Goal: Task Accomplishment & Management: Manage account settings

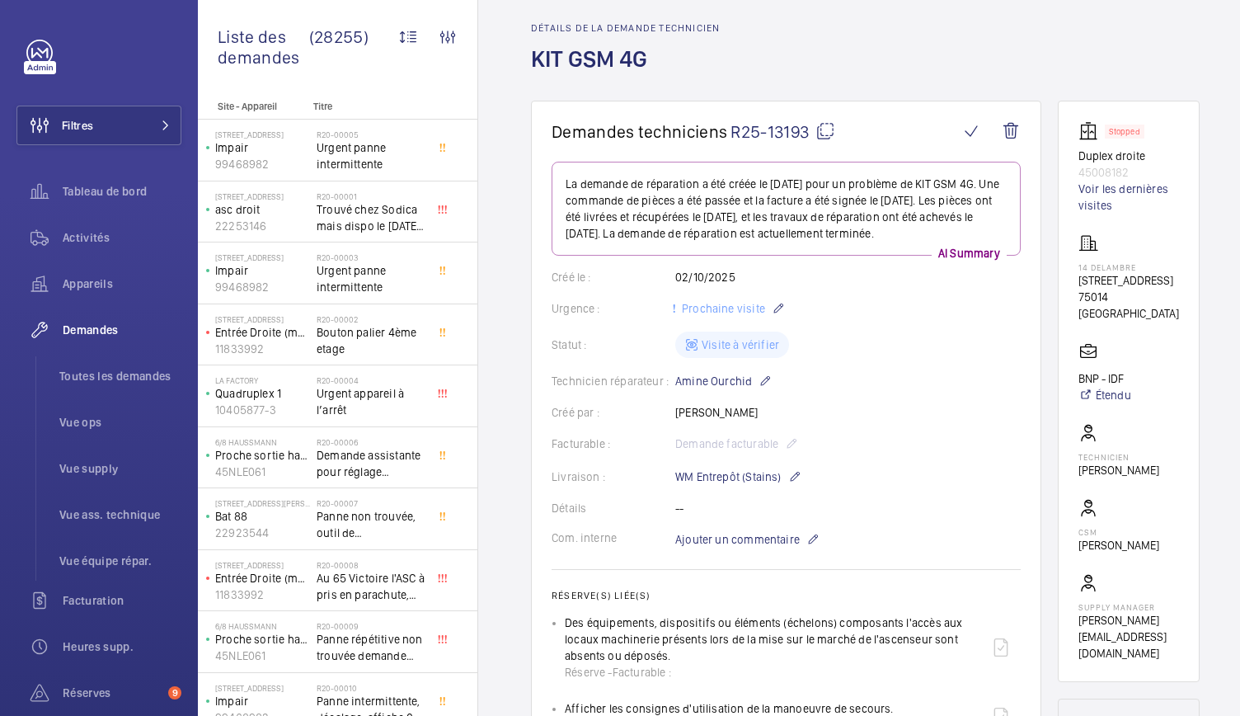
scroll to position [57, 0]
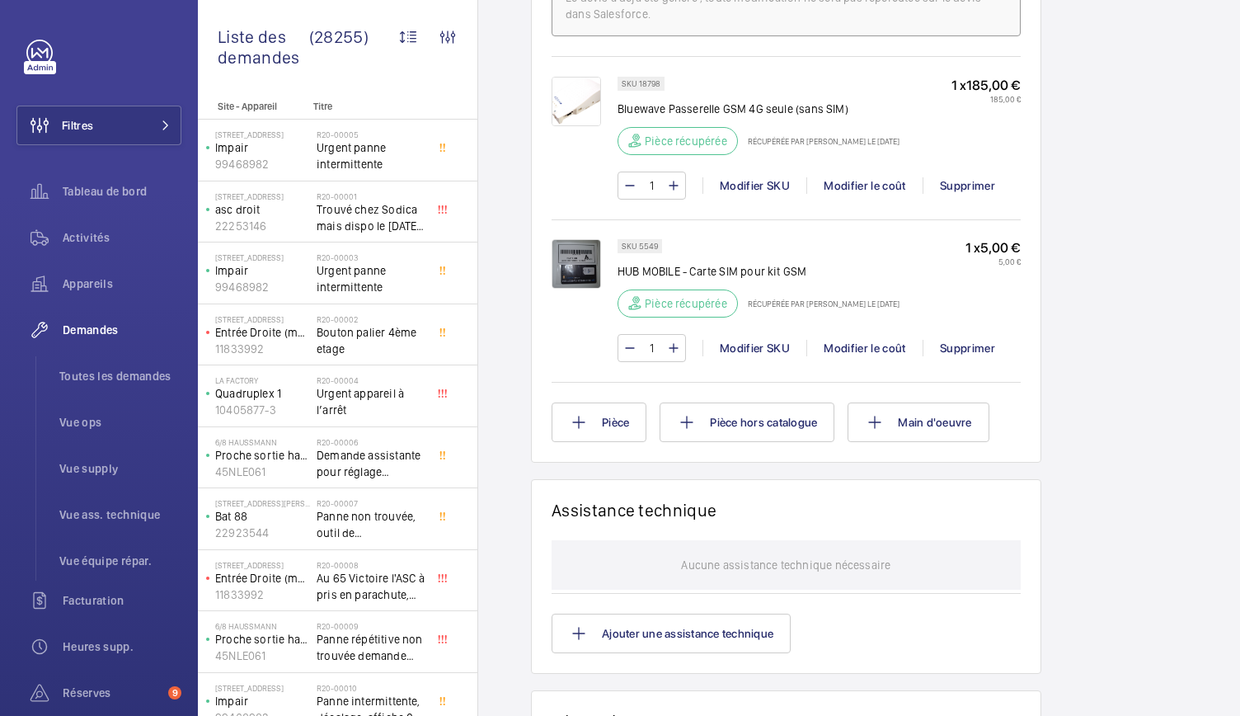
scroll to position [1001, 0]
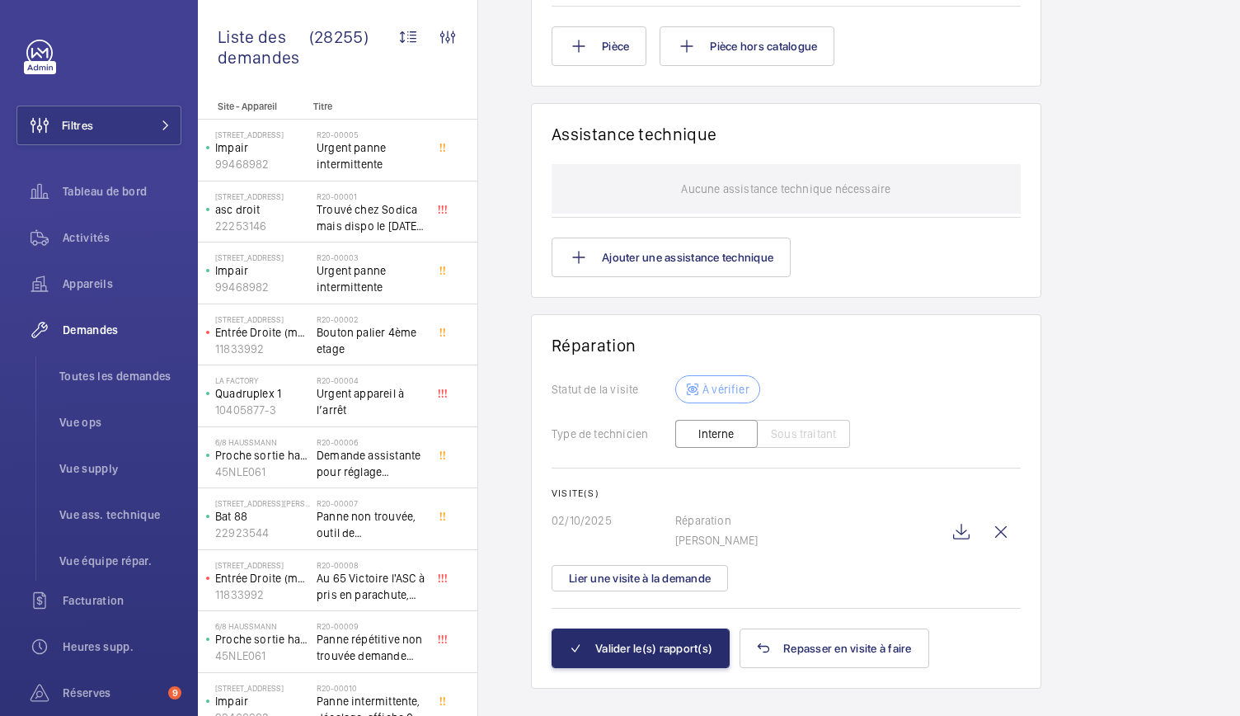
scroll to position [1415, 0]
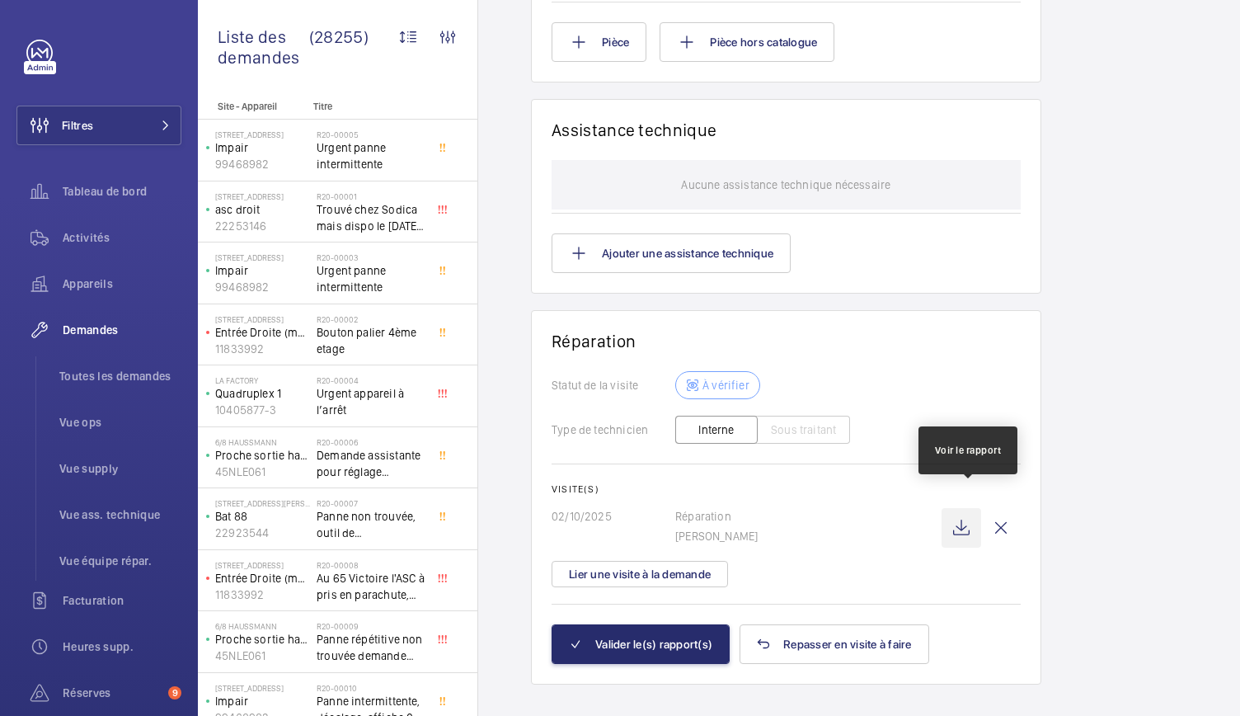
click at [969, 509] on wm-front-icon-button at bounding box center [961, 528] width 40 height 40
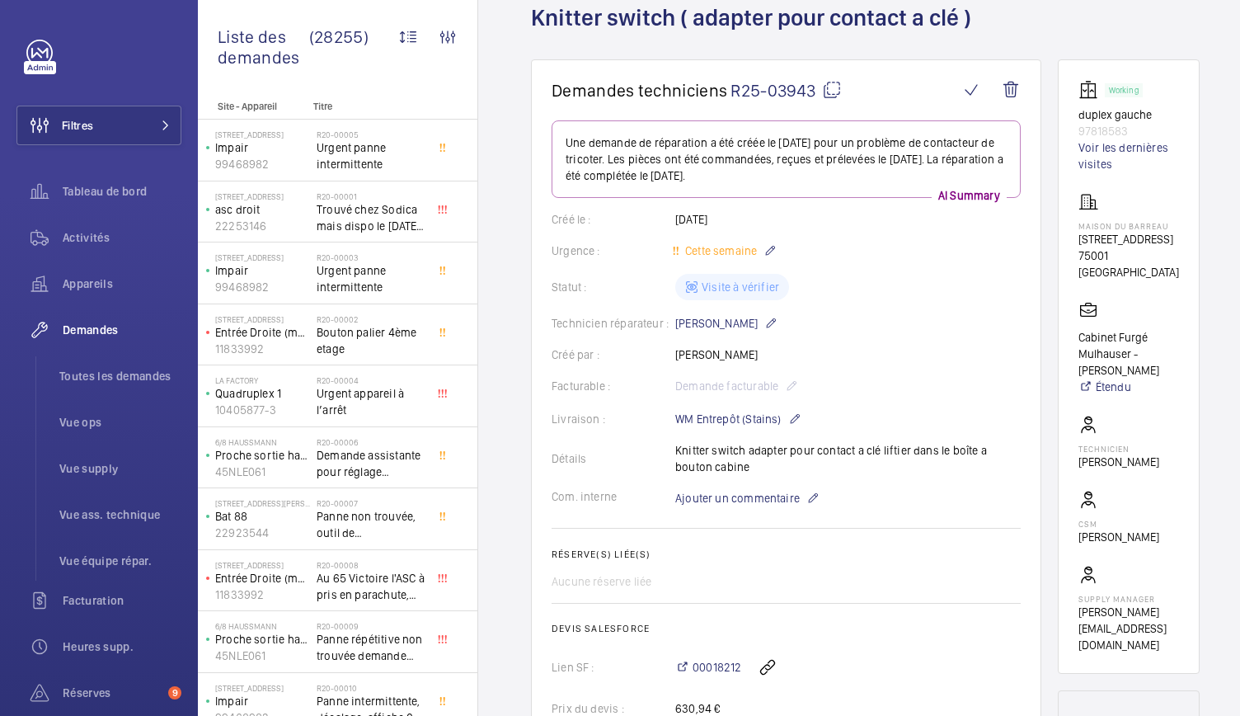
scroll to position [63, 0]
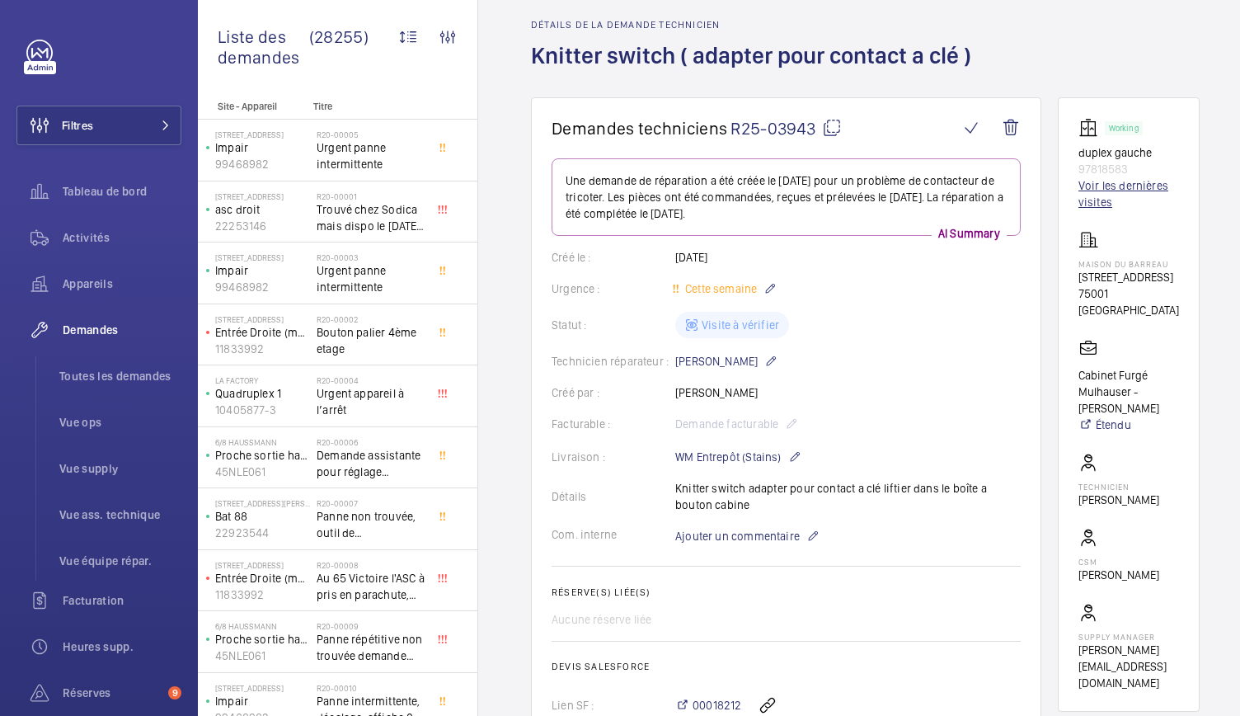
click at [1094, 197] on link "Voir les dernières visites" at bounding box center [1128, 193] width 101 height 33
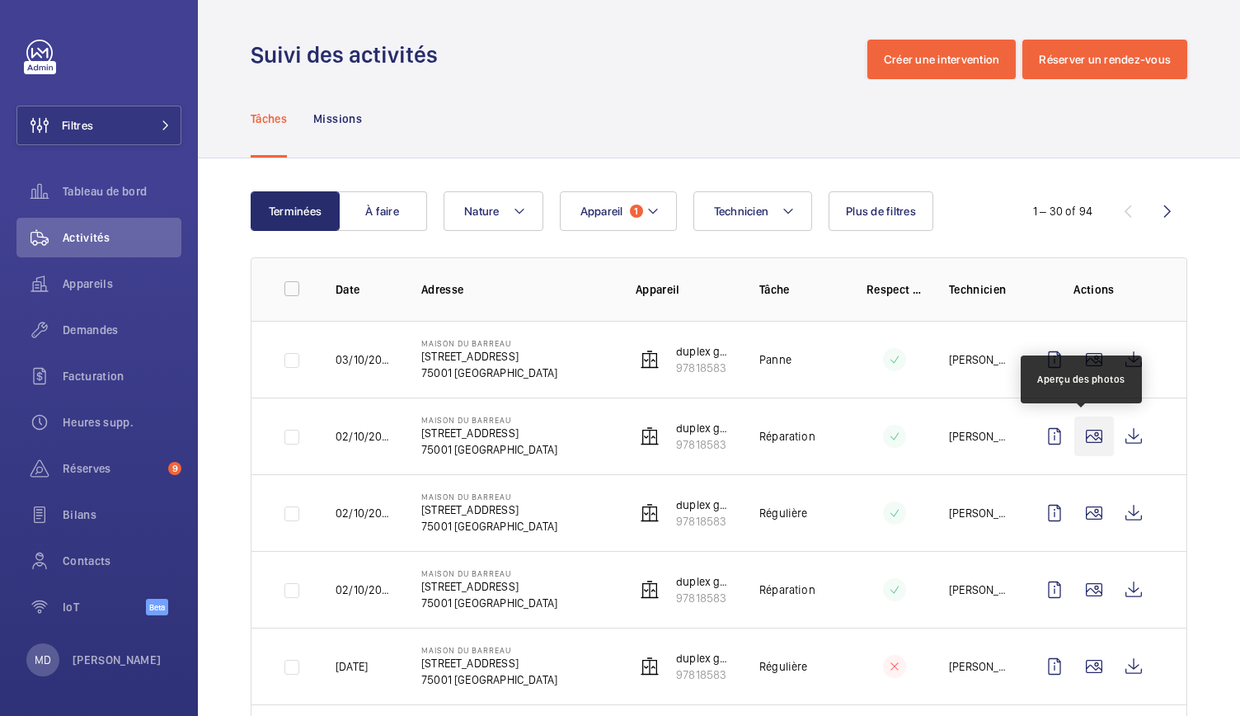
click at [1077, 439] on wm-front-icon-button at bounding box center [1094, 436] width 40 height 40
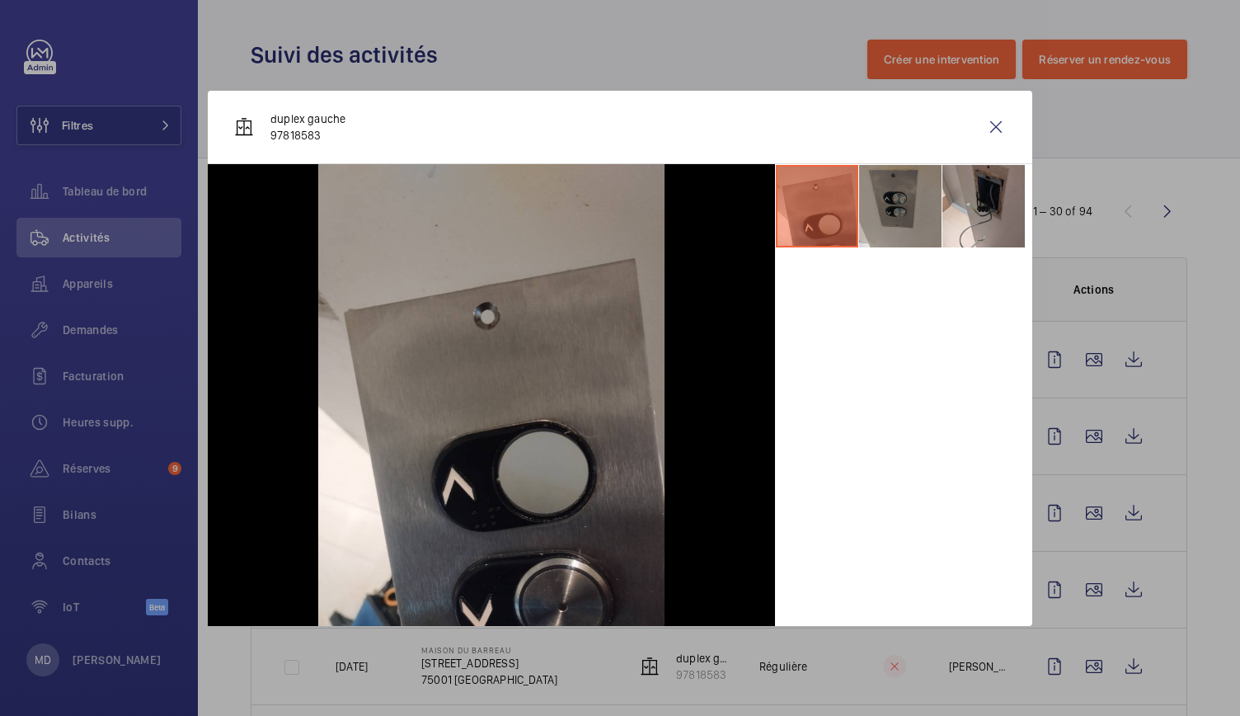
click at [912, 224] on li at bounding box center [900, 206] width 82 height 82
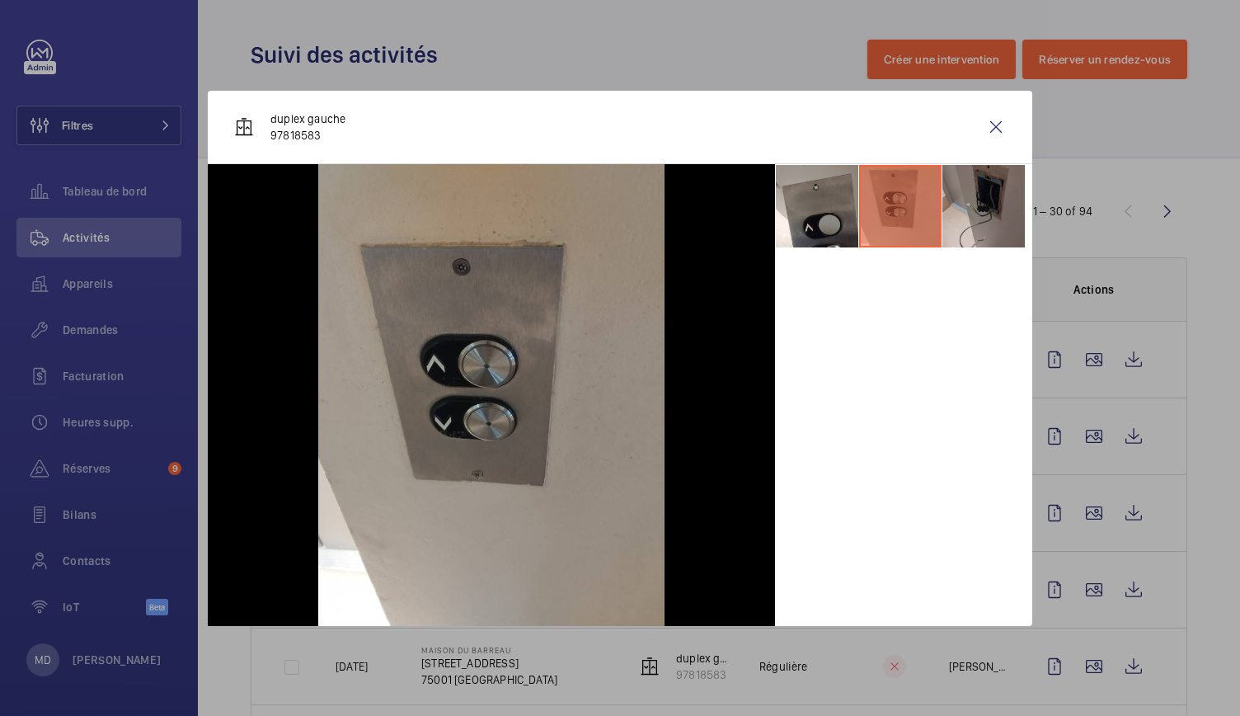
click at [953, 220] on li at bounding box center [983, 206] width 82 height 82
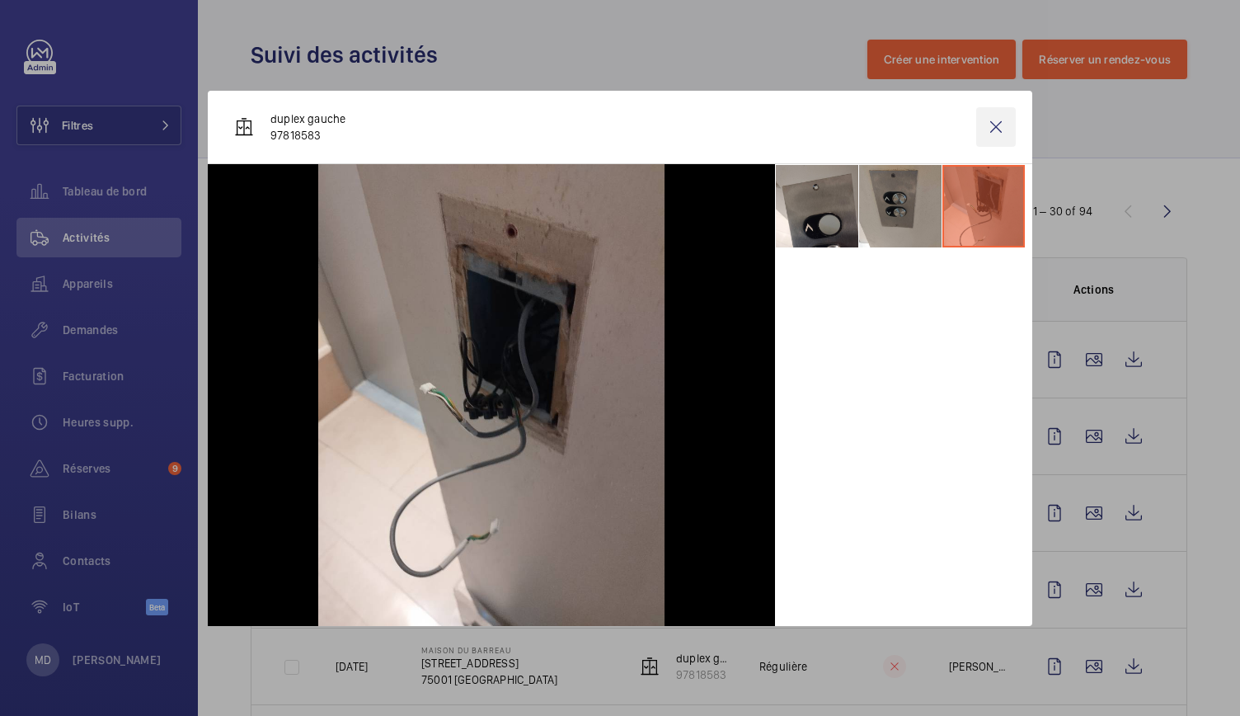
click at [996, 124] on wm-front-icon-button at bounding box center [996, 127] width 40 height 40
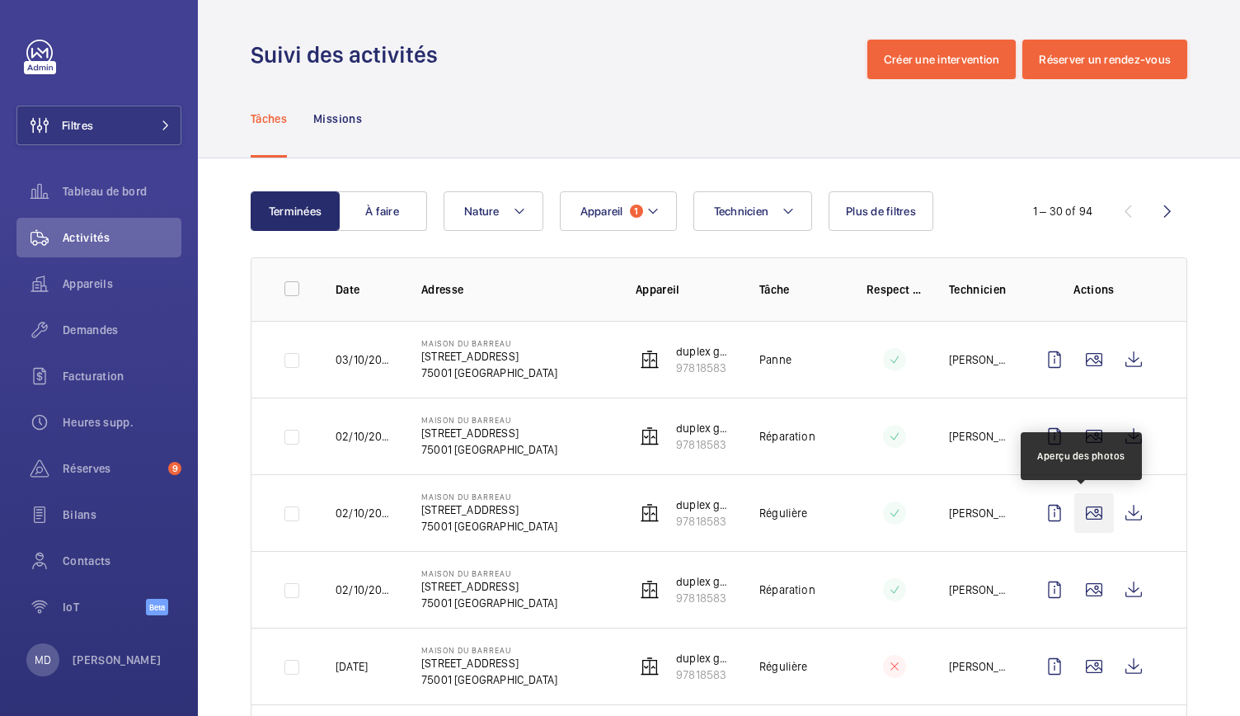
click at [1087, 506] on wm-front-icon-button at bounding box center [1094, 513] width 40 height 40
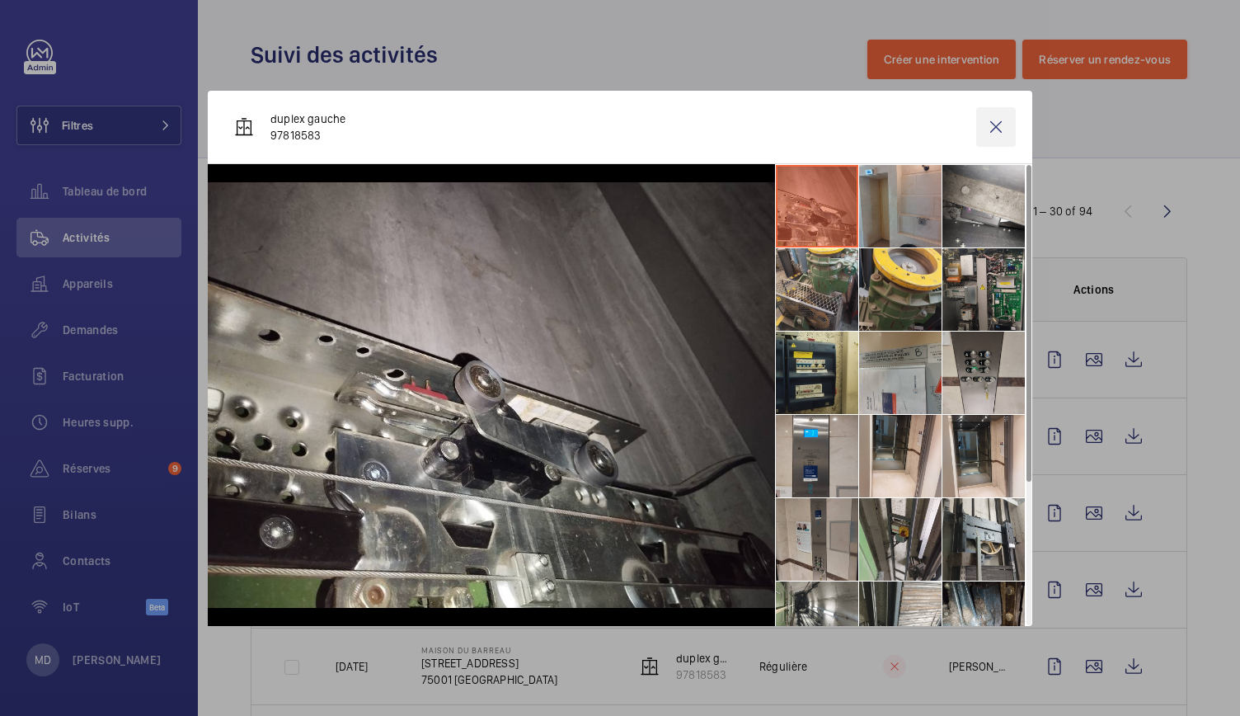
click at [997, 128] on wm-front-icon-button at bounding box center [996, 127] width 40 height 40
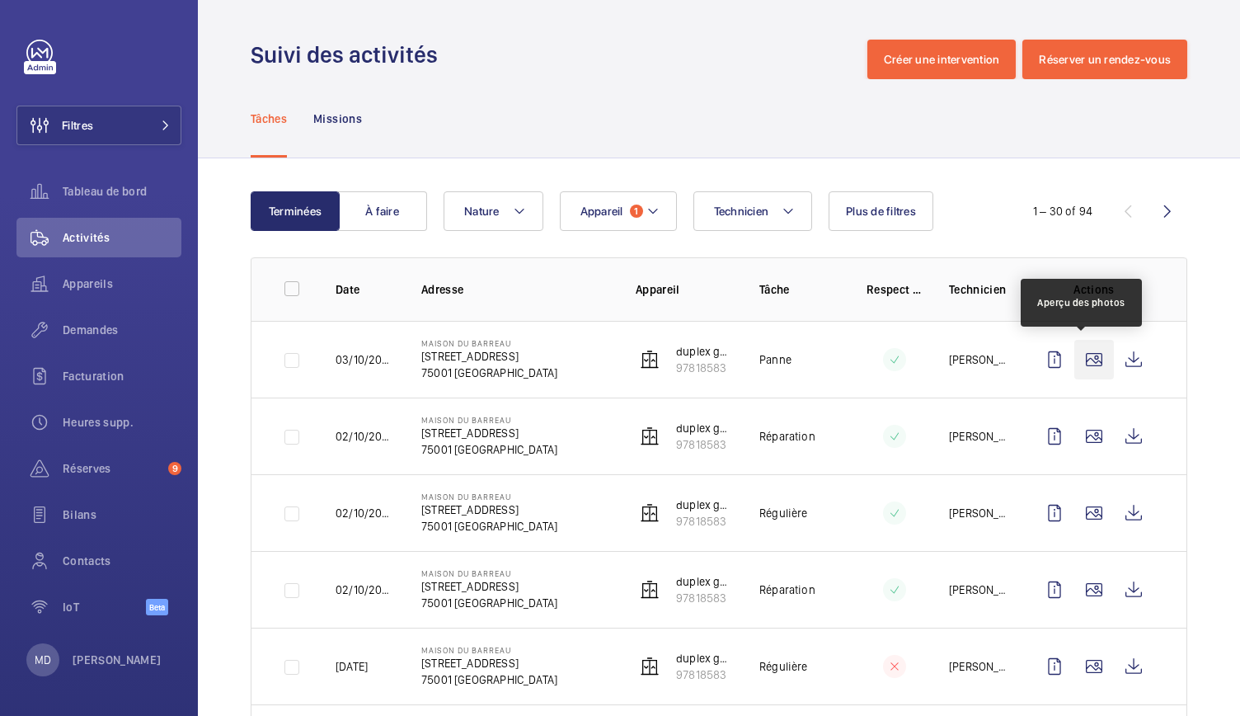
click at [1082, 364] on wm-front-icon-button at bounding box center [1094, 360] width 40 height 40
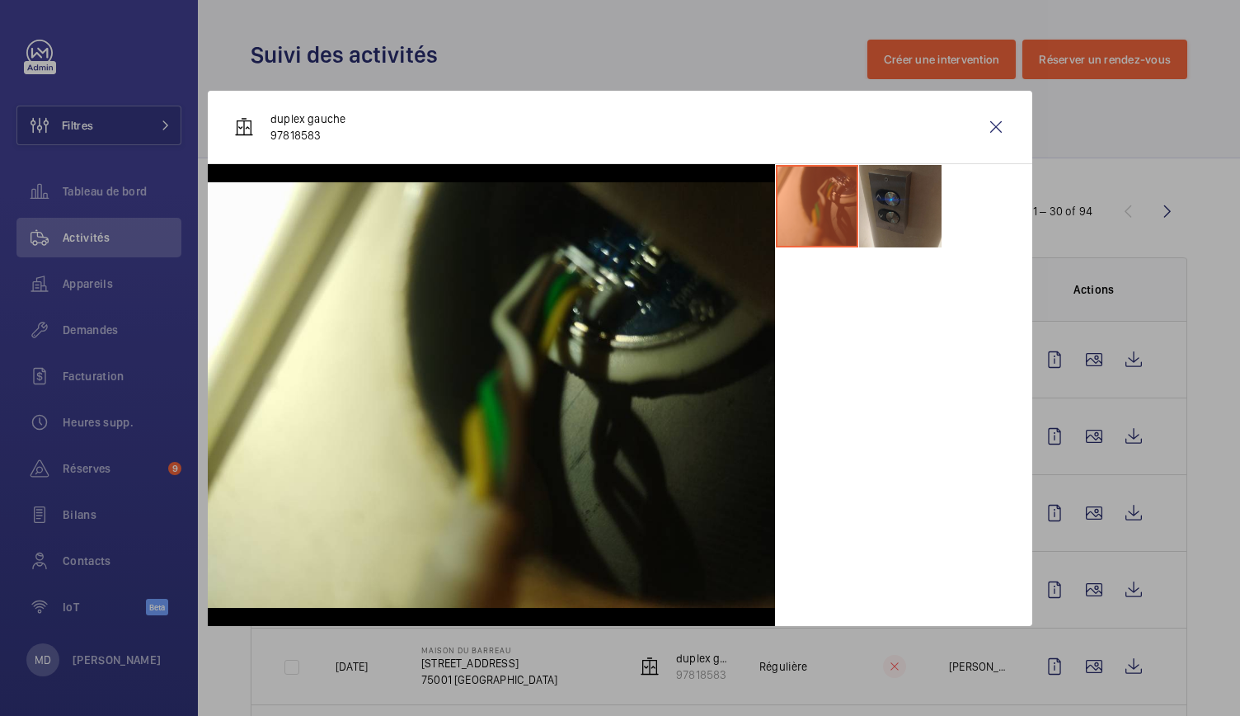
click at [895, 209] on li at bounding box center [900, 206] width 82 height 82
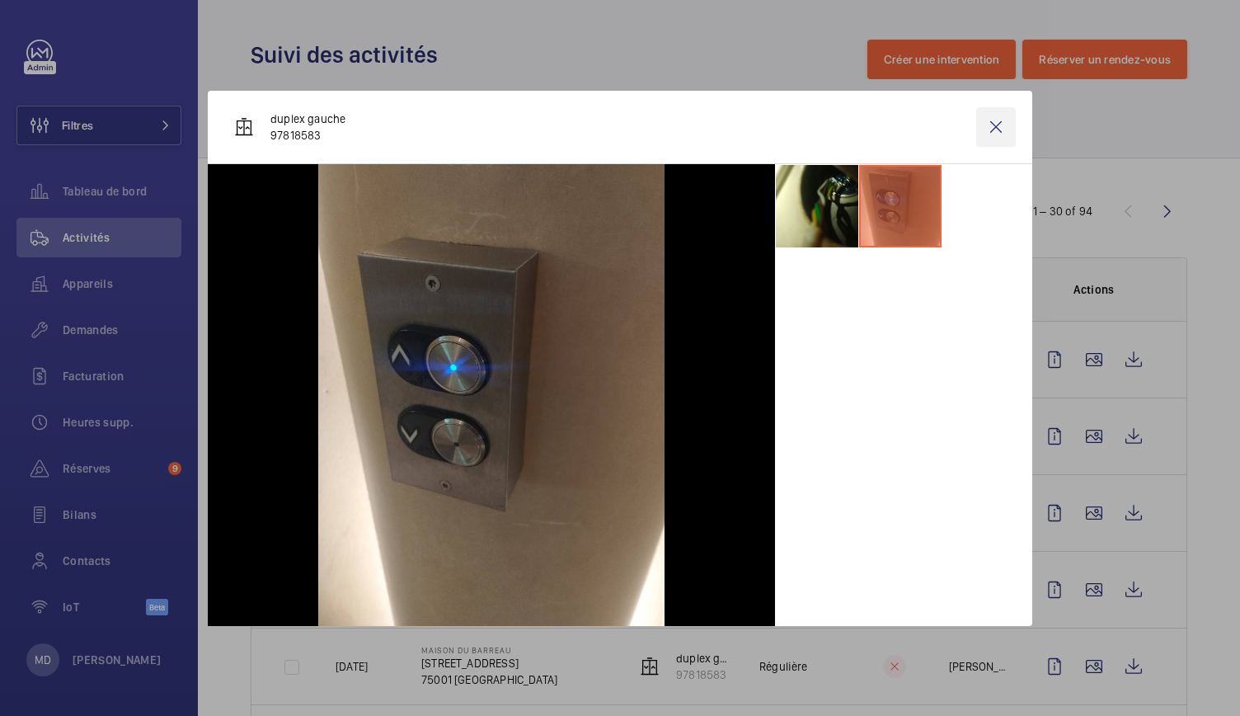
click at [992, 120] on wm-front-icon-button at bounding box center [996, 127] width 40 height 40
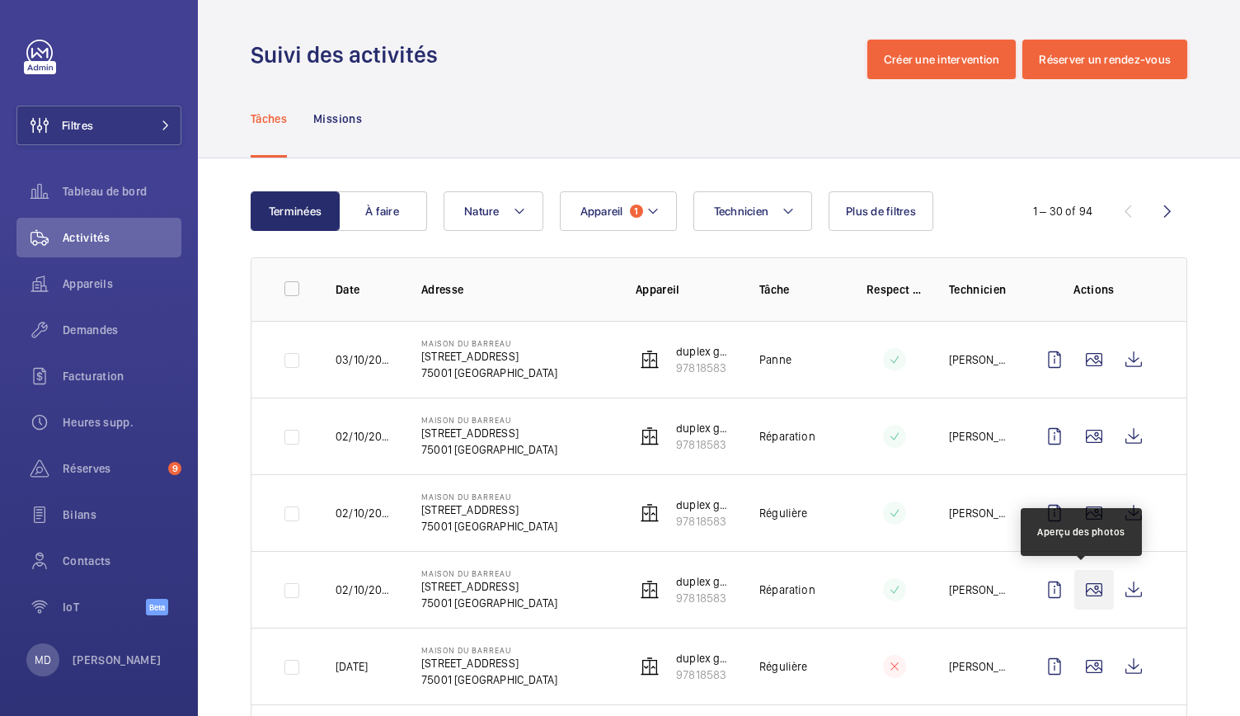
click at [1078, 581] on wm-front-icon-button at bounding box center [1094, 590] width 40 height 40
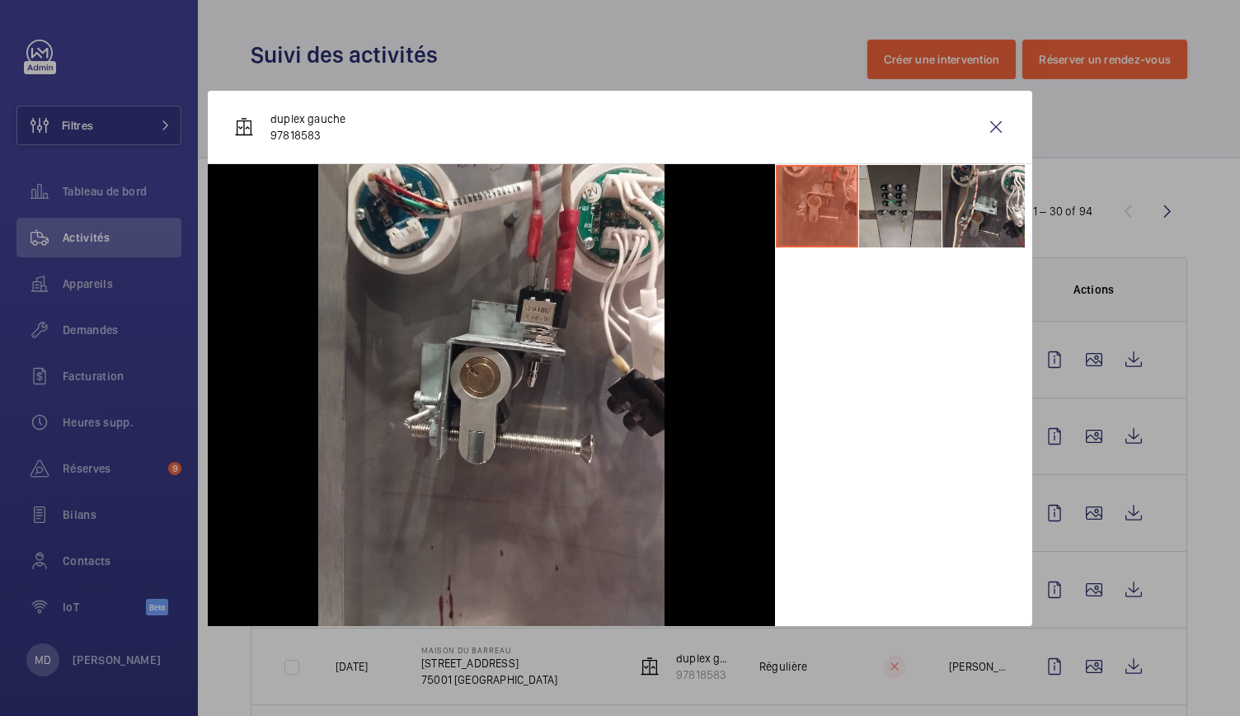
click at [918, 213] on li at bounding box center [900, 206] width 82 height 82
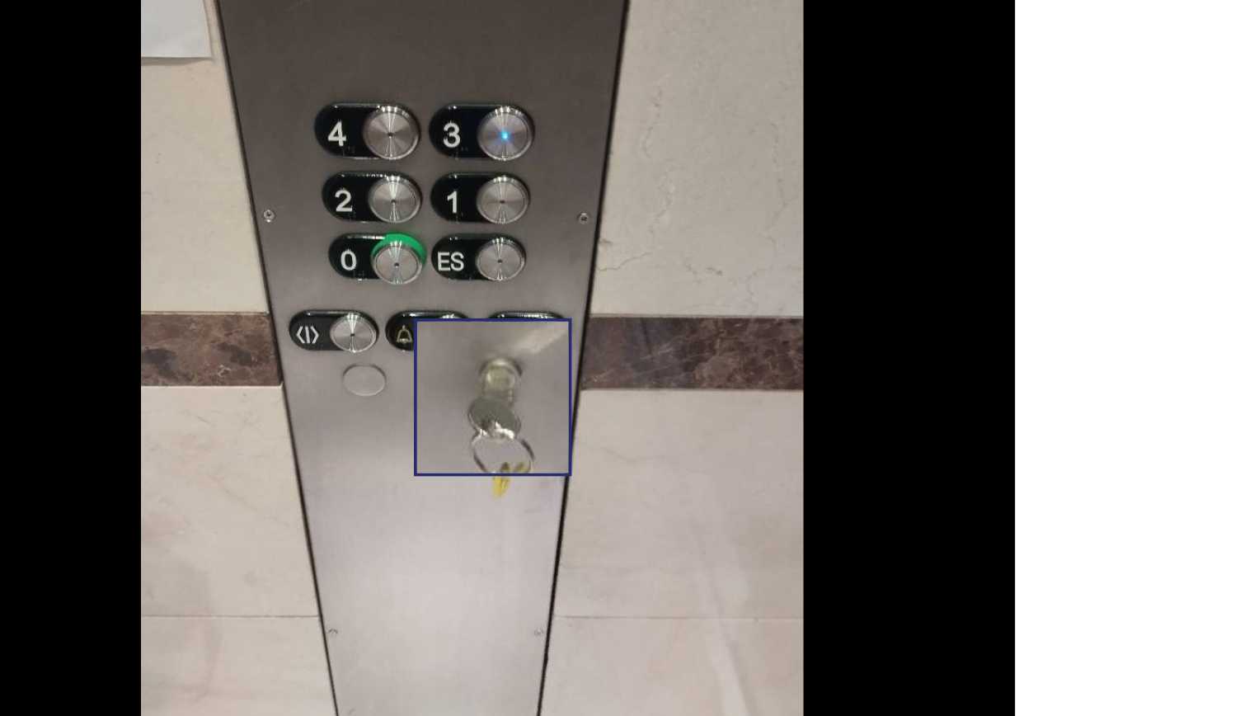
click at [502, 454] on img at bounding box center [491, 395] width 346 height 462
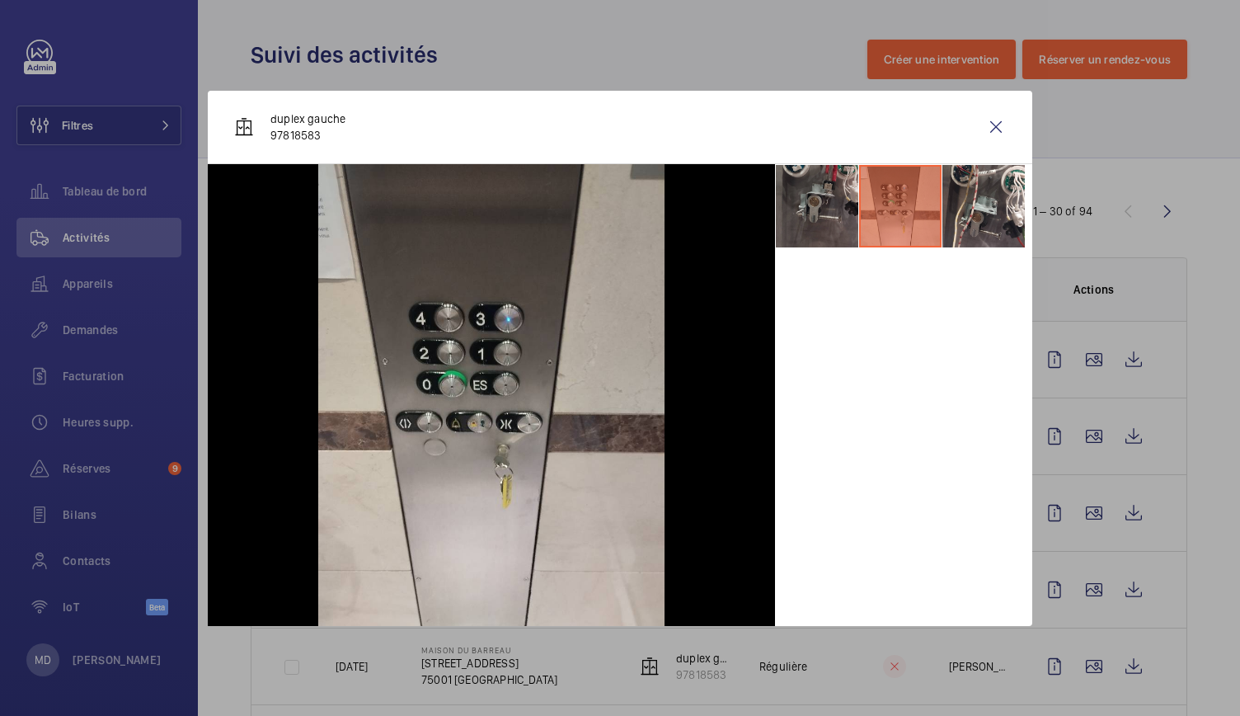
click at [810, 216] on li at bounding box center [817, 206] width 82 height 82
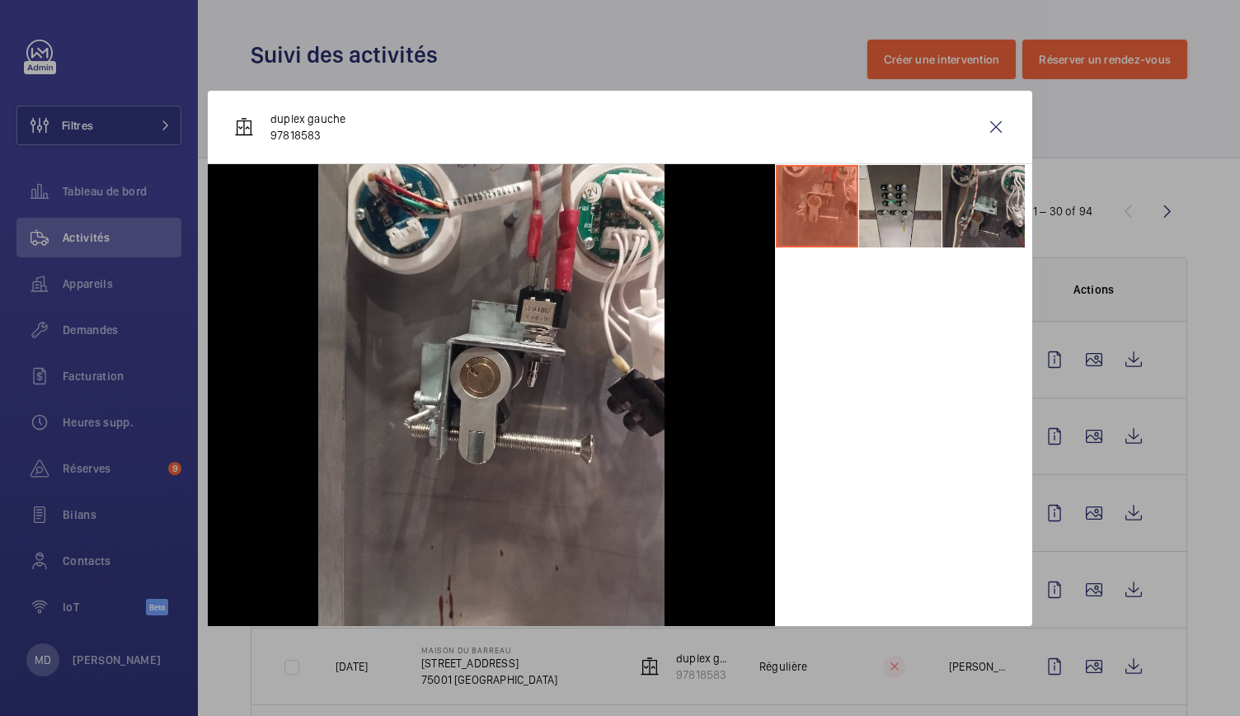
click at [990, 215] on li at bounding box center [983, 206] width 82 height 82
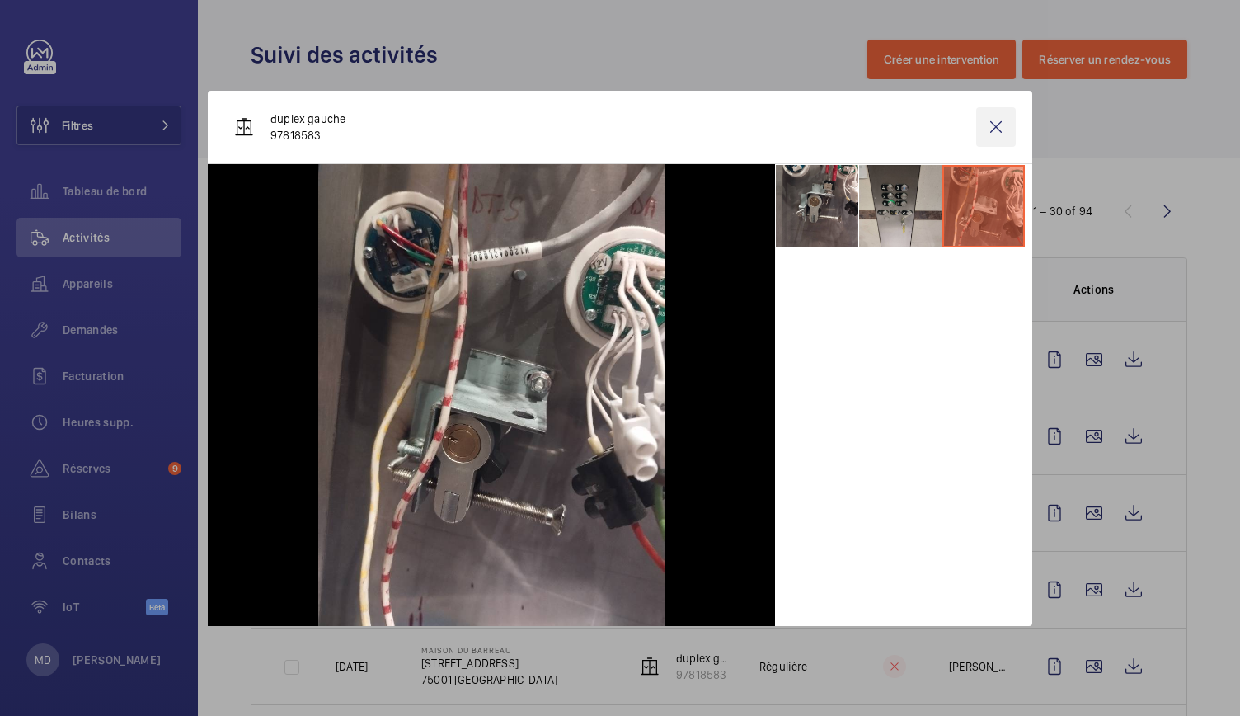
click at [1001, 127] on wm-front-icon-button at bounding box center [996, 127] width 40 height 40
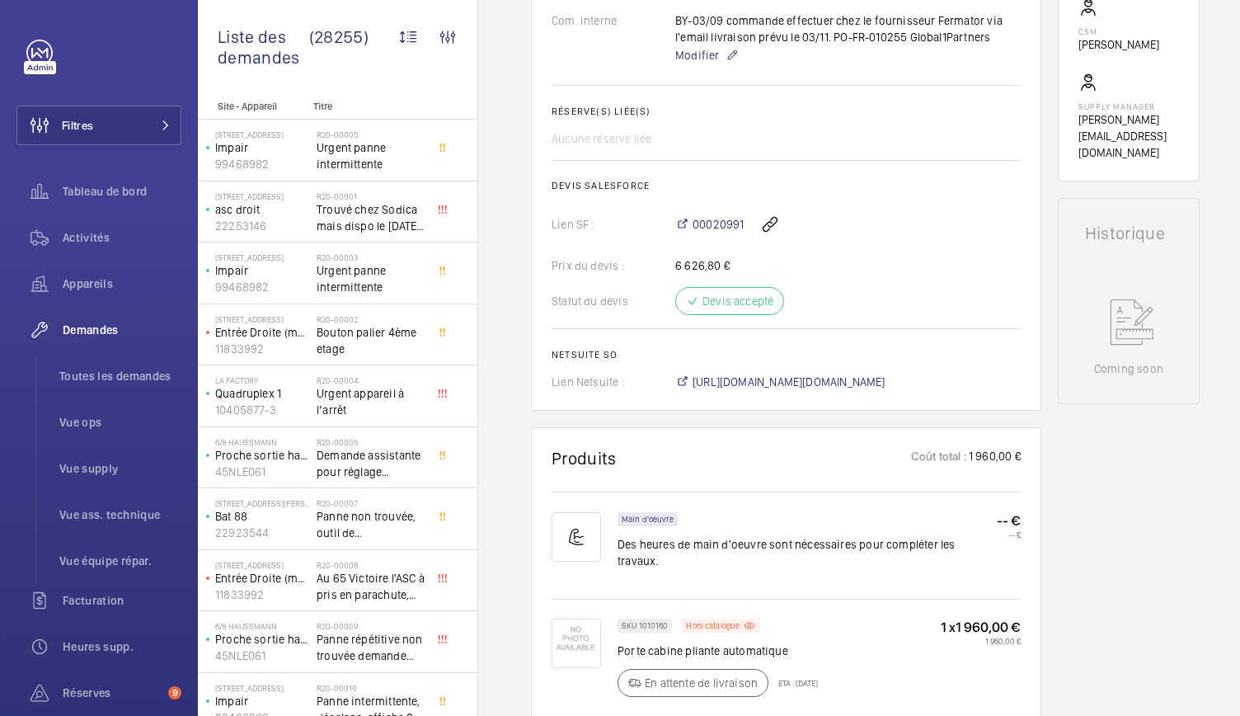
scroll to position [793, 0]
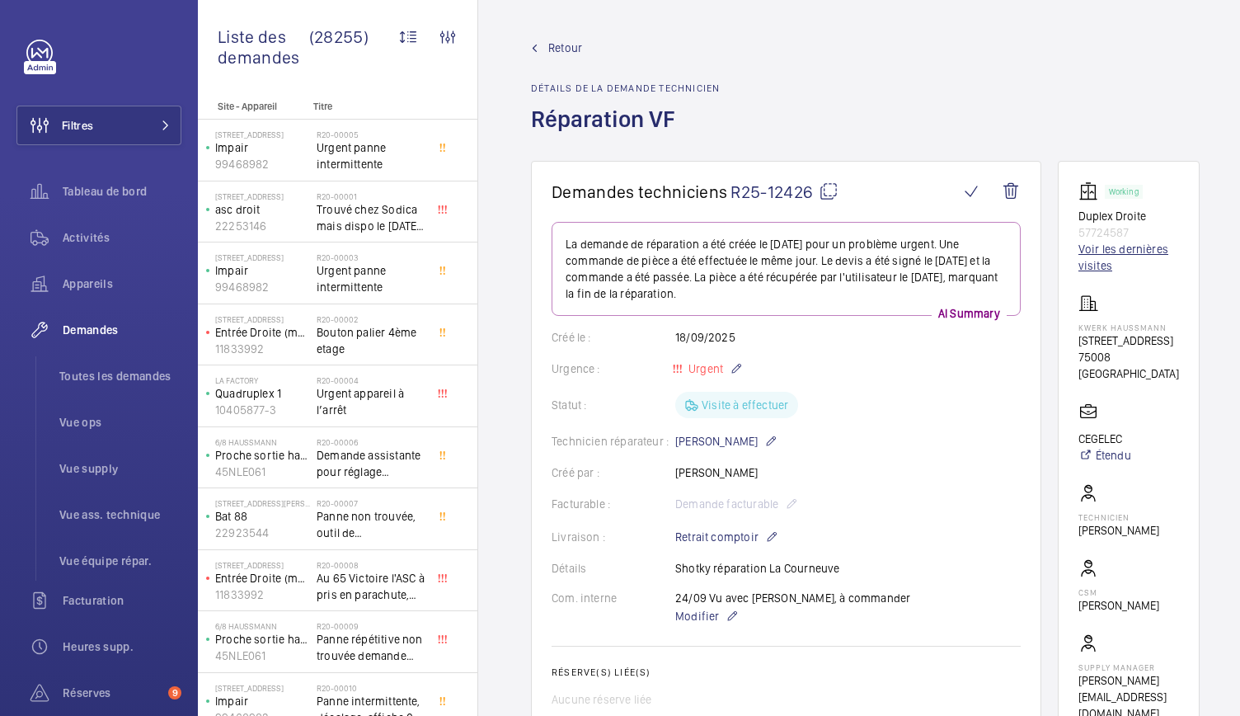
click at [1098, 256] on link "Voir les dernières visites" at bounding box center [1128, 257] width 101 height 33
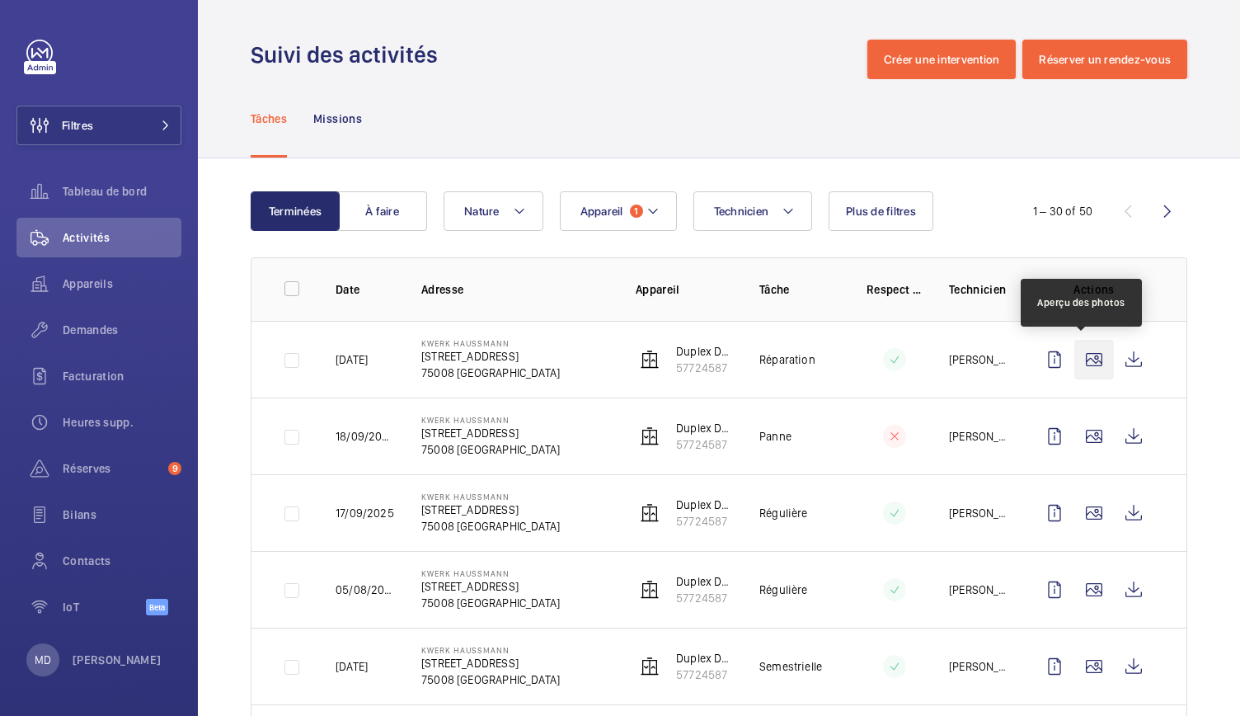
click at [1086, 365] on wm-front-icon-button at bounding box center [1094, 360] width 40 height 40
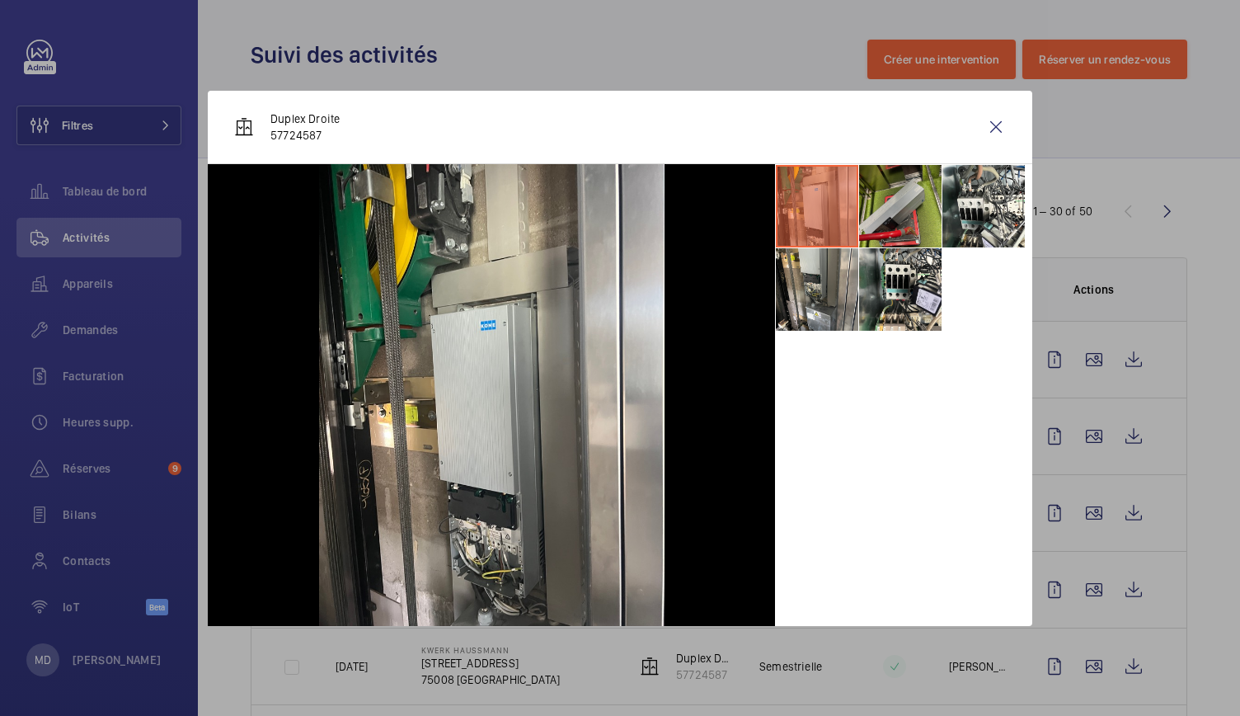
click at [890, 192] on li at bounding box center [900, 206] width 82 height 82
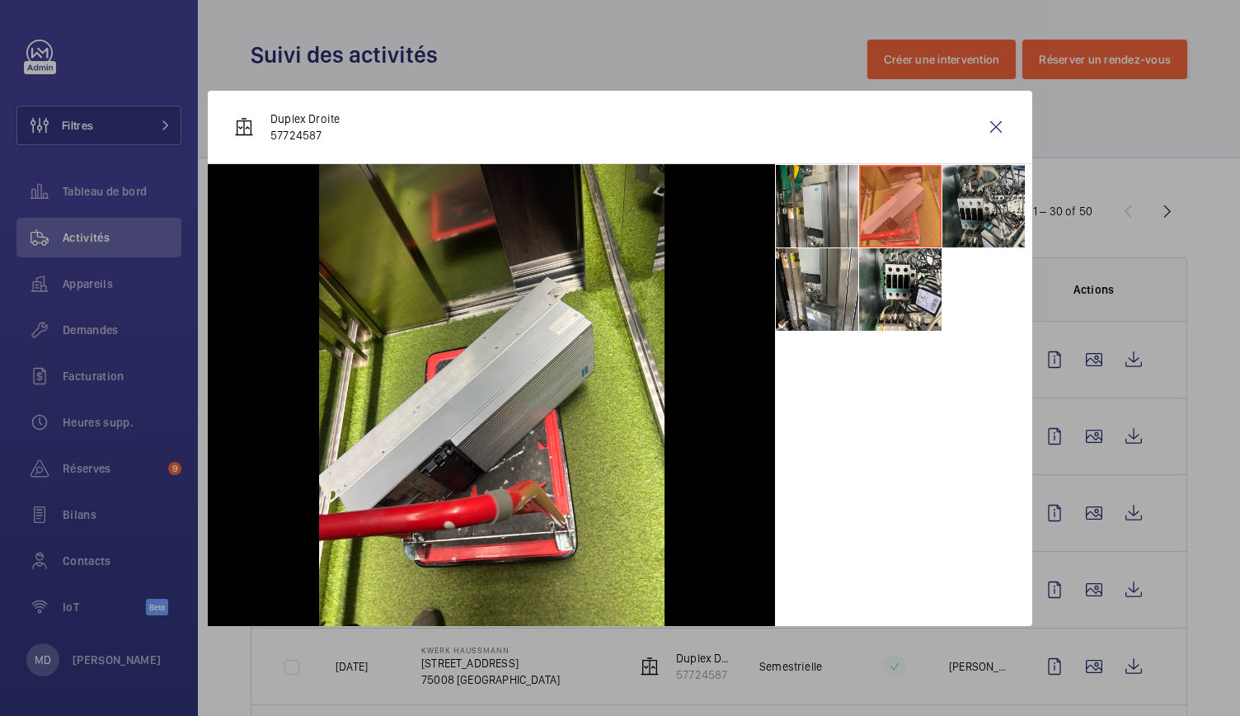
click at [979, 192] on li at bounding box center [983, 206] width 82 height 82
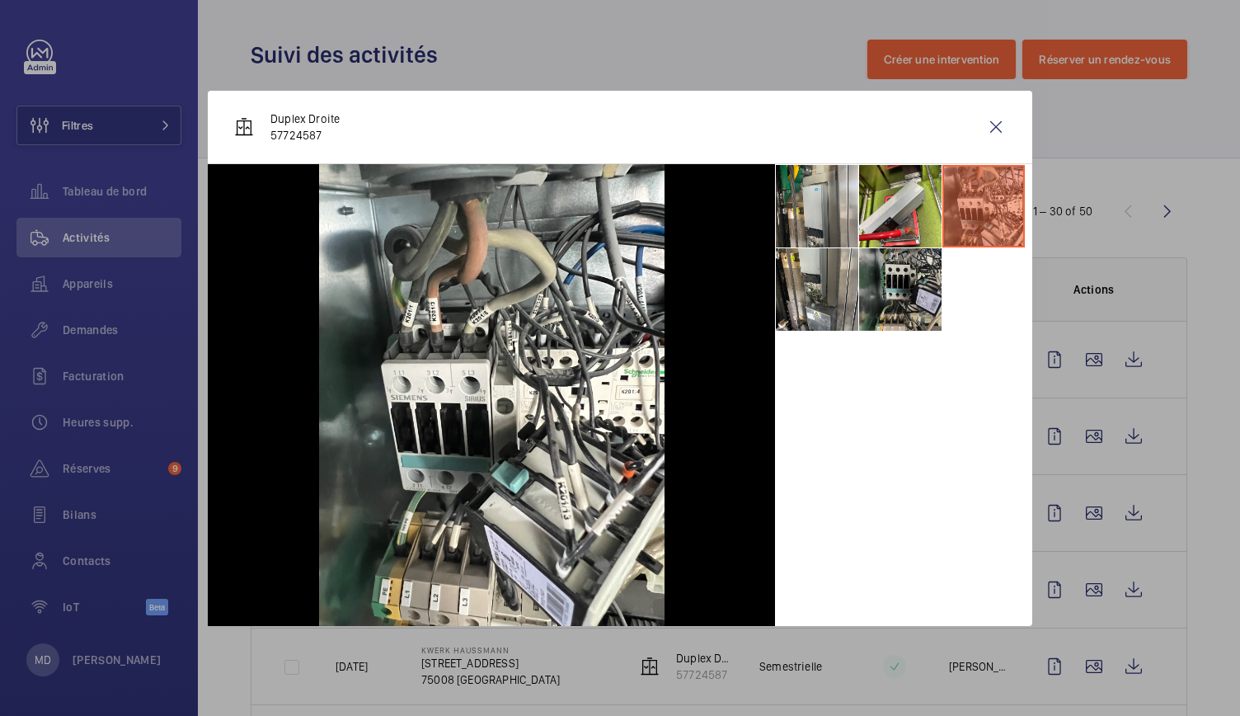
click at [913, 289] on li at bounding box center [900, 289] width 82 height 82
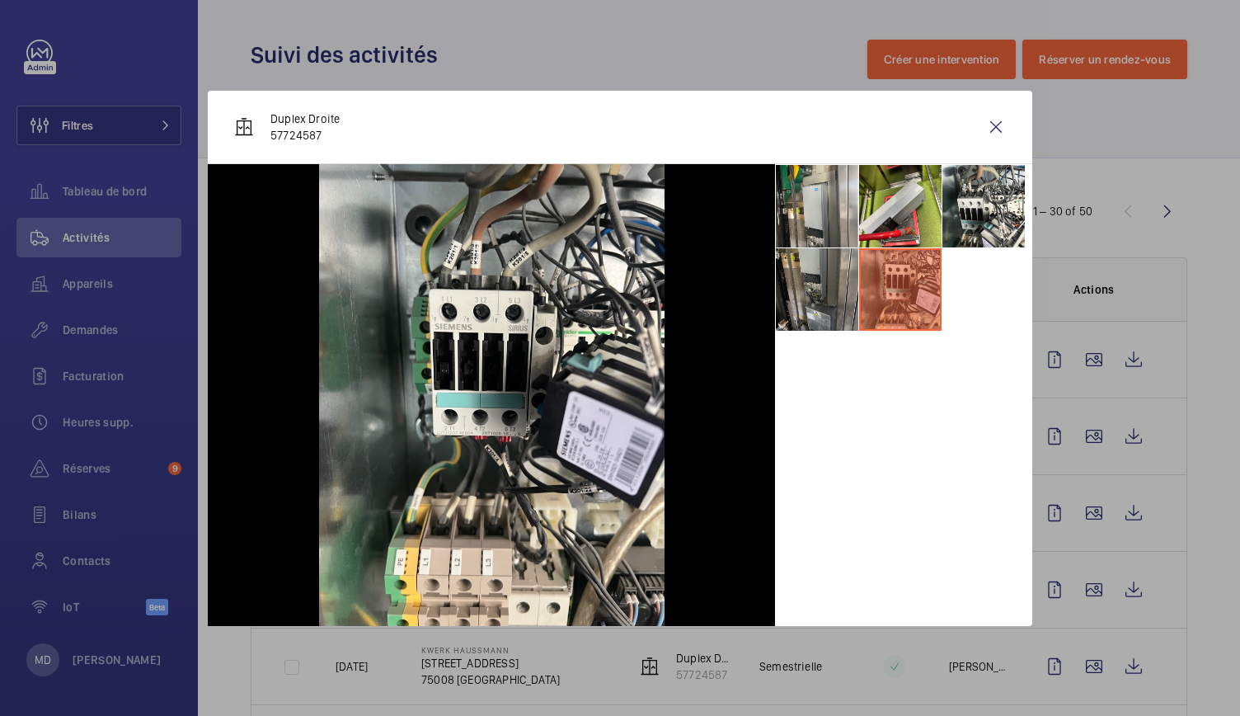
click at [796, 320] on li at bounding box center [817, 289] width 82 height 82
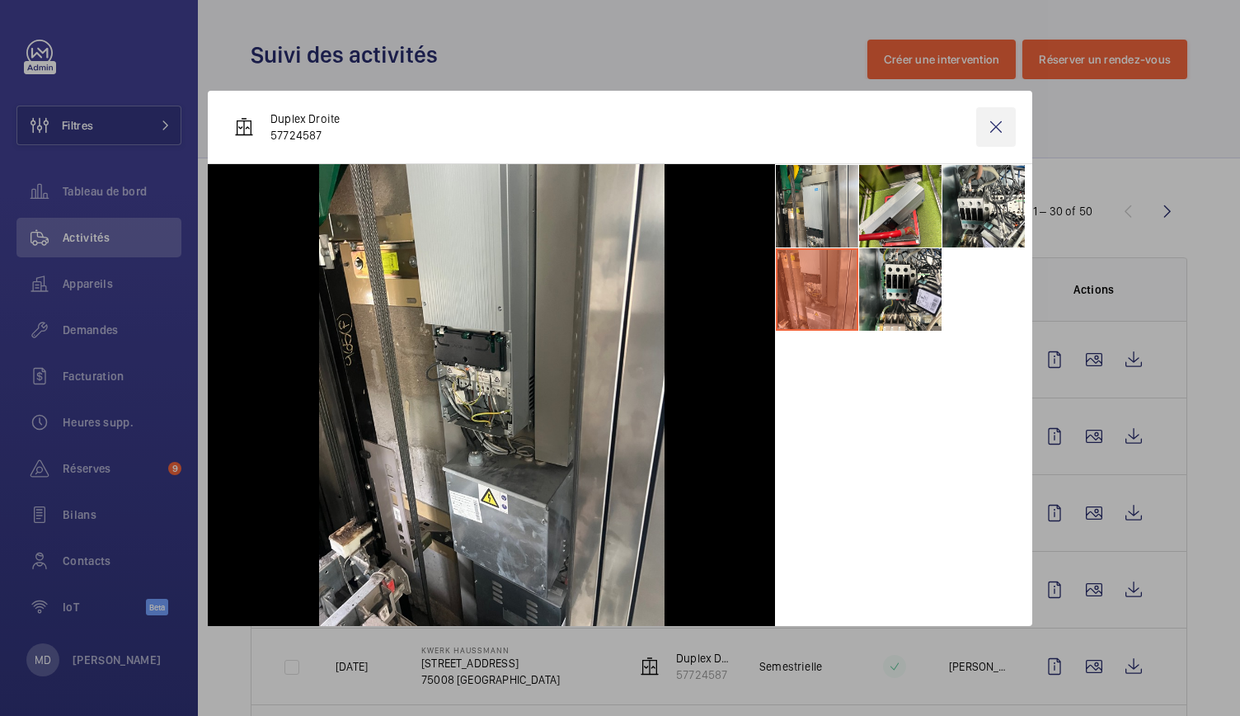
click at [996, 134] on wm-front-icon-button at bounding box center [996, 127] width 40 height 40
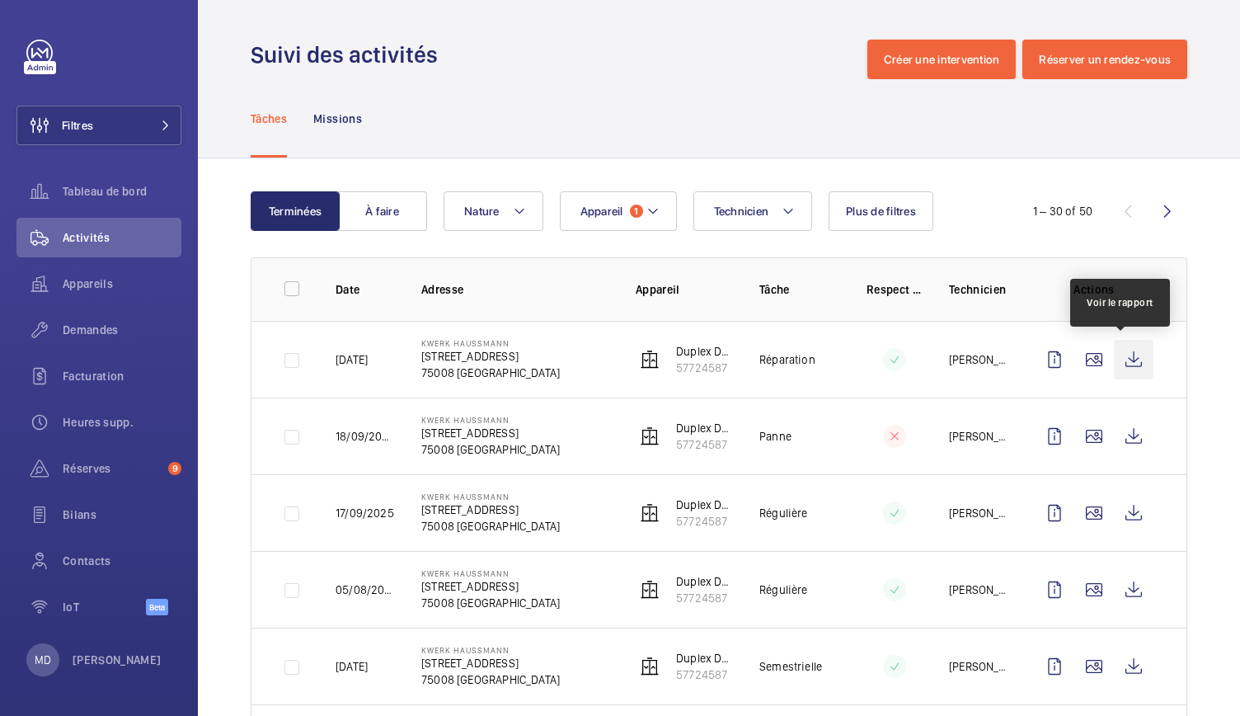
click at [1120, 361] on wm-front-icon-button at bounding box center [1134, 360] width 40 height 40
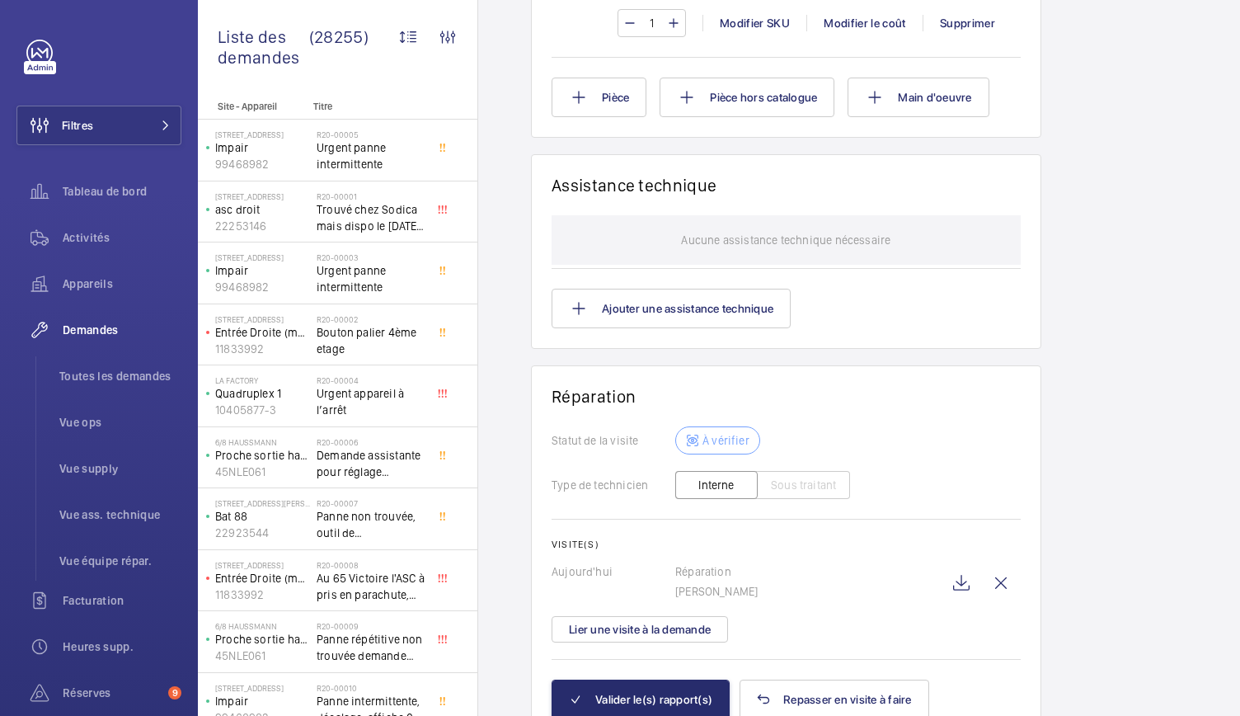
scroll to position [1453, 0]
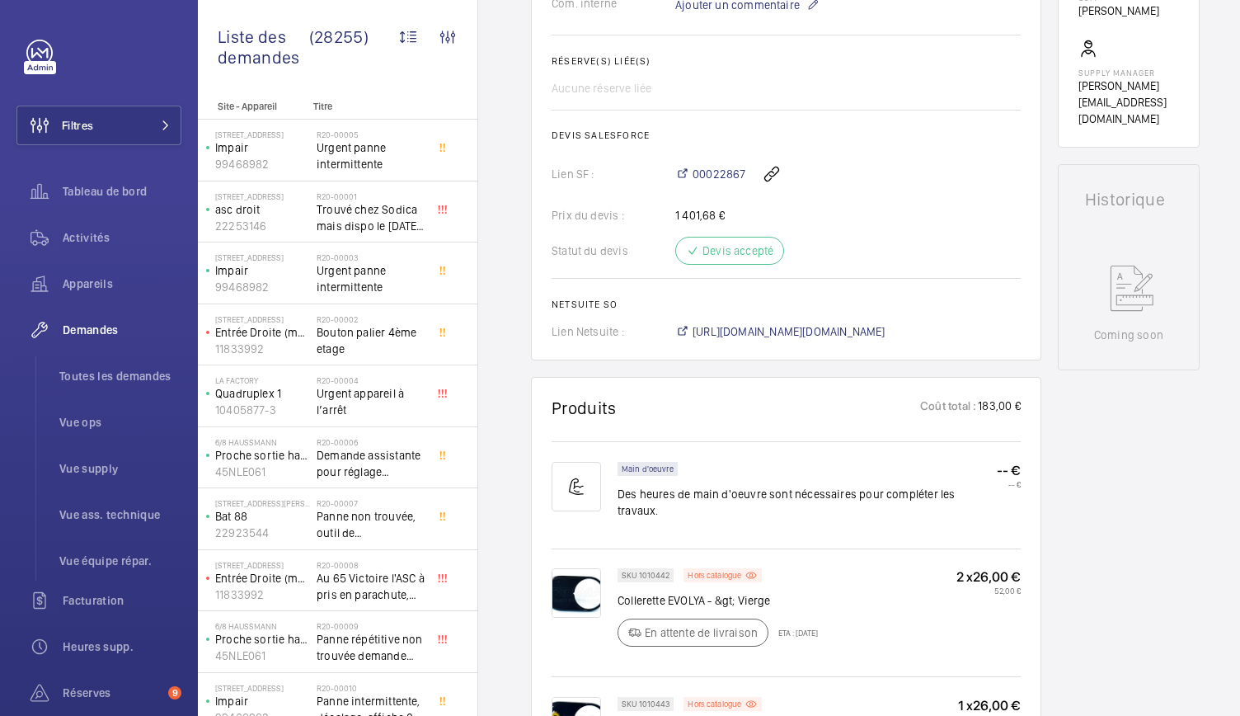
scroll to position [601, 0]
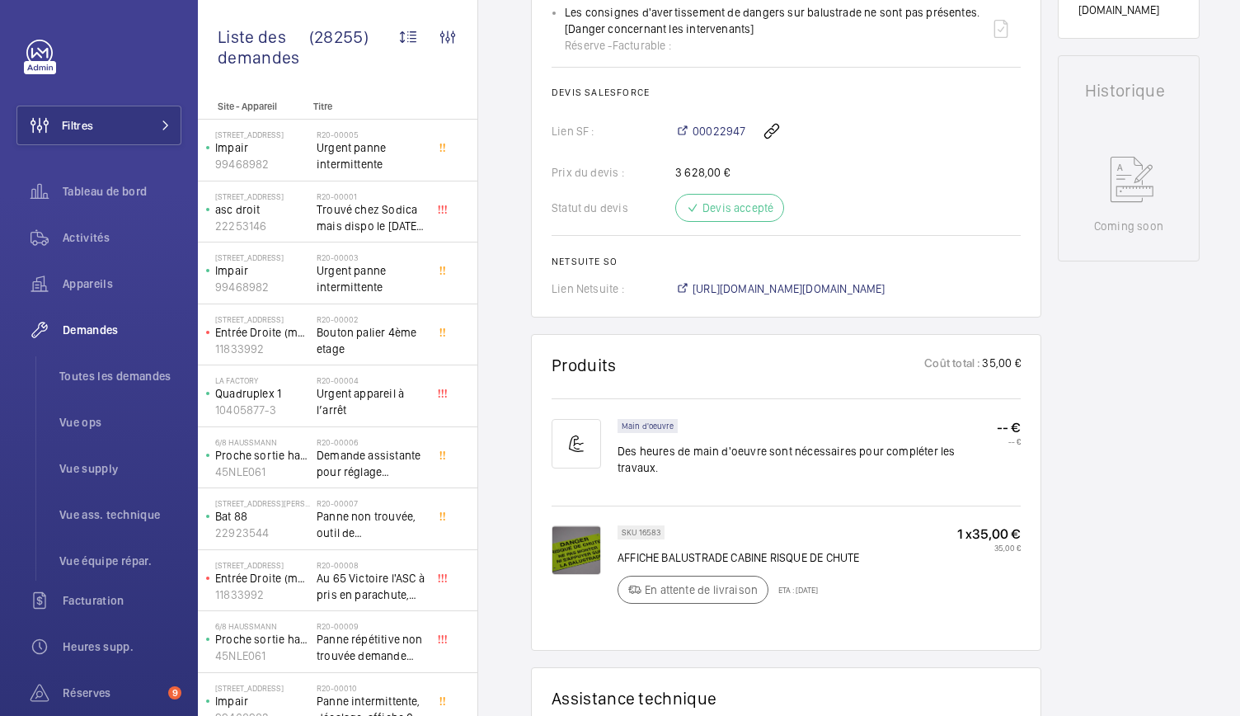
scroll to position [701, 0]
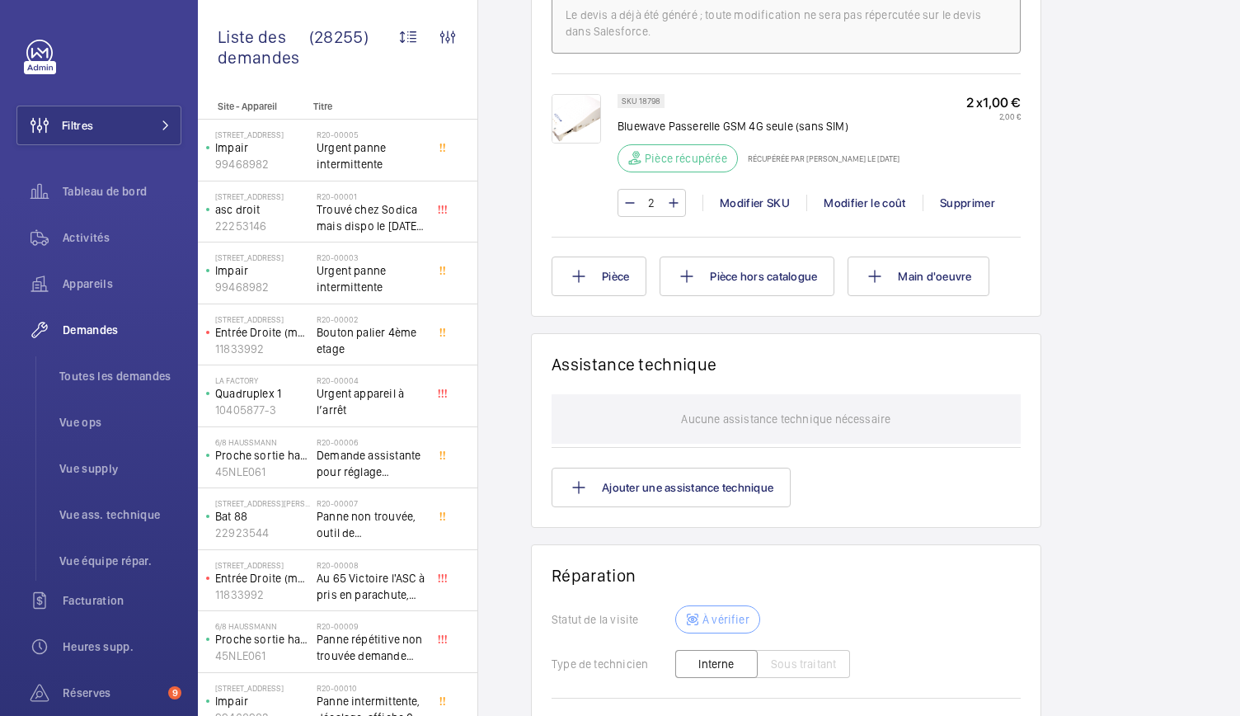
scroll to position [1396, 0]
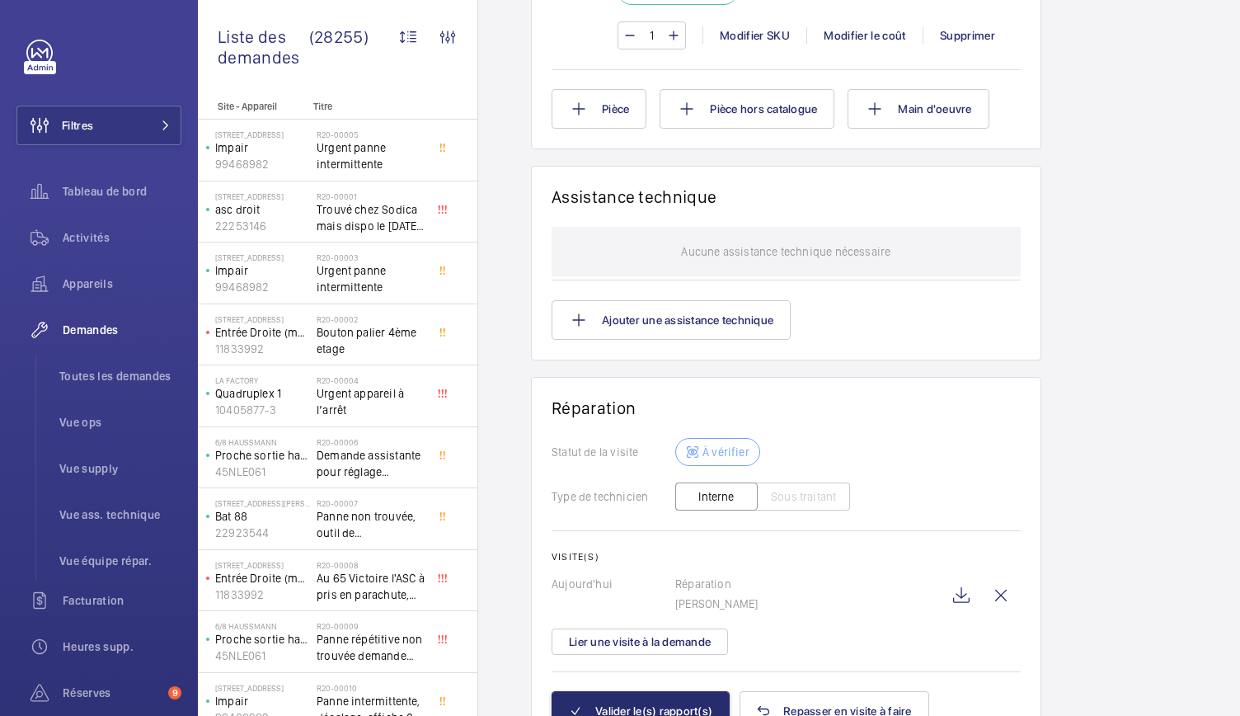
scroll to position [1291, 0]
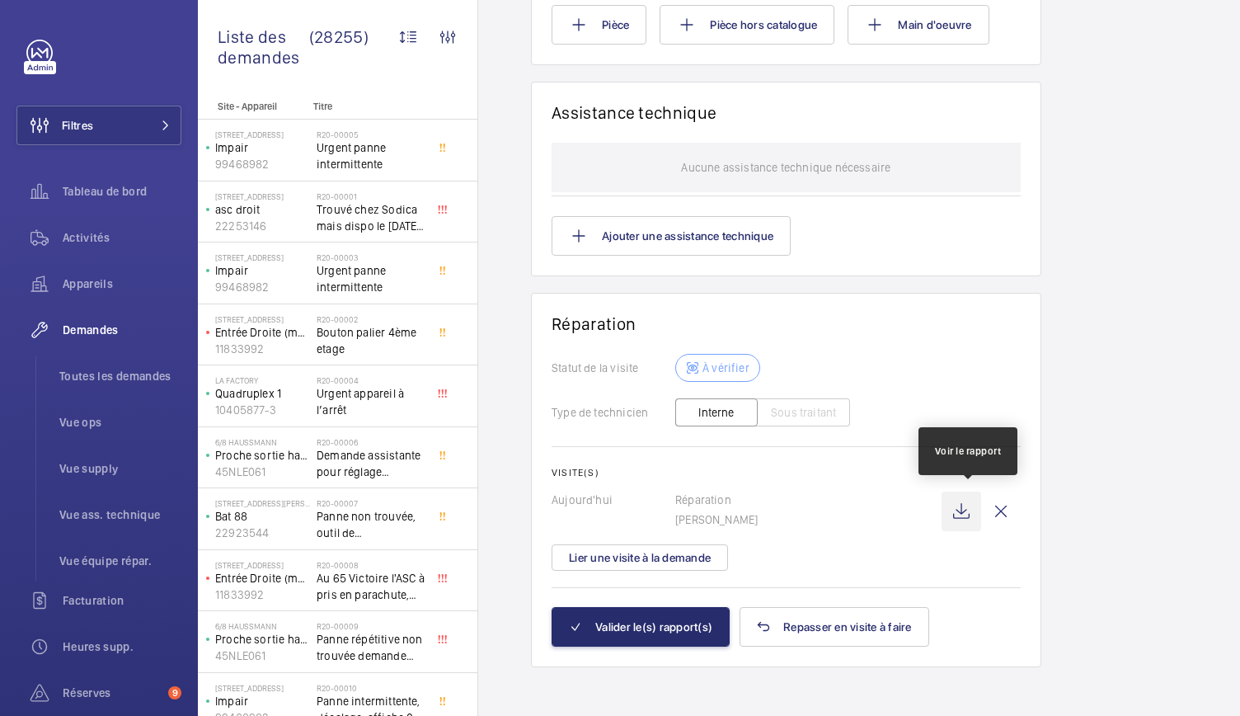
click at [970, 508] on wm-front-icon-button at bounding box center [961, 511] width 40 height 40
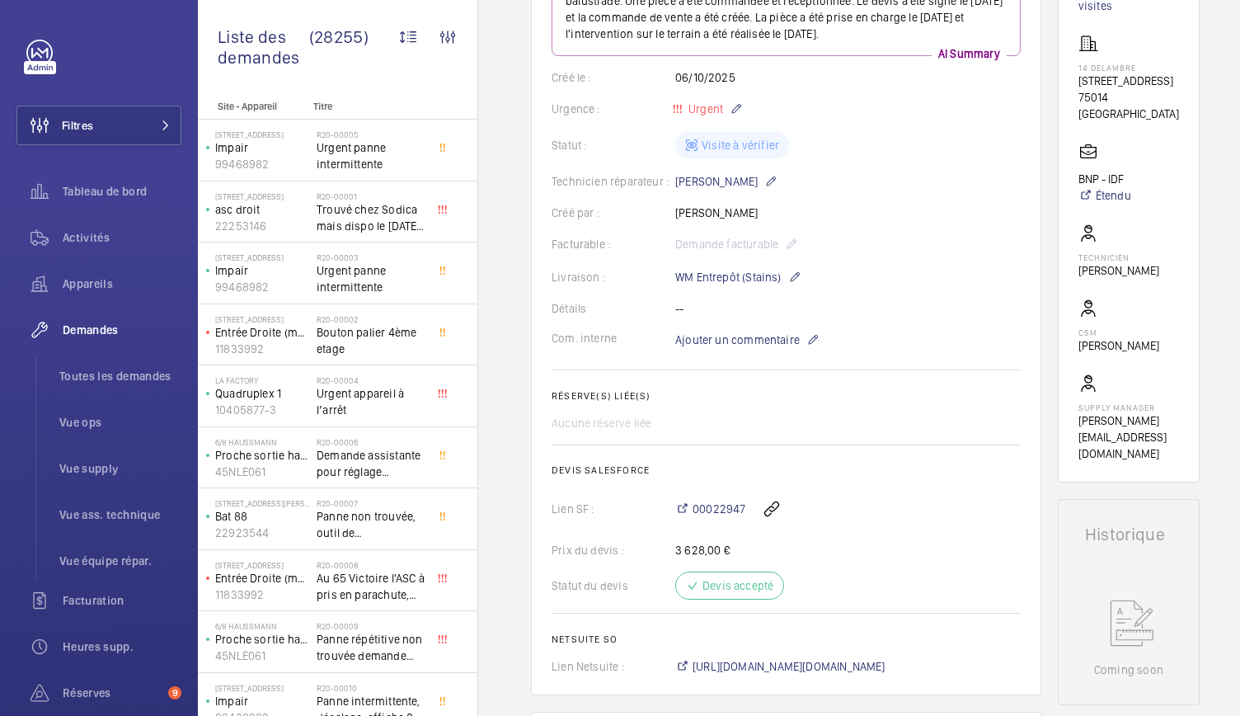
scroll to position [0, 0]
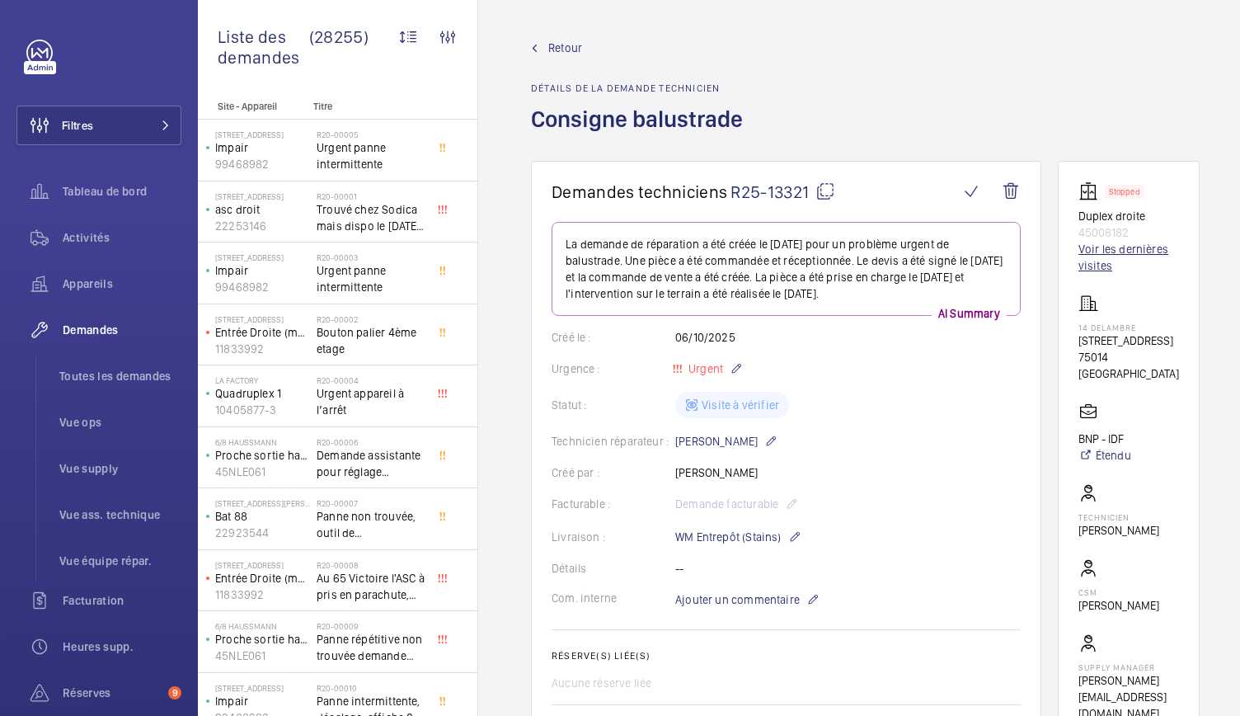
click at [1132, 248] on link "Voir les dernières visites" at bounding box center [1128, 257] width 101 height 33
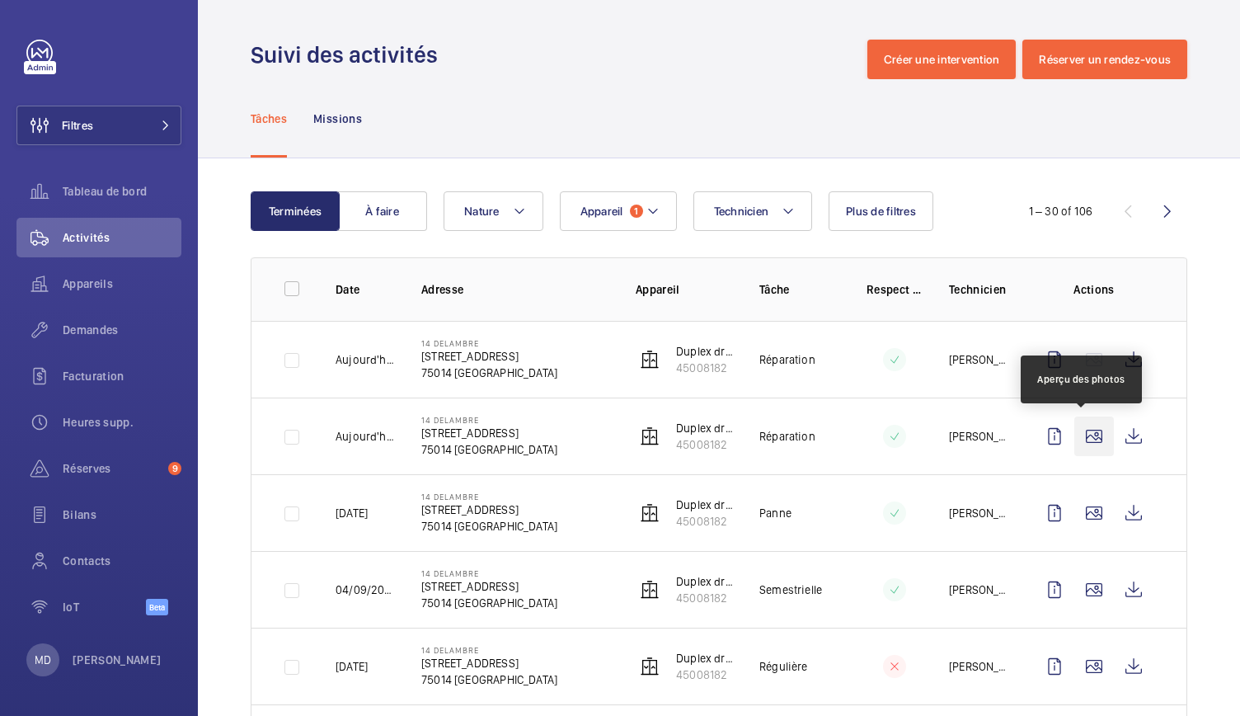
click at [1087, 434] on wm-front-icon-button at bounding box center [1094, 436] width 40 height 40
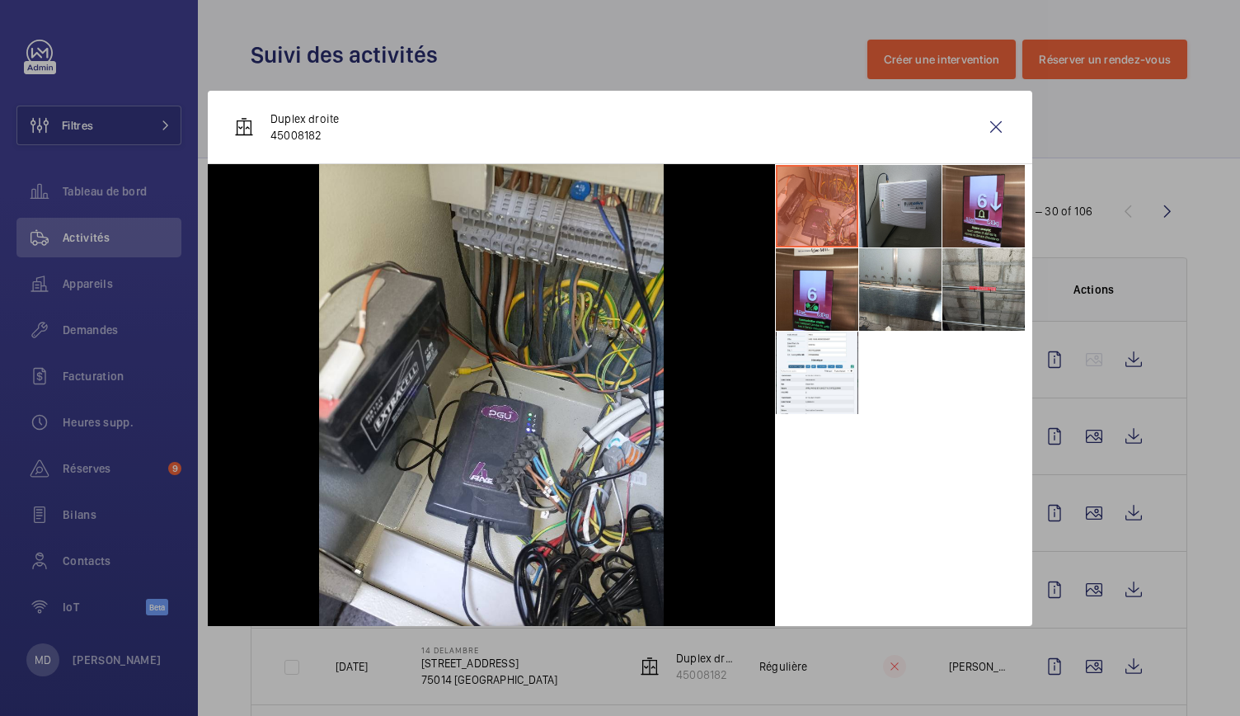
click at [912, 219] on li at bounding box center [900, 206] width 82 height 82
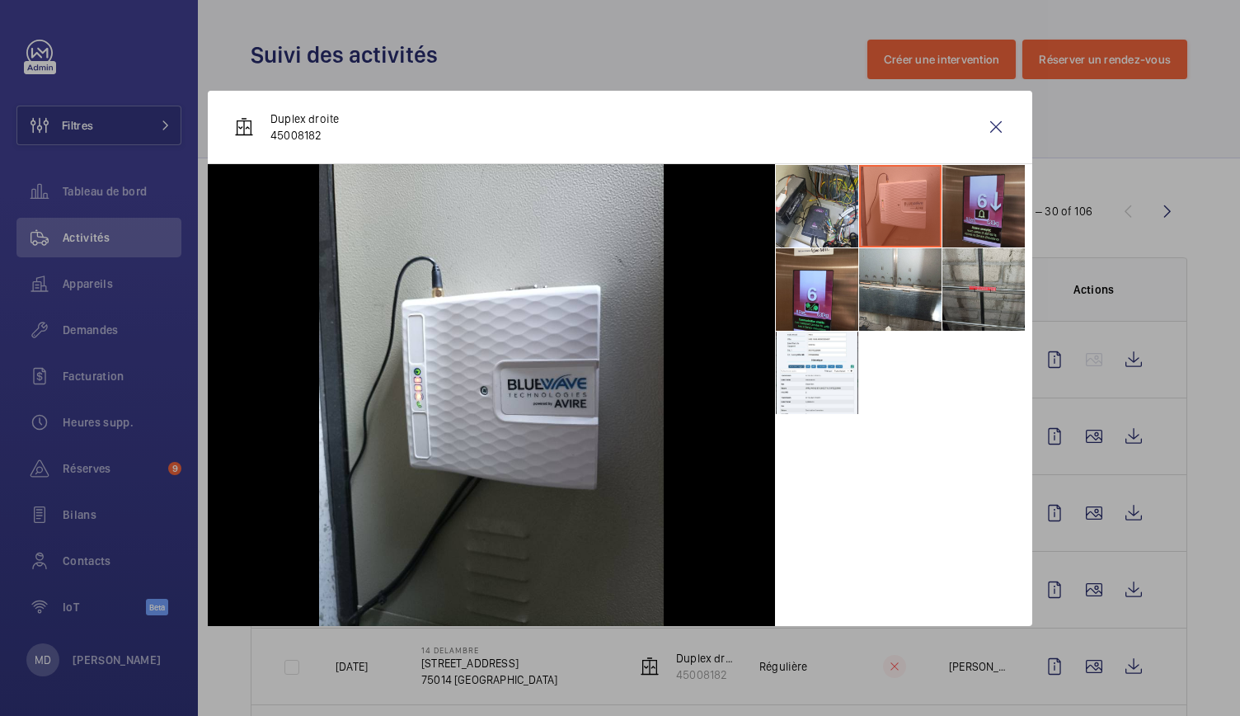
click at [966, 217] on li at bounding box center [983, 206] width 82 height 82
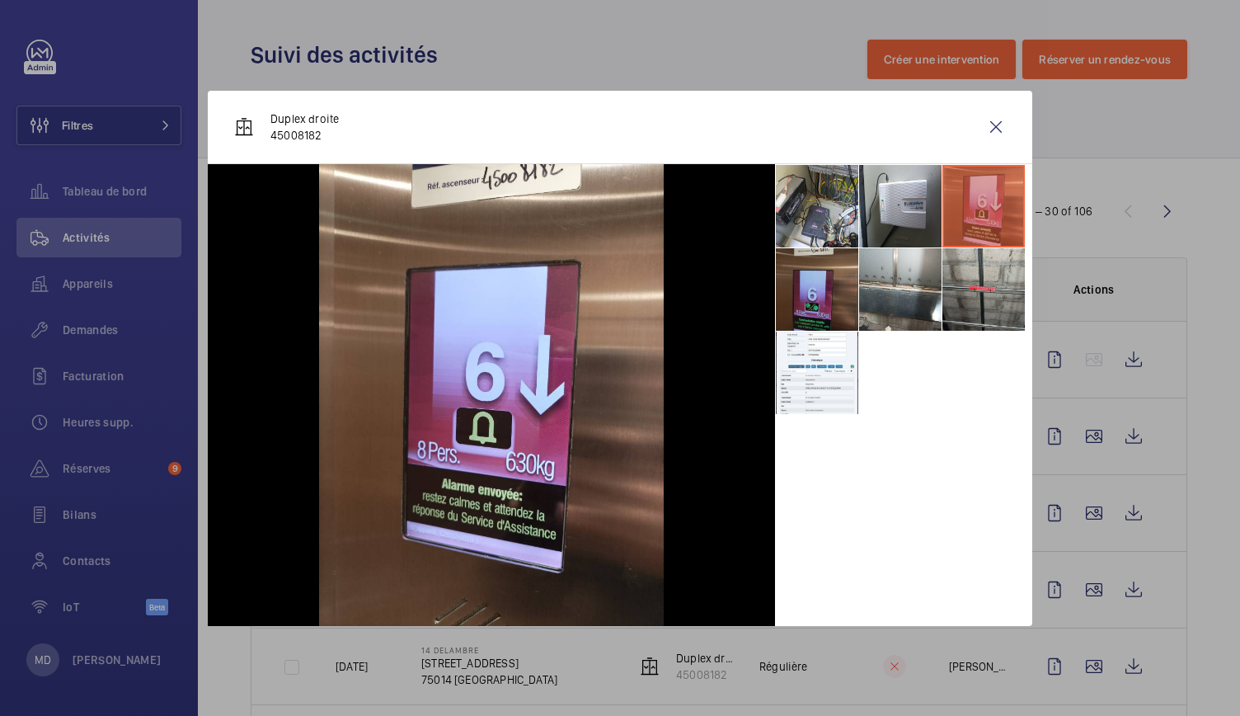
click at [818, 307] on li at bounding box center [817, 289] width 82 height 82
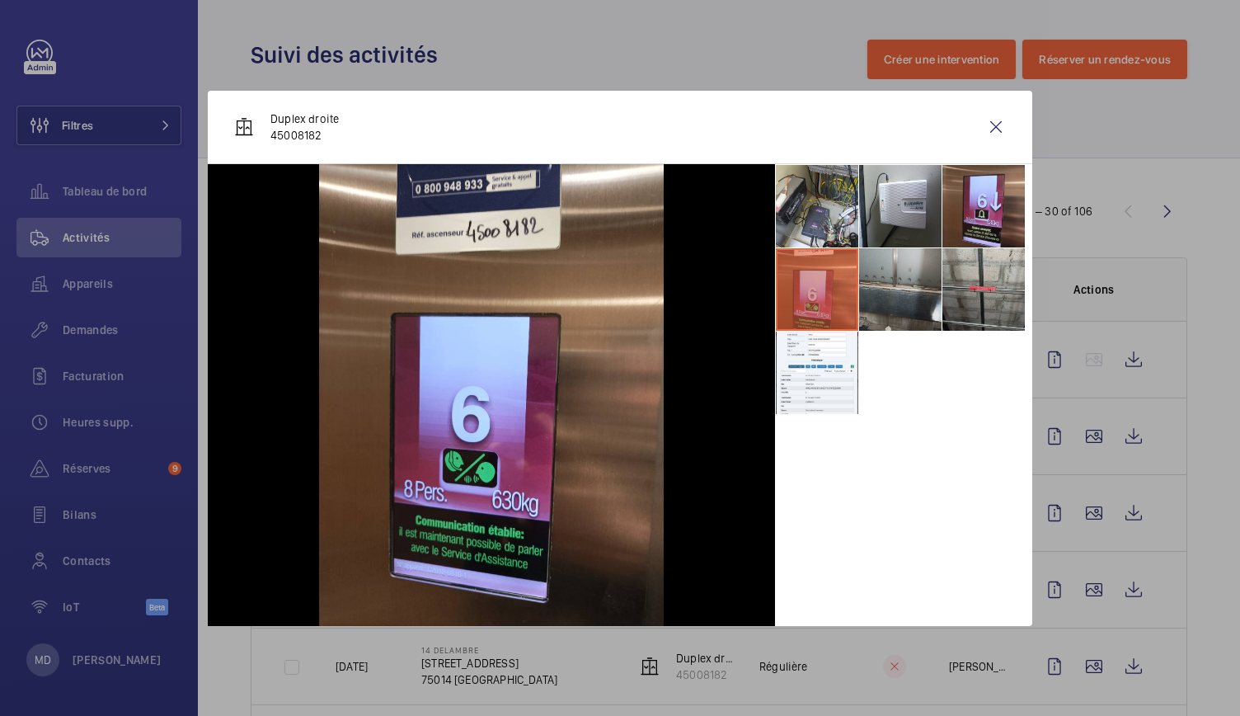
click at [886, 304] on li at bounding box center [900, 289] width 82 height 82
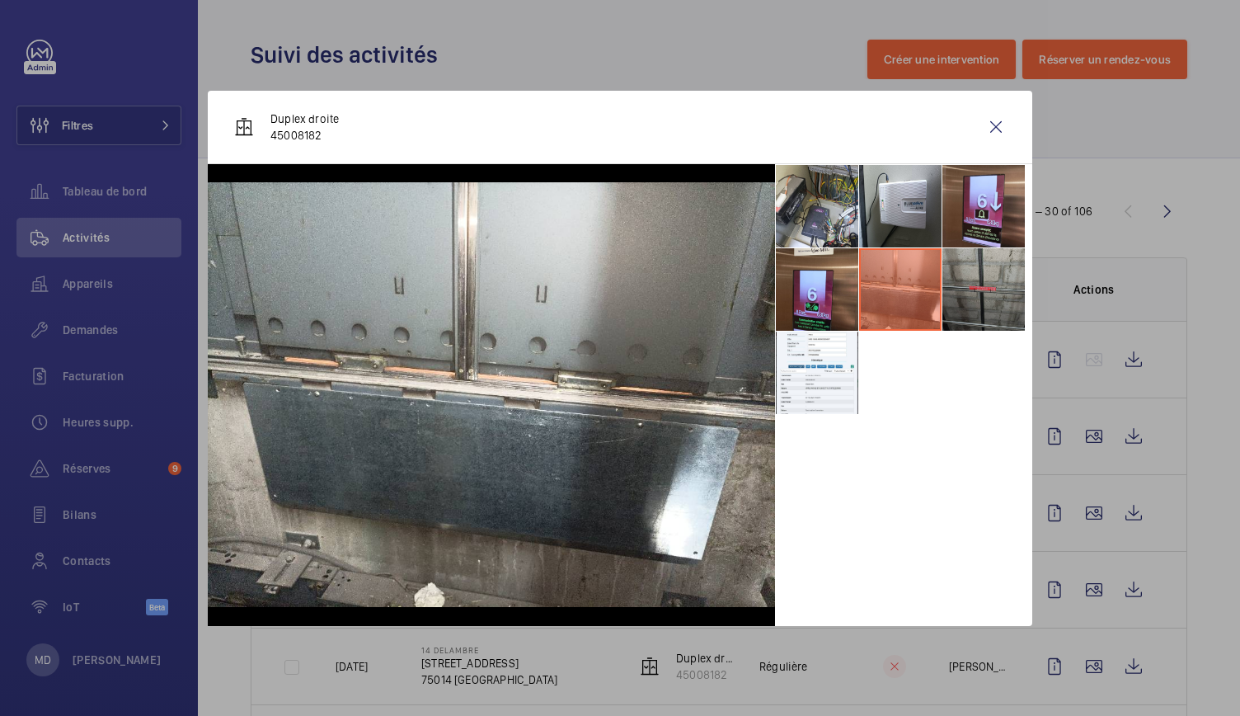
click at [973, 301] on li at bounding box center [983, 289] width 82 height 82
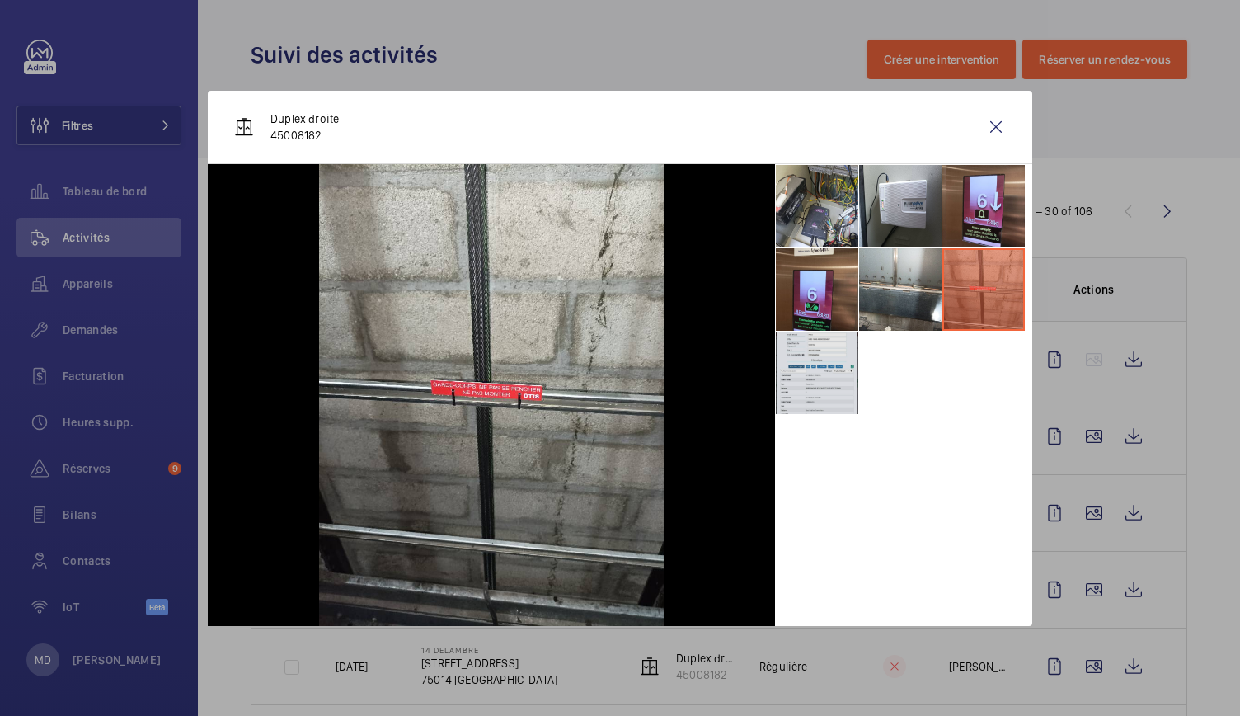
click at [823, 362] on li at bounding box center [817, 372] width 82 height 82
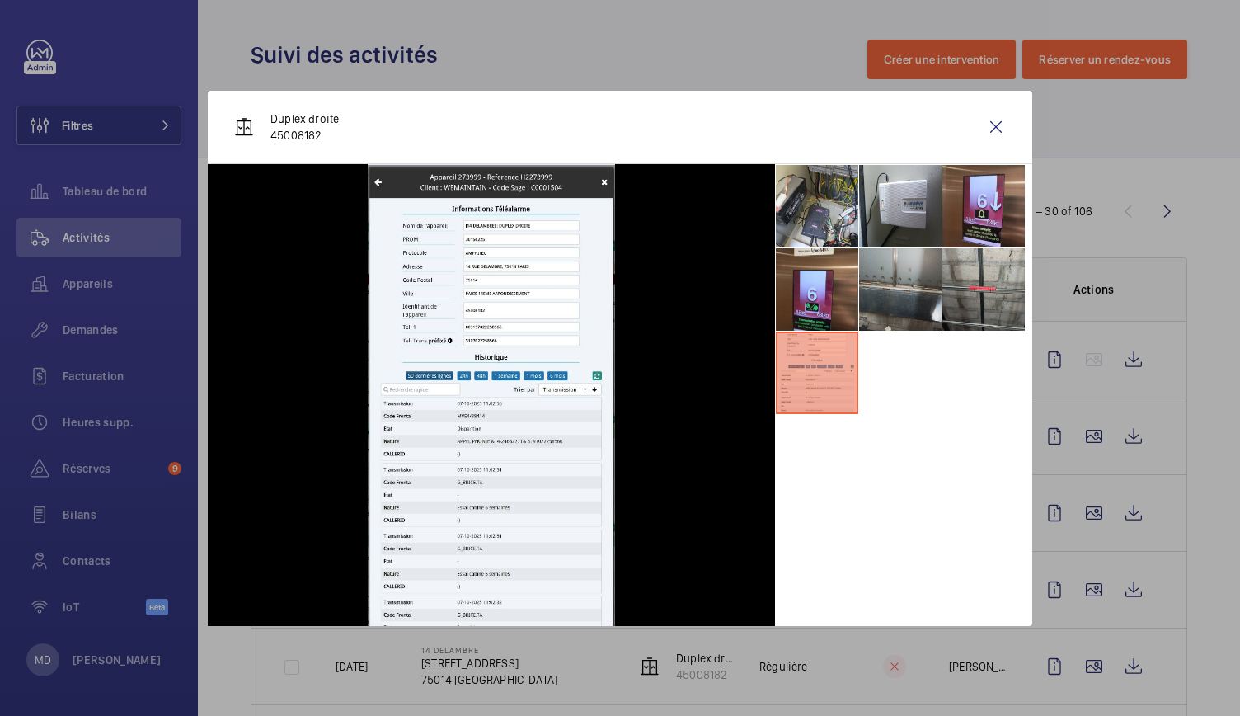
click at [911, 287] on li at bounding box center [900, 289] width 82 height 82
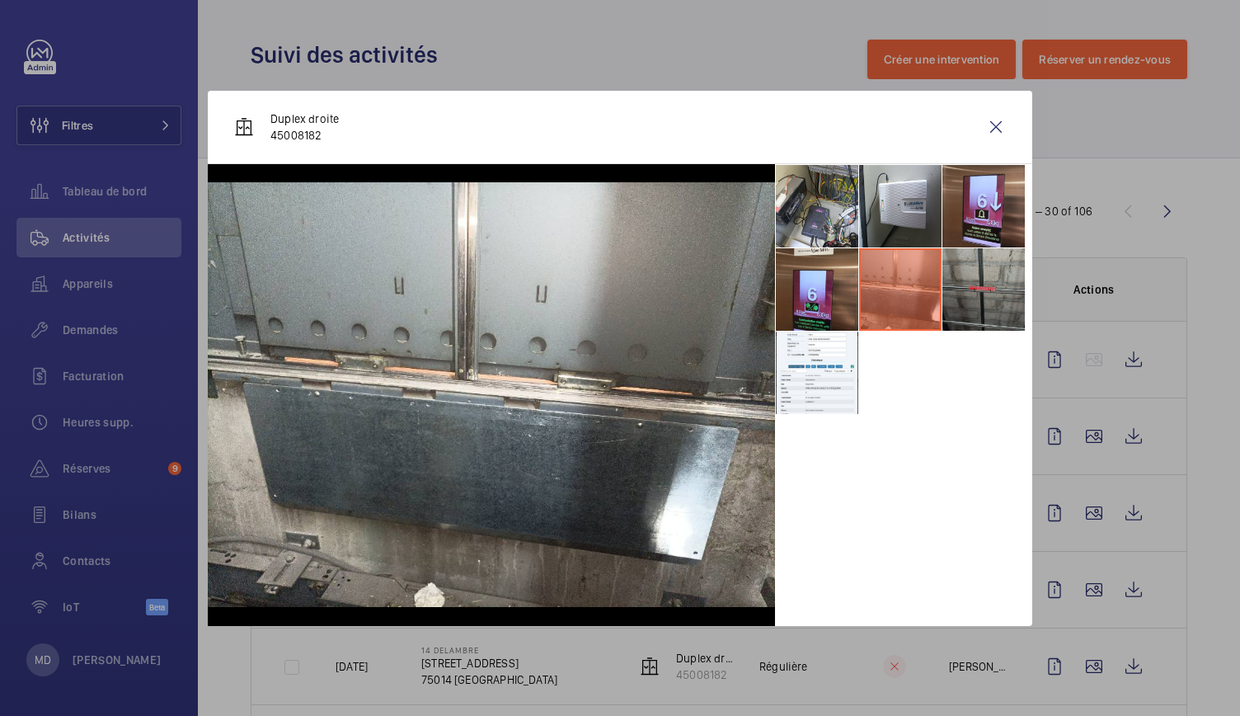
click at [986, 317] on li at bounding box center [983, 289] width 82 height 82
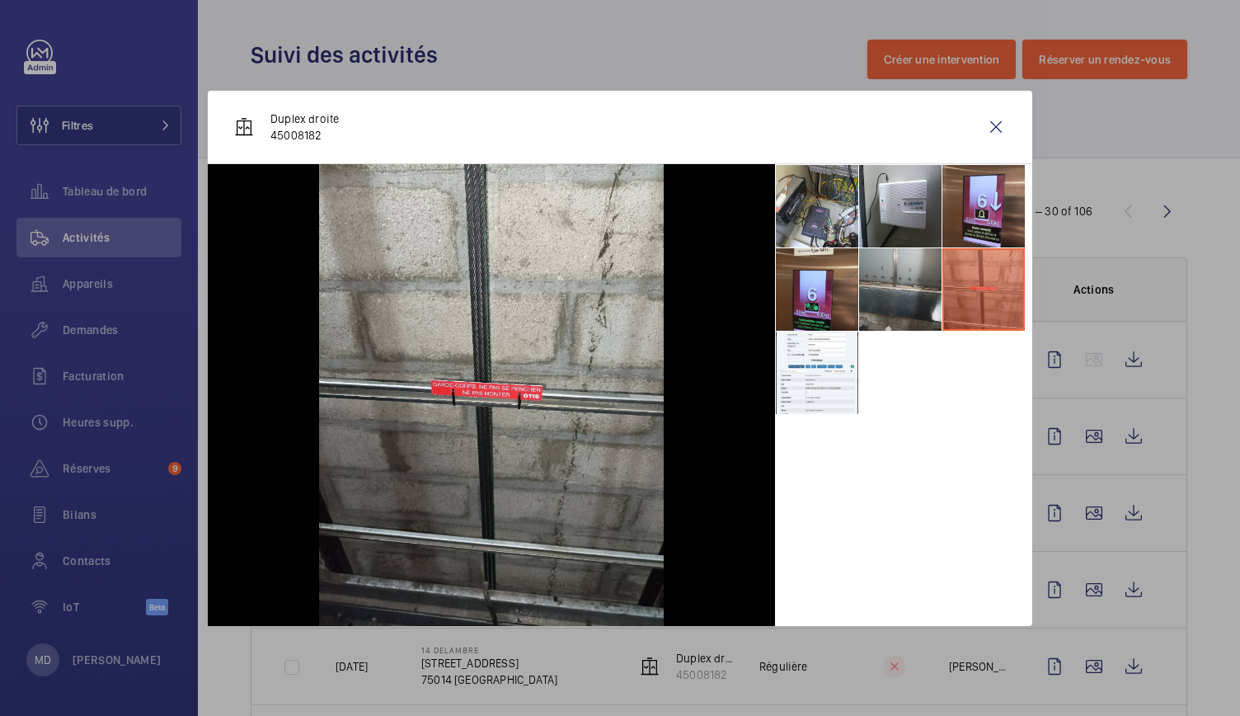
click at [890, 306] on li at bounding box center [900, 289] width 82 height 82
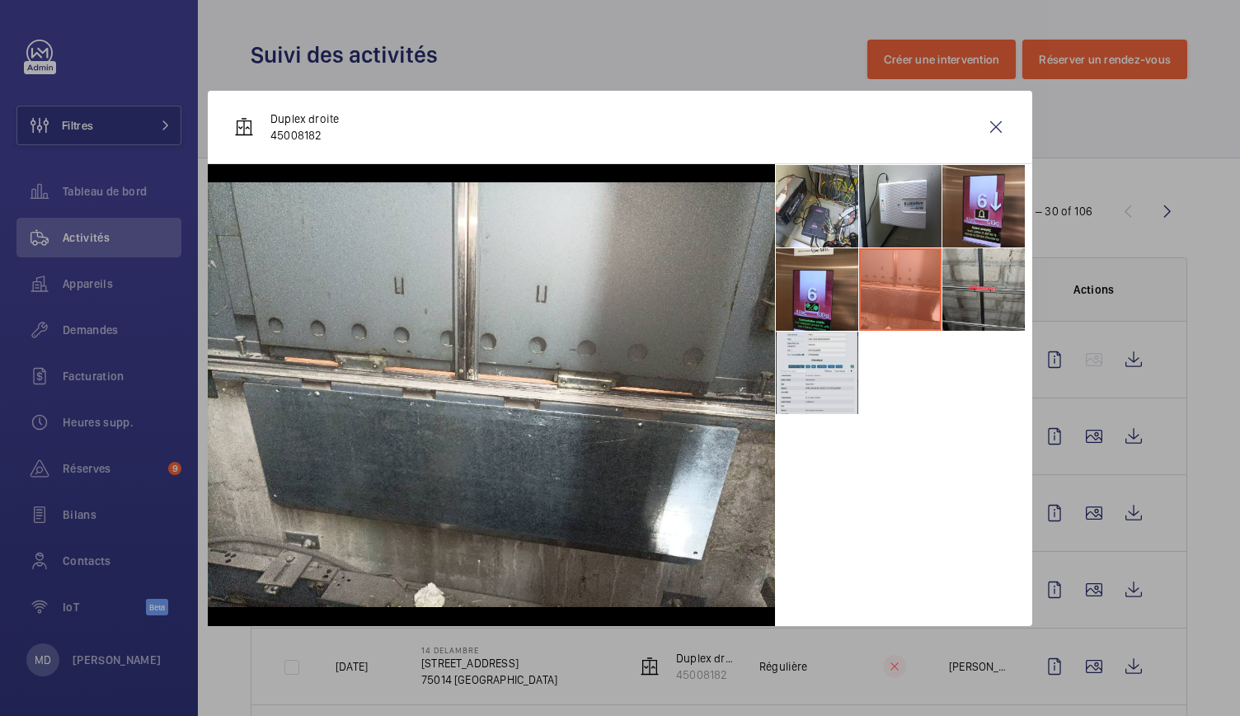
click at [829, 372] on li at bounding box center [817, 372] width 82 height 82
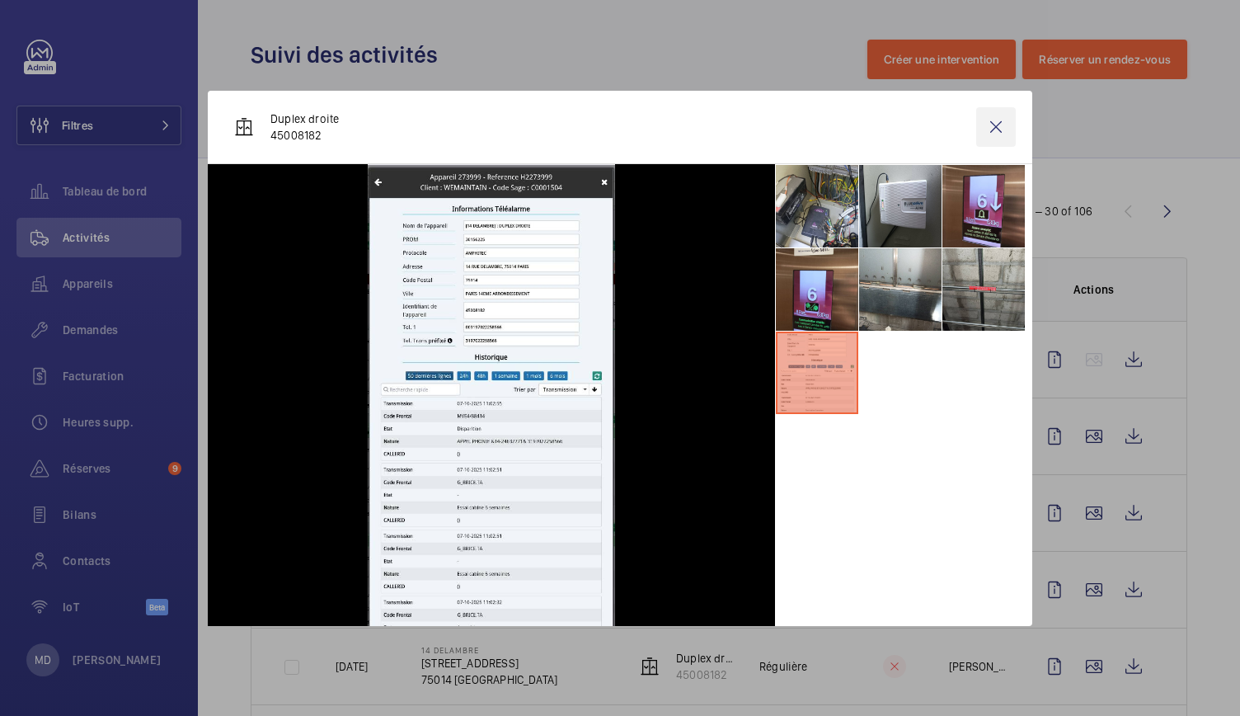
click at [1002, 124] on wm-front-icon-button at bounding box center [996, 127] width 40 height 40
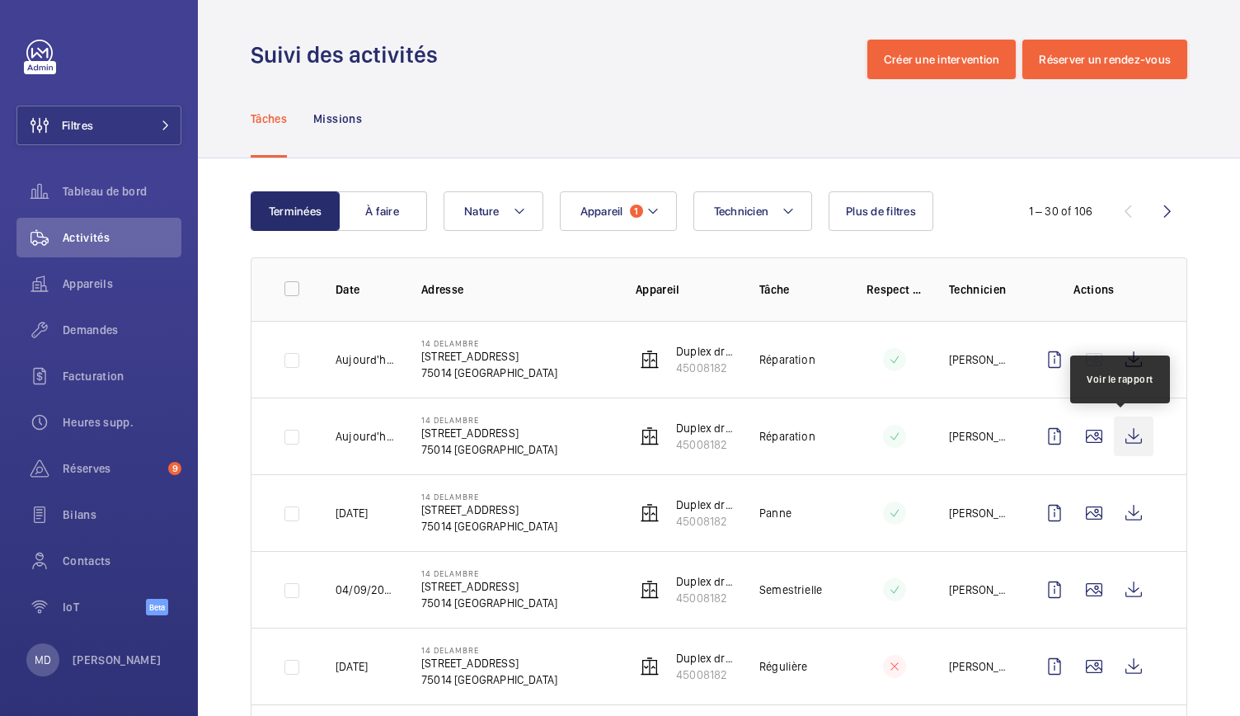
click at [1121, 431] on wm-front-icon-button at bounding box center [1134, 436] width 40 height 40
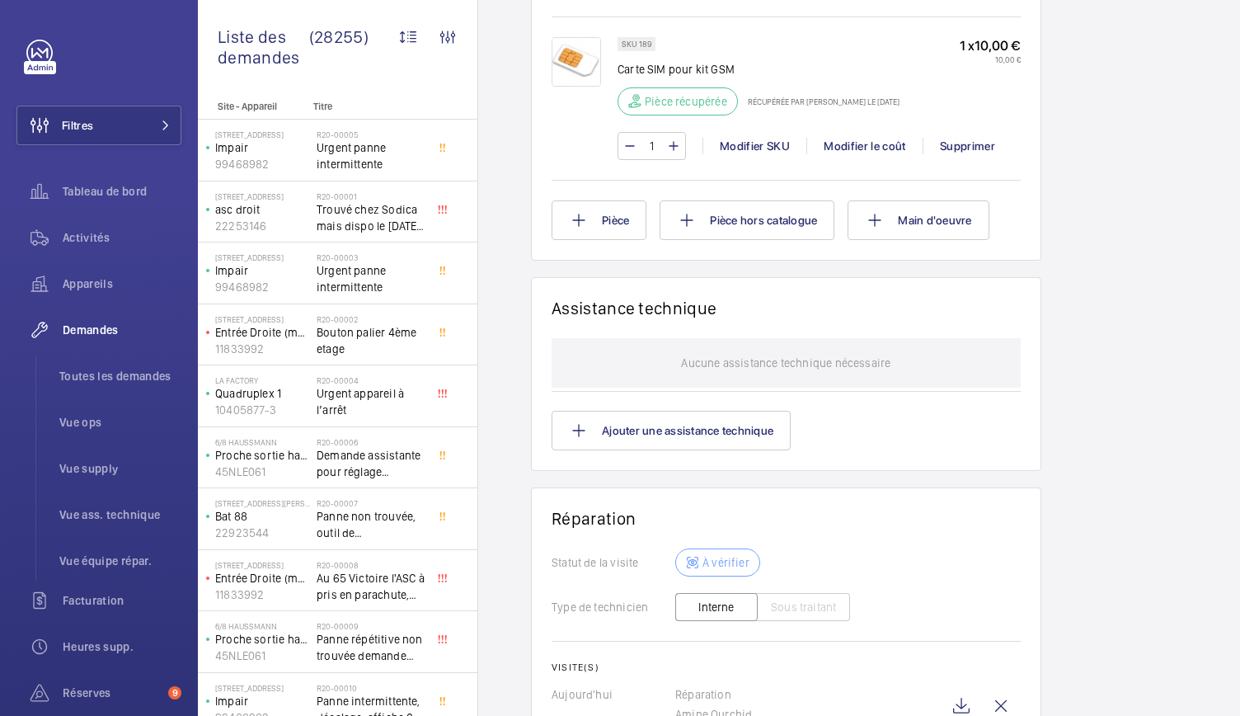
scroll to position [1614, 0]
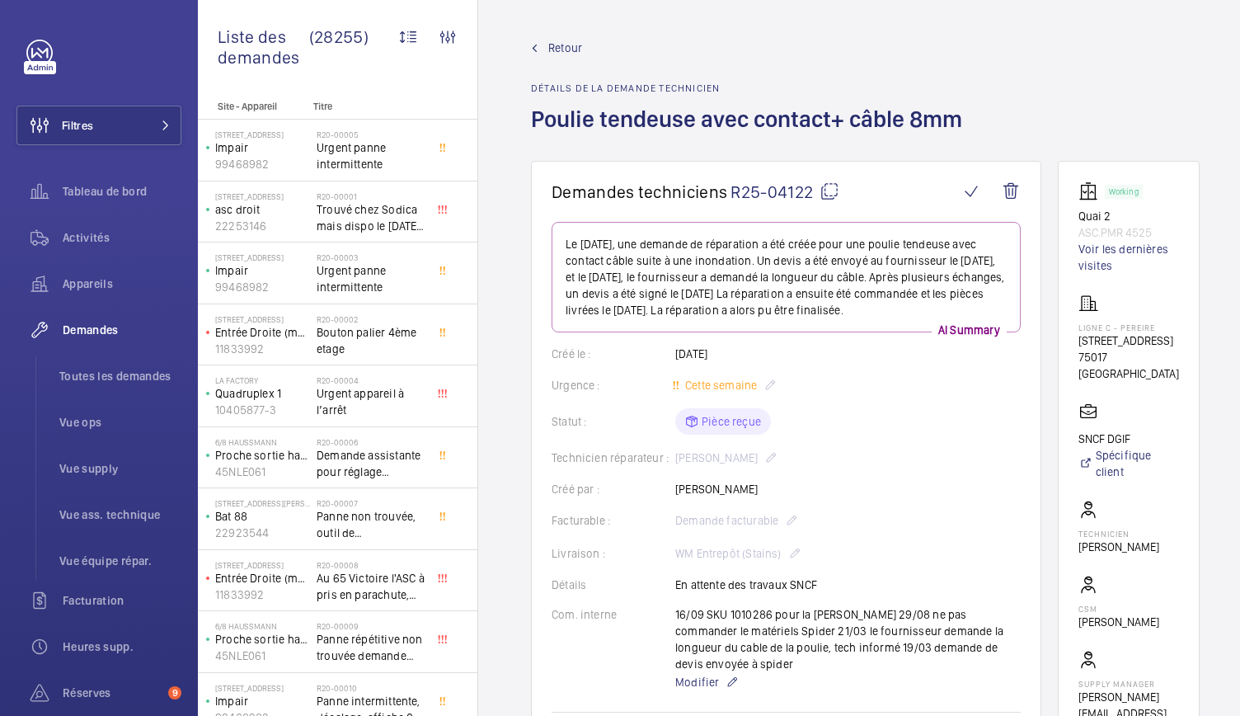
click at [824, 195] on mat-icon at bounding box center [829, 191] width 20 height 20
drag, startPoint x: 1079, startPoint y: 212, endPoint x: 1168, endPoint y: 230, distance: 90.9
click at [1168, 230] on wm-front-card "Working Quai 2 ASC.PMR 4525 Voir les dernières visites Ligne C - PEREIRE 4 bis …" at bounding box center [1129, 460] width 142 height 598
copy div "Quai 2 ASC.PMR 4525"
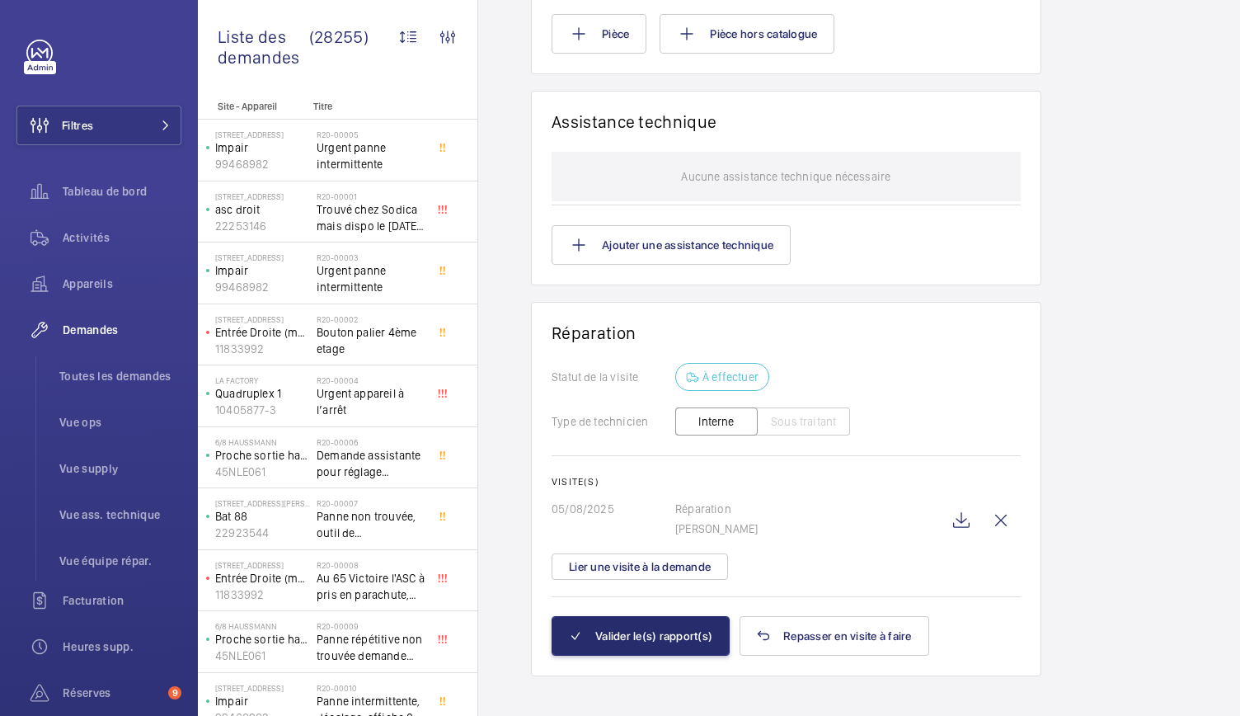
scroll to position [1262, 0]
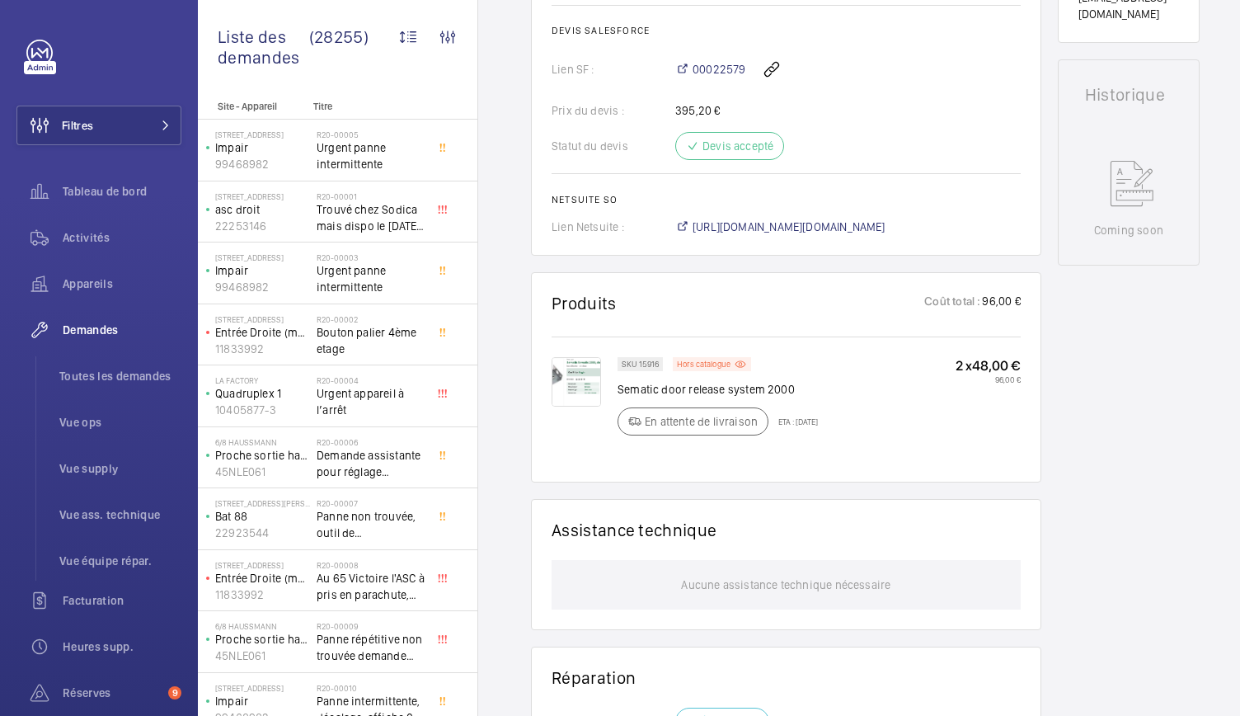
scroll to position [701, 0]
click at [584, 385] on img at bounding box center [576, 379] width 49 height 49
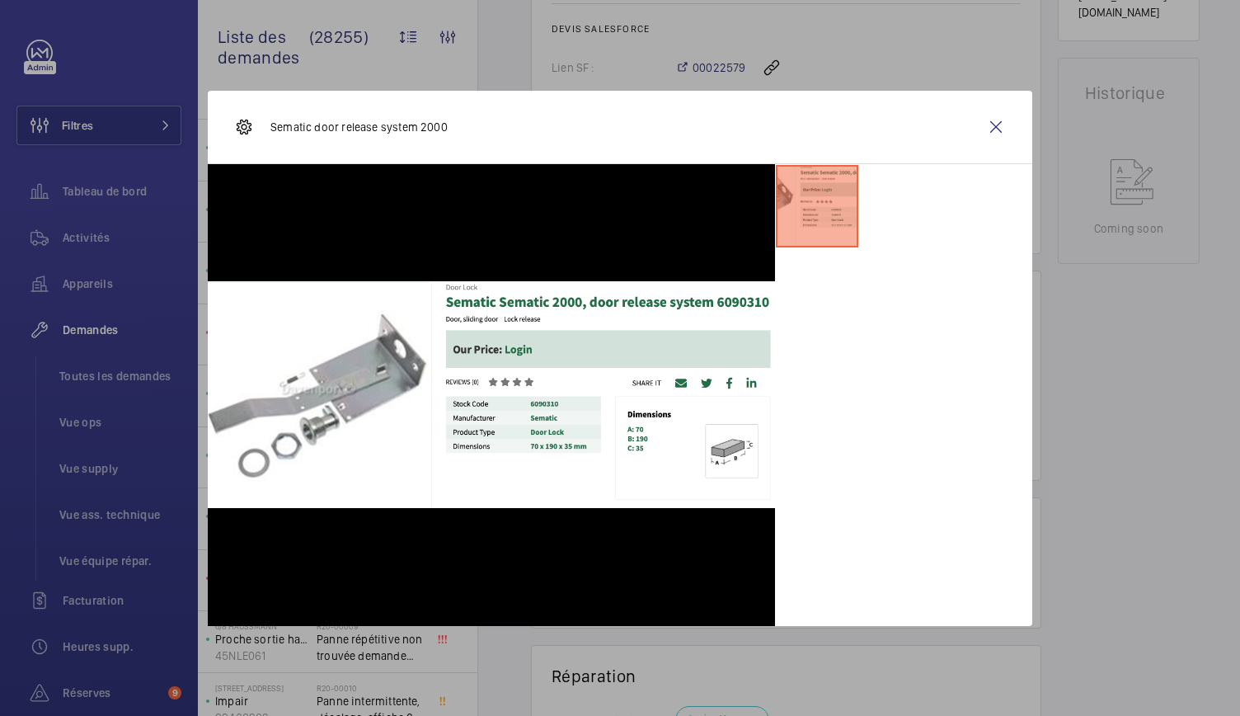
click at [491, 75] on div at bounding box center [620, 358] width 1240 height 716
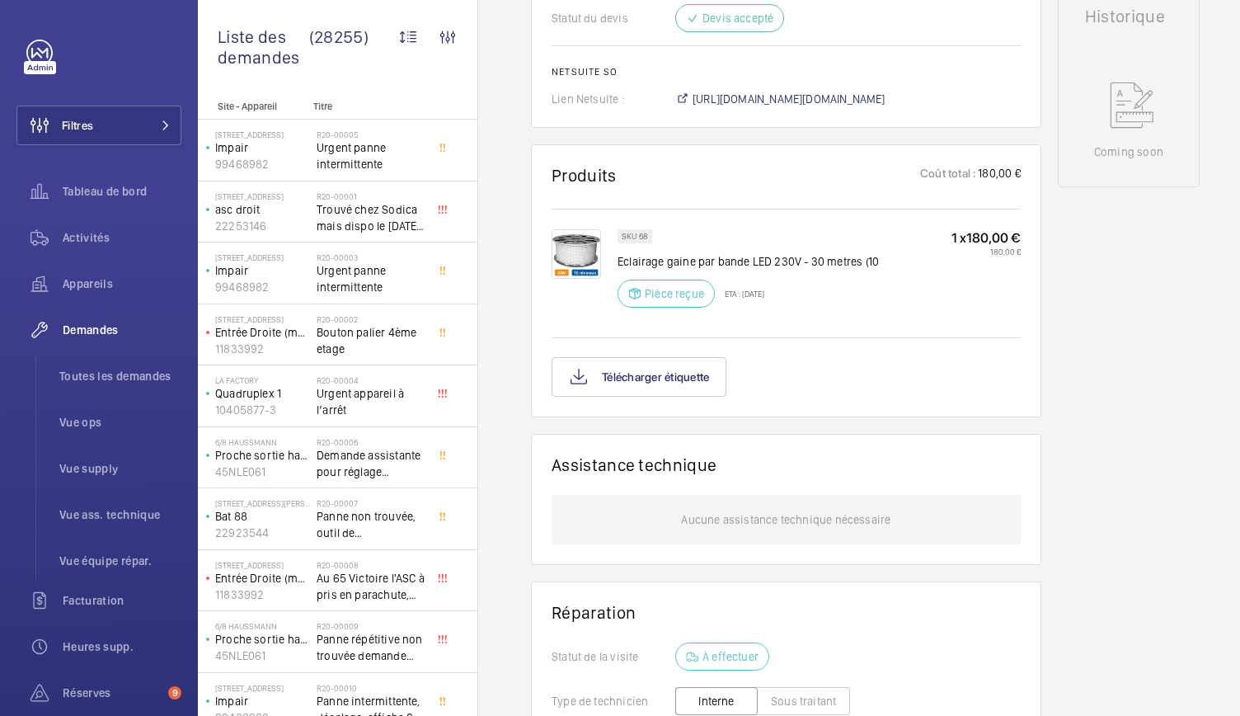
scroll to position [834, 0]
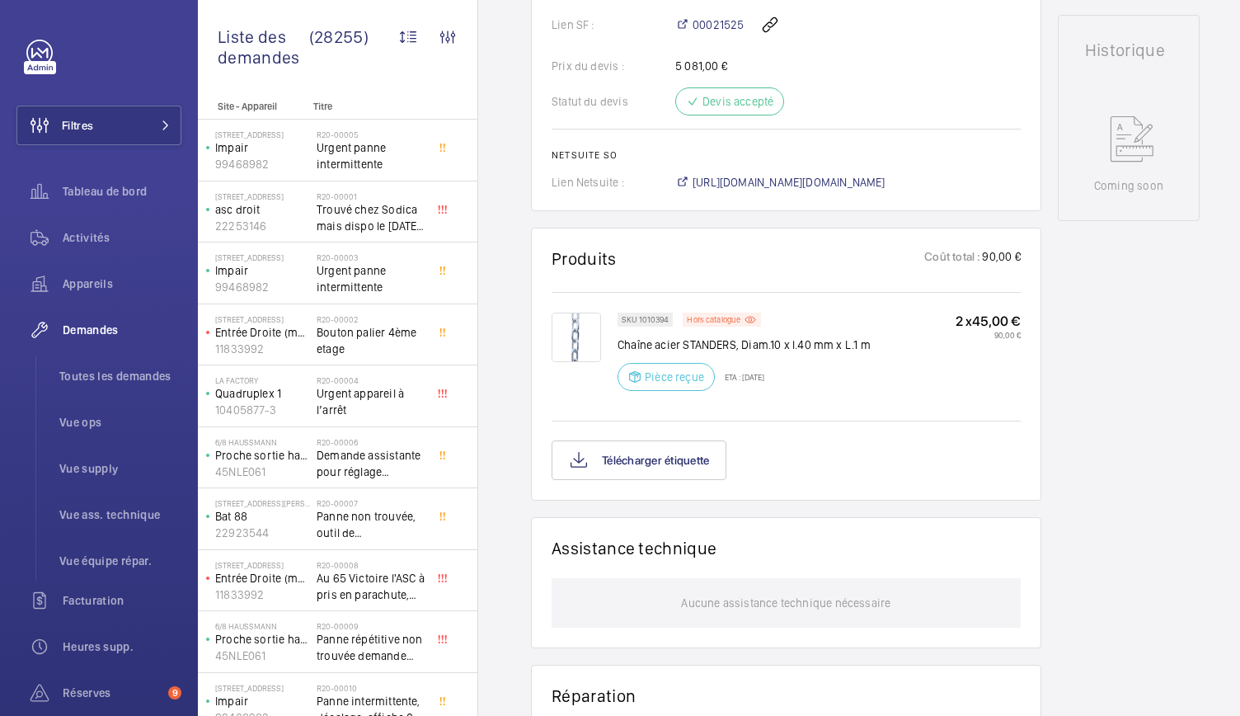
scroll to position [777, 0]
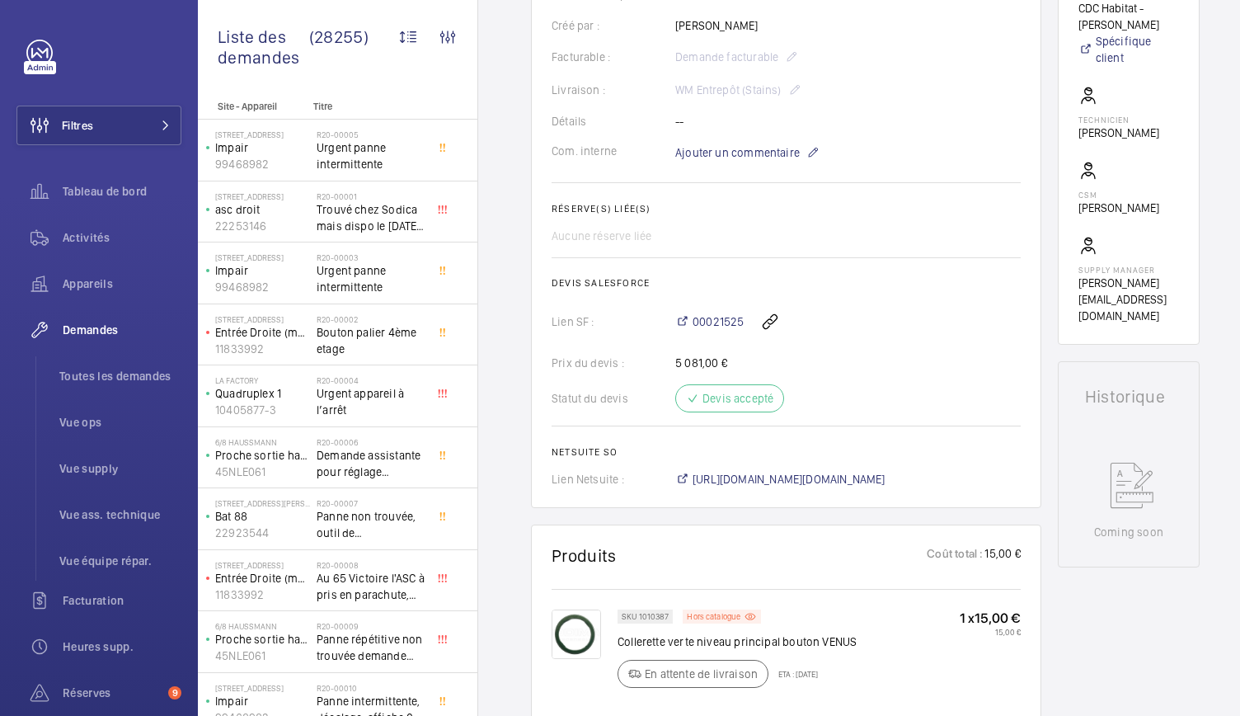
scroll to position [598, 0]
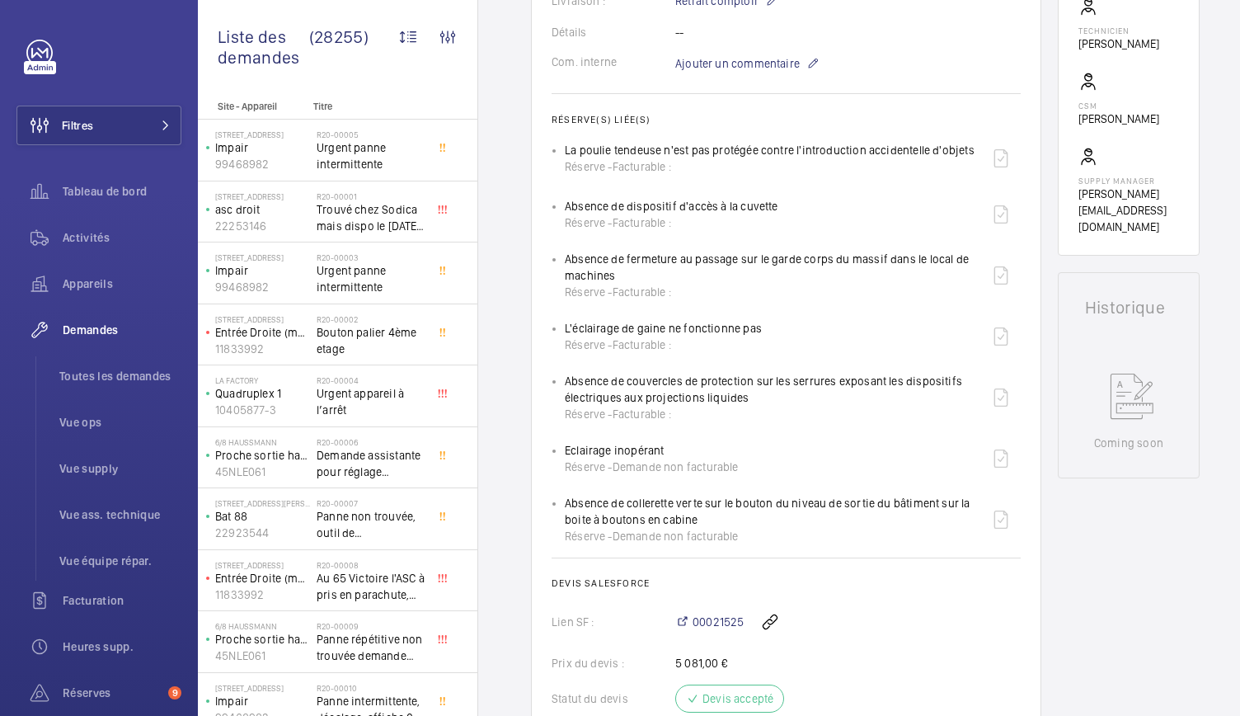
scroll to position [518, 0]
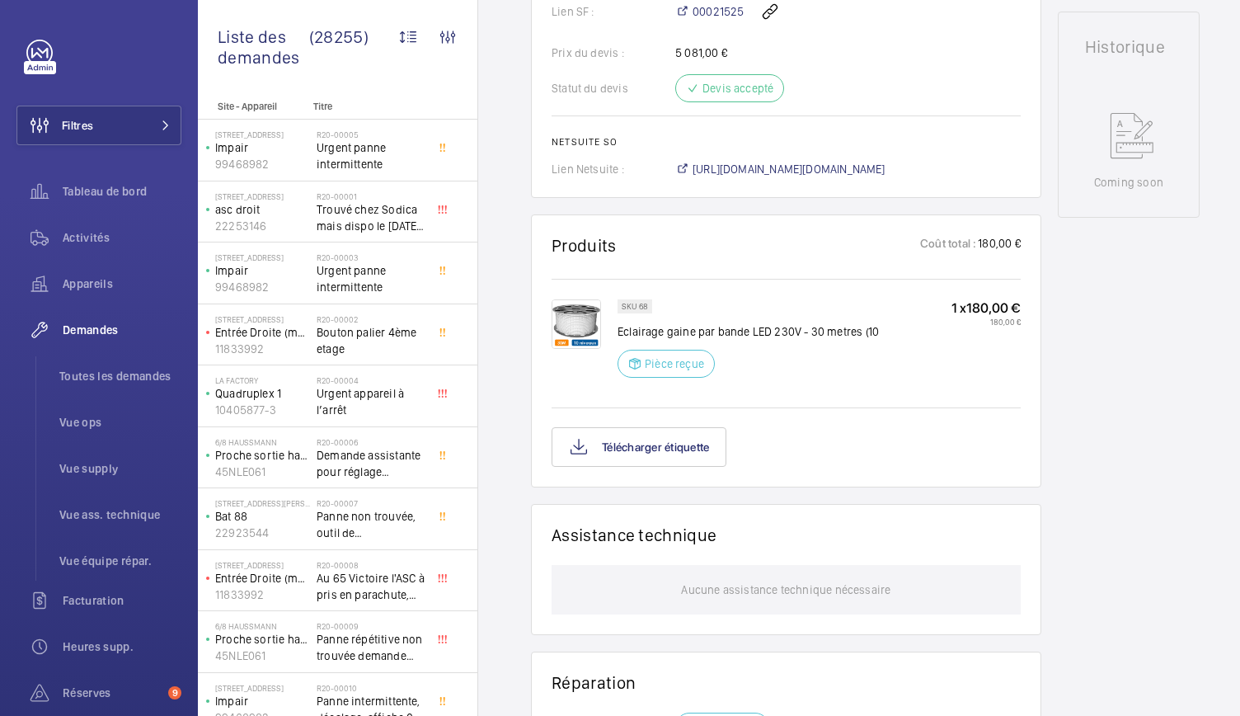
scroll to position [785, 0]
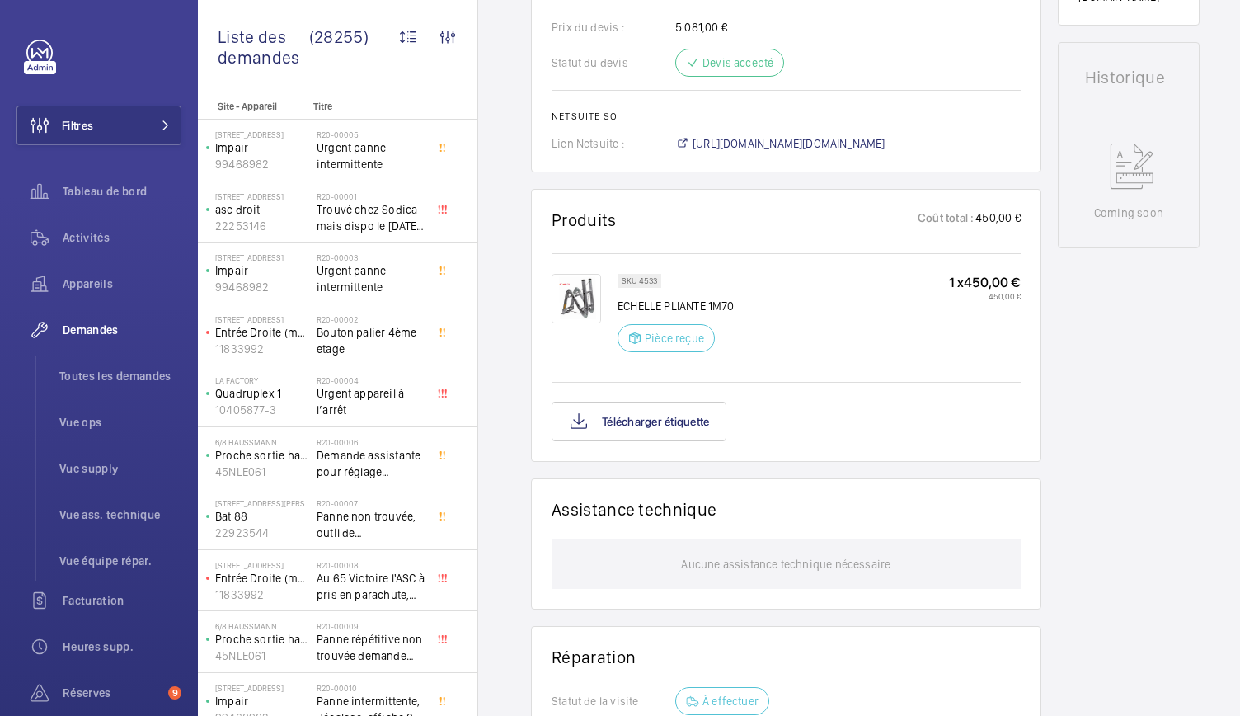
scroll to position [767, 0]
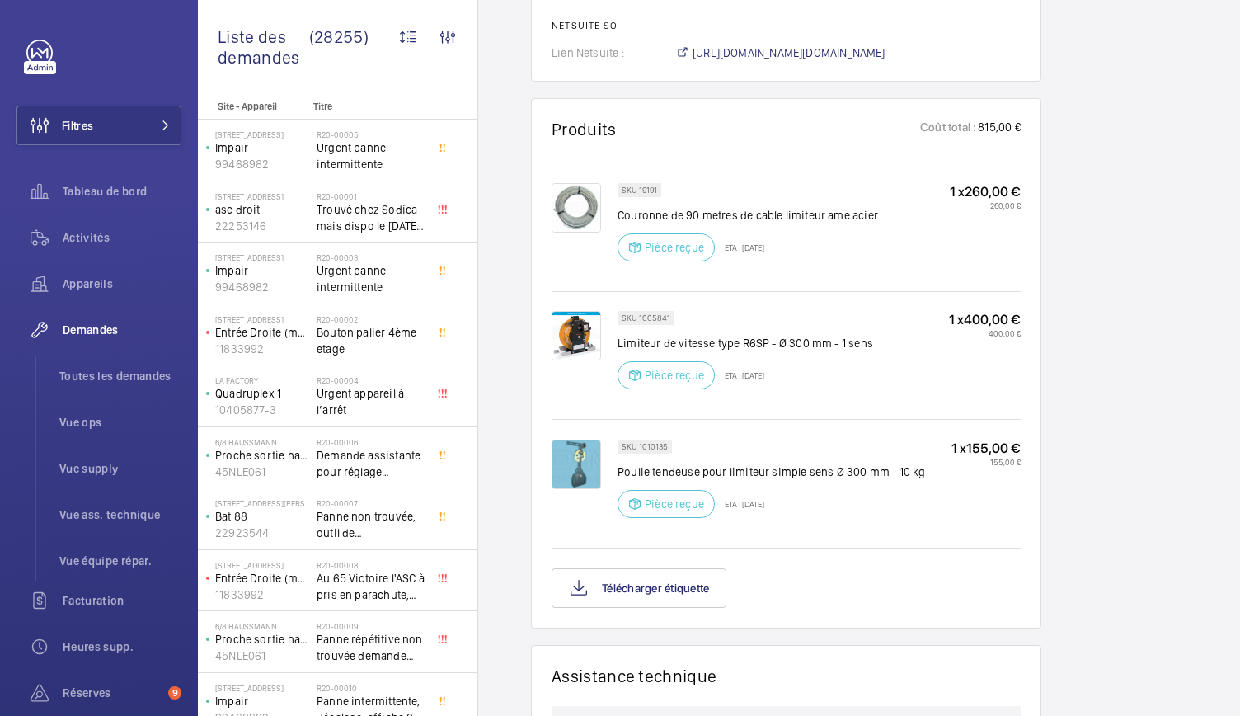
scroll to position [1141, 0]
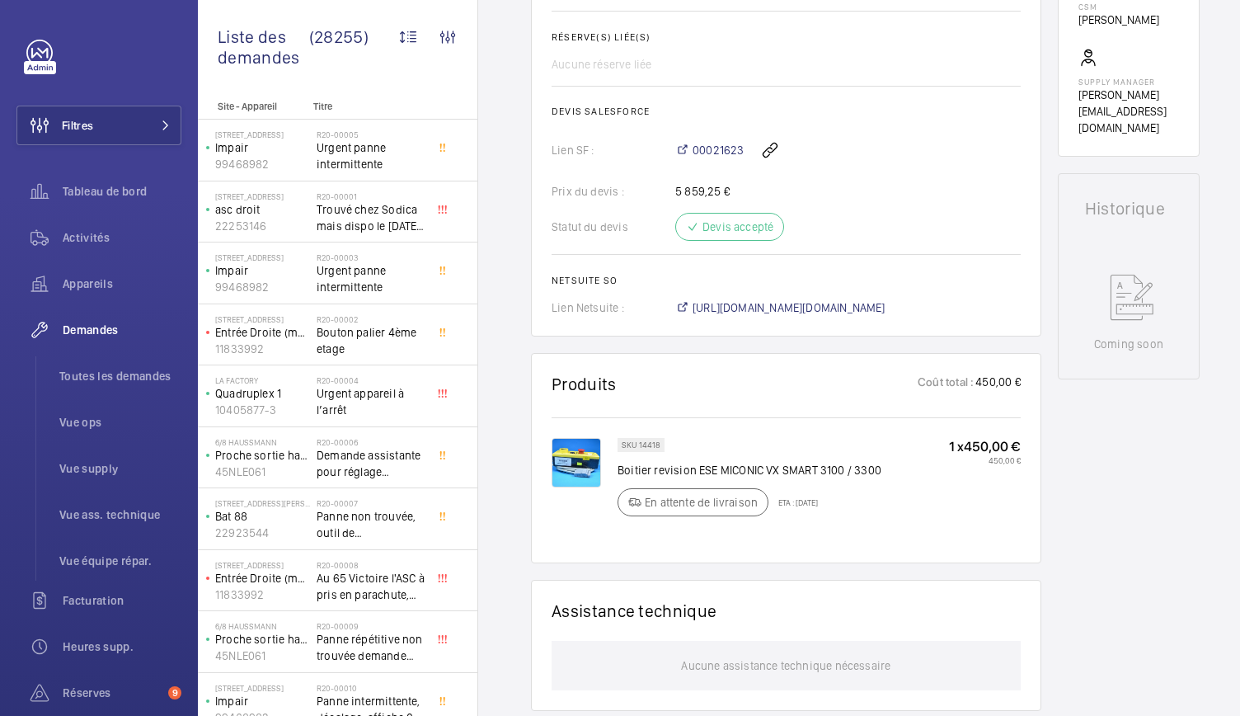
scroll to position [622, 0]
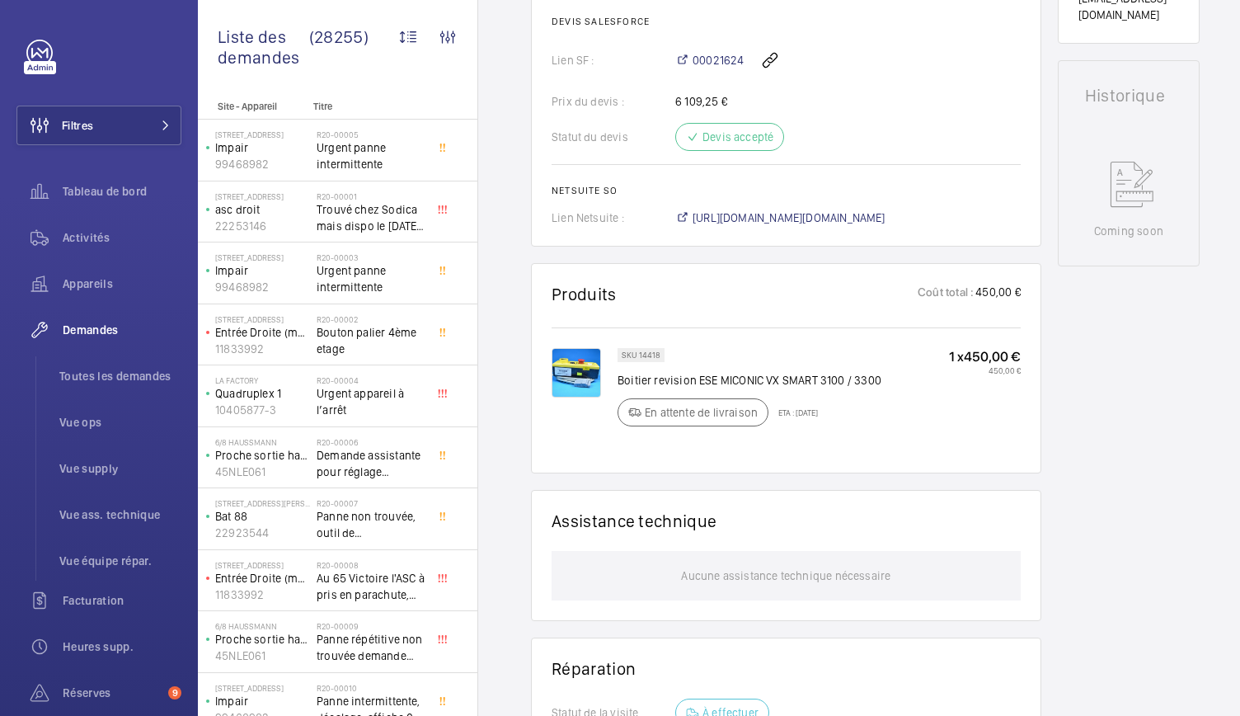
scroll to position [732, 0]
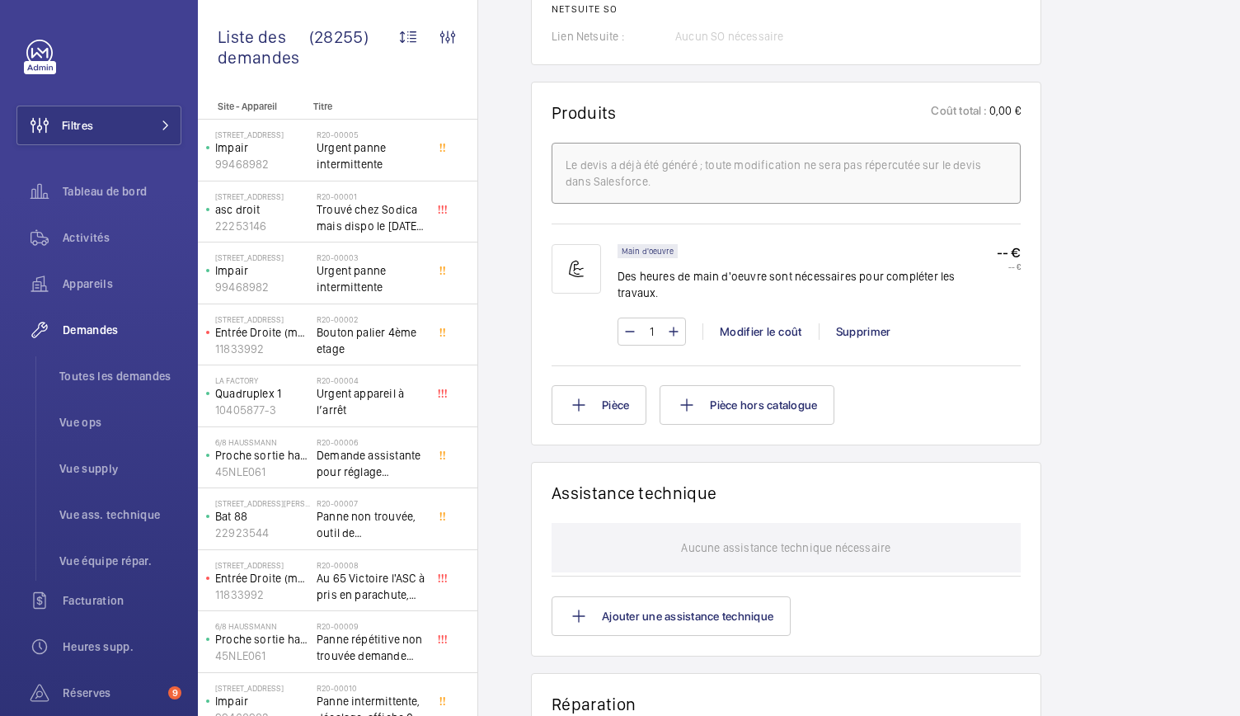
scroll to position [1323, 0]
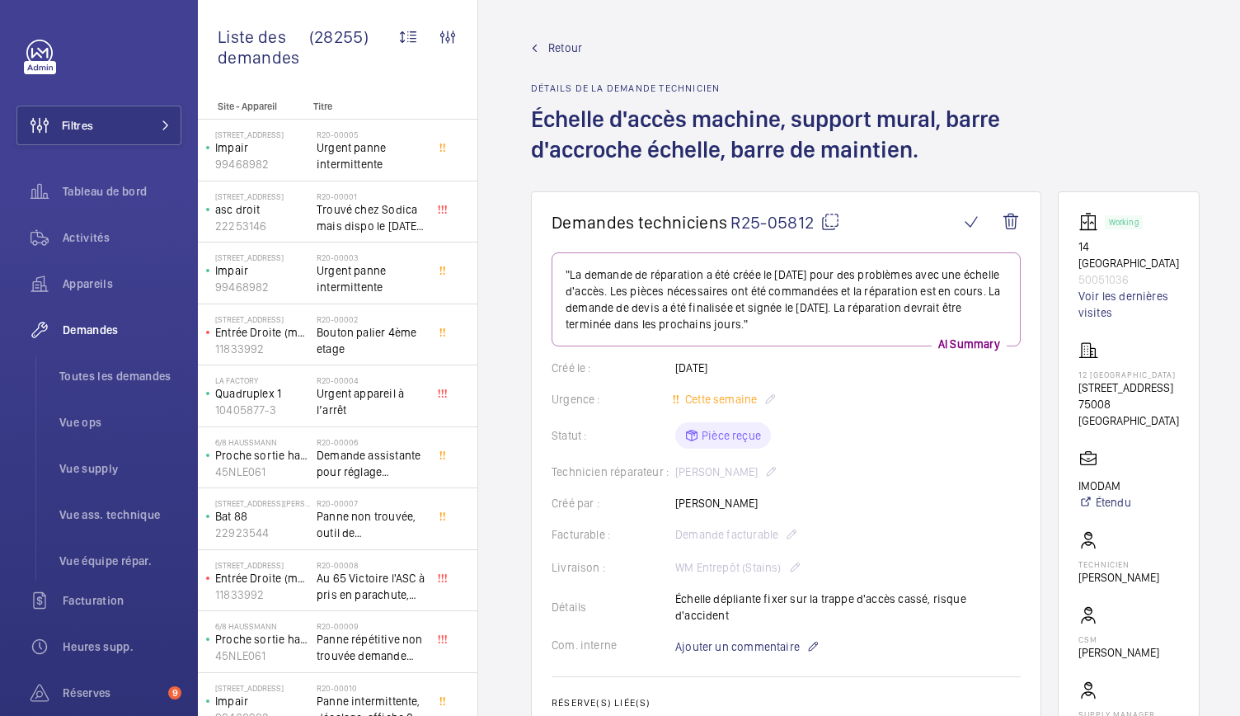
click at [835, 225] on mat-icon at bounding box center [830, 222] width 20 height 20
drag, startPoint x: 1073, startPoint y: 251, endPoint x: 1146, endPoint y: 261, distance: 73.3
click at [1146, 261] on wm-front-card "Working 14 rome 50051036 Voir les dernières visites 12 ROME 12/14 RUE DE ROME 7…" at bounding box center [1129, 490] width 142 height 598
copy div "14 rome 50051036"
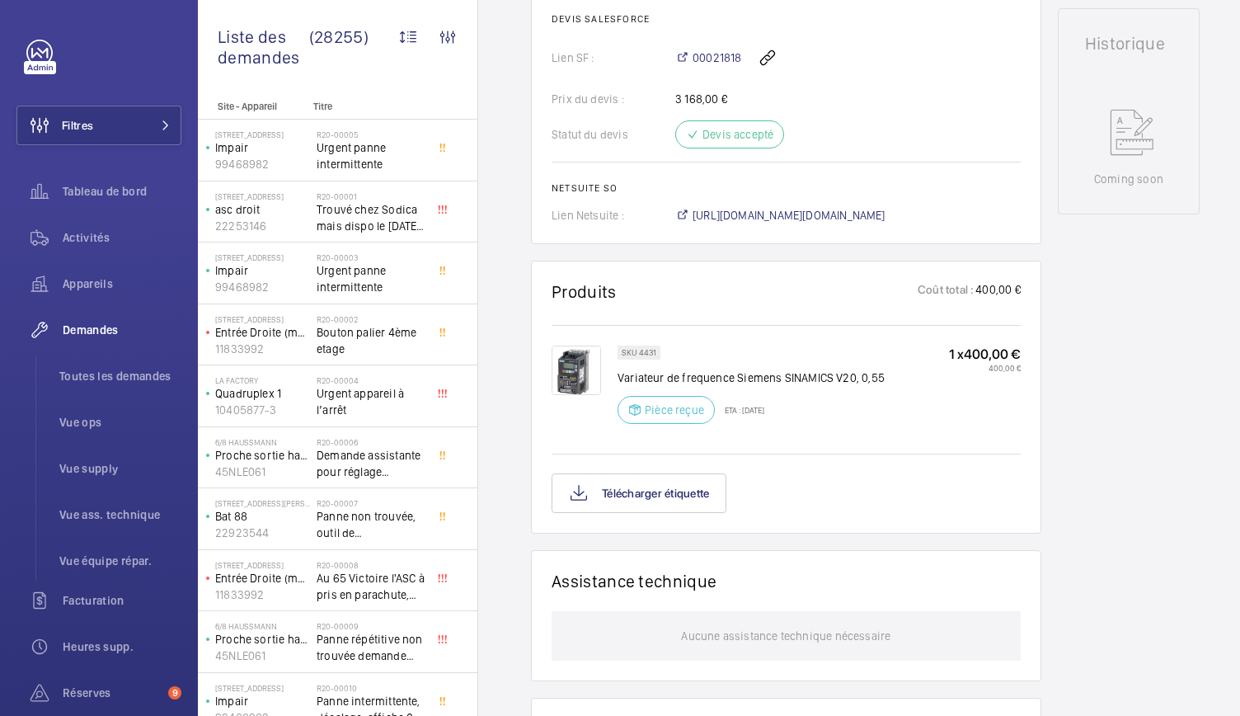
scroll to position [841, 0]
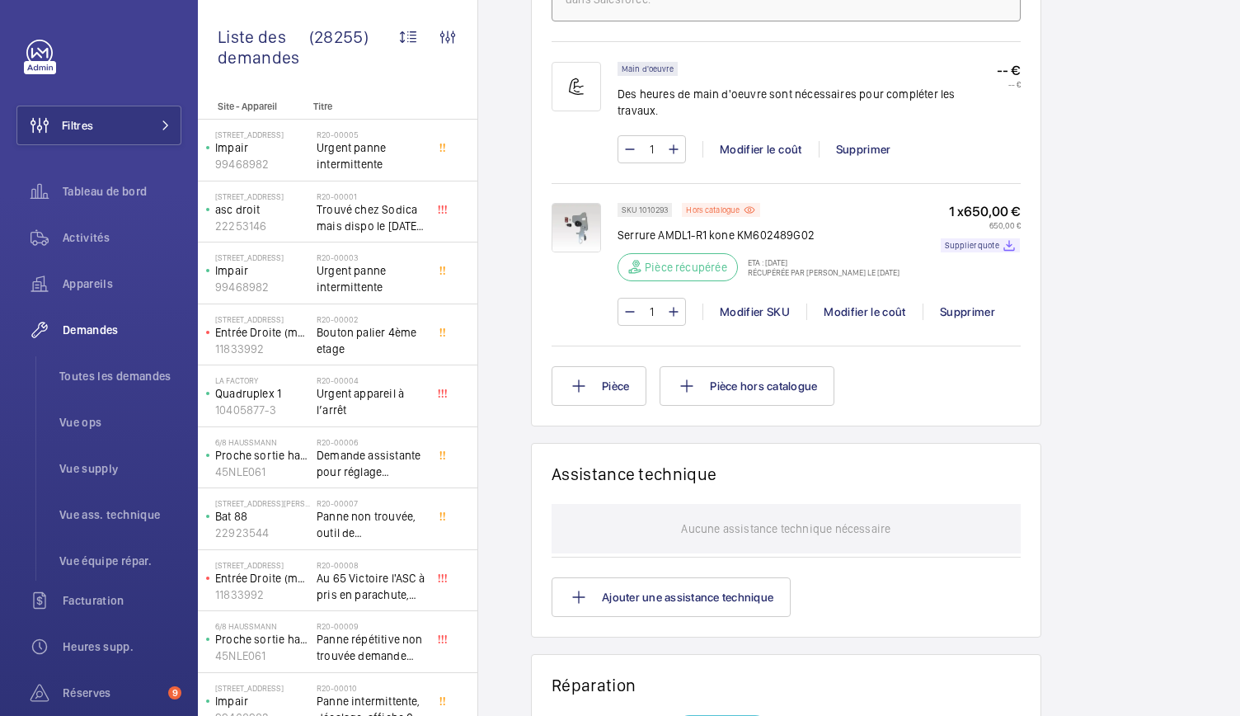
scroll to position [1058, 0]
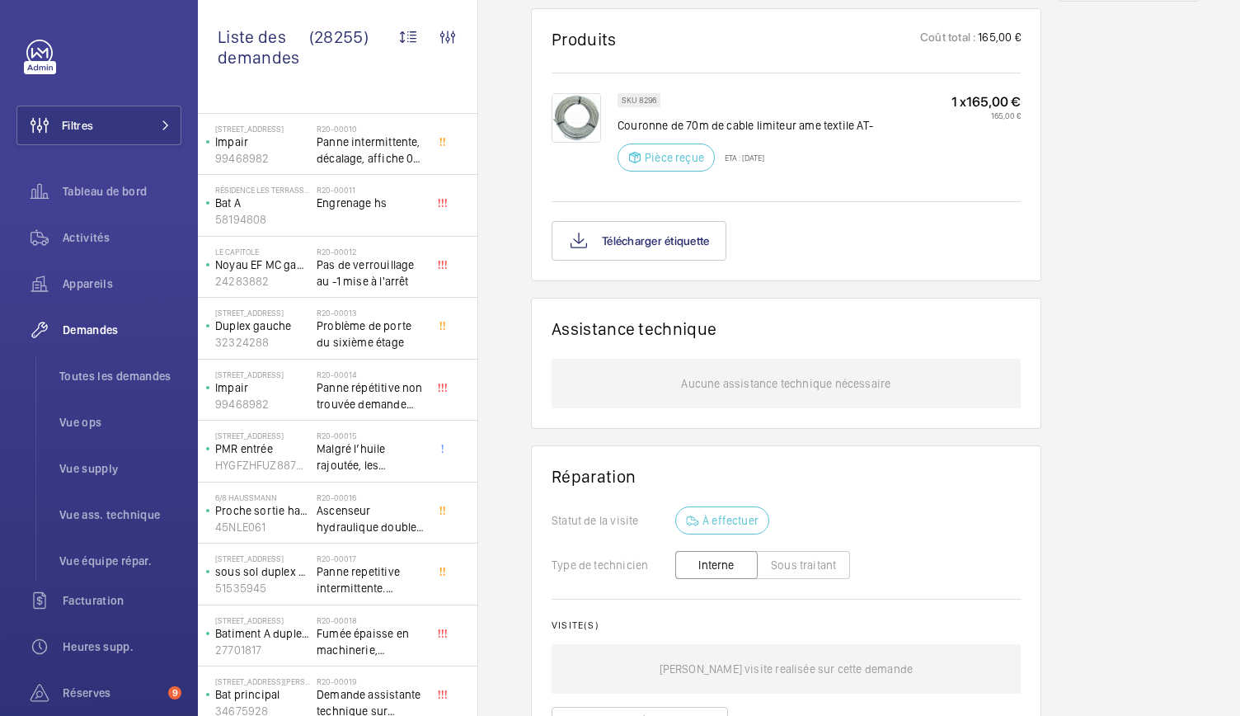
scroll to position [945, 0]
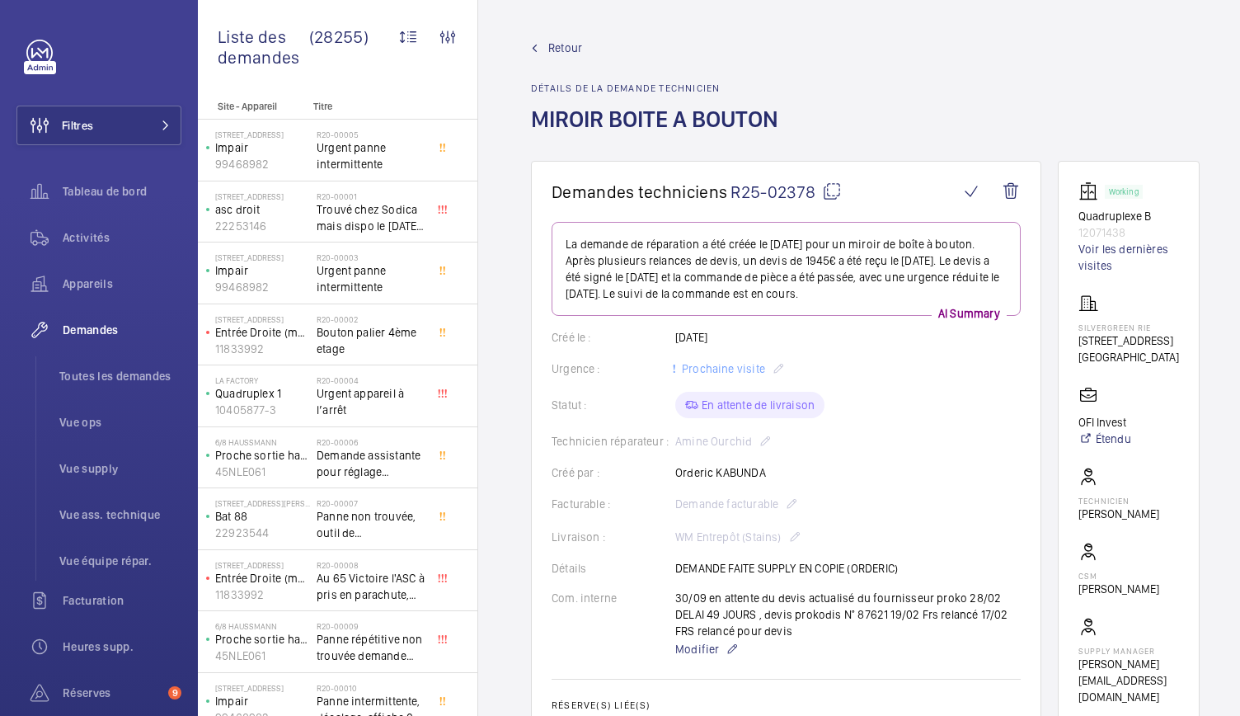
scroll to position [683, 0]
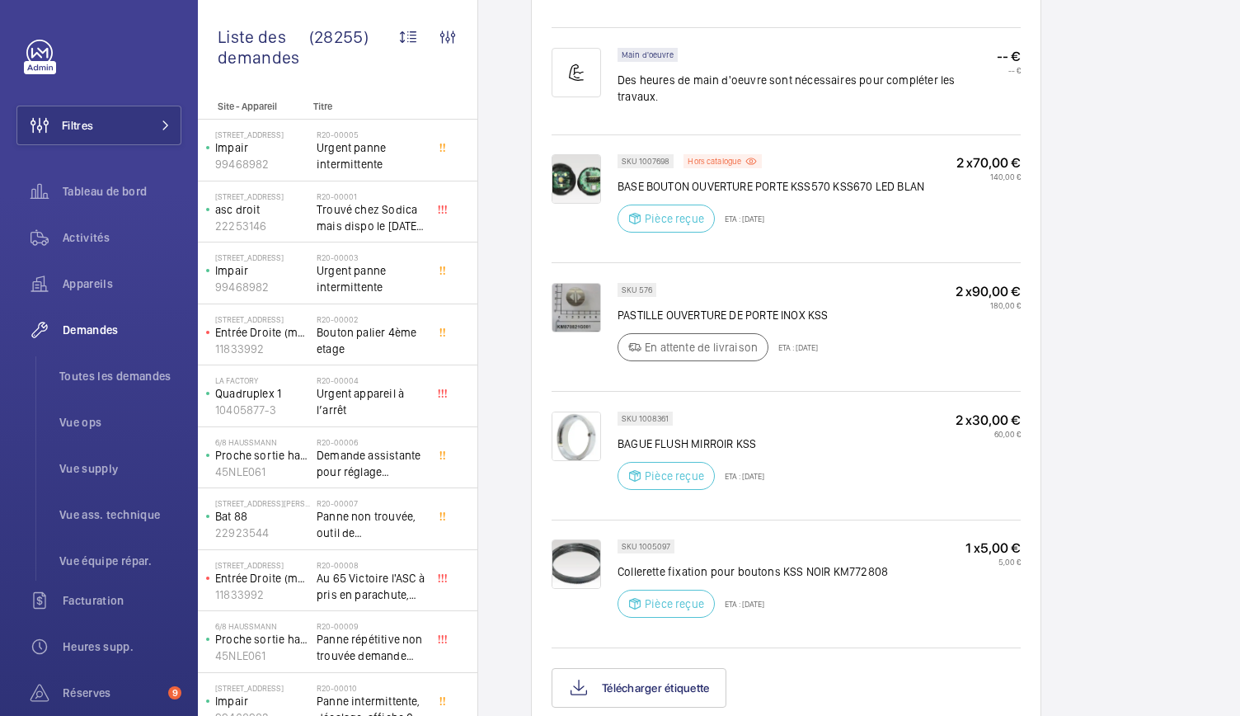
scroll to position [1129, 0]
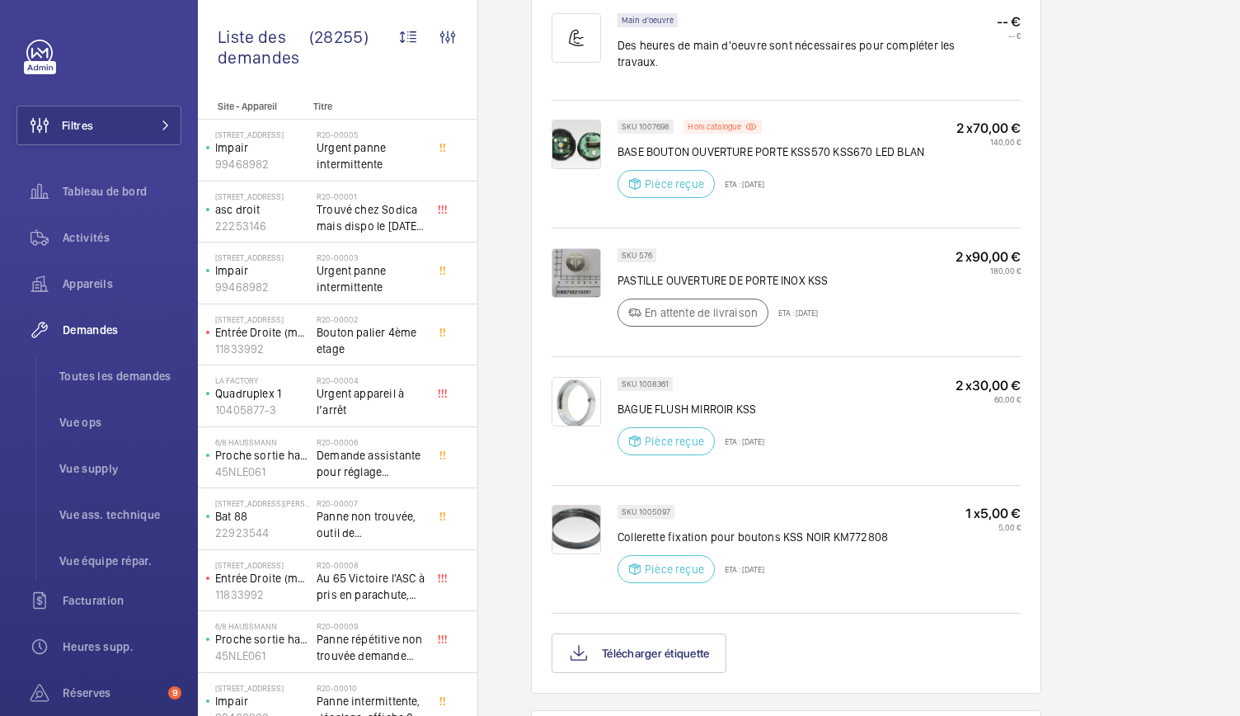
scroll to position [1148, 0]
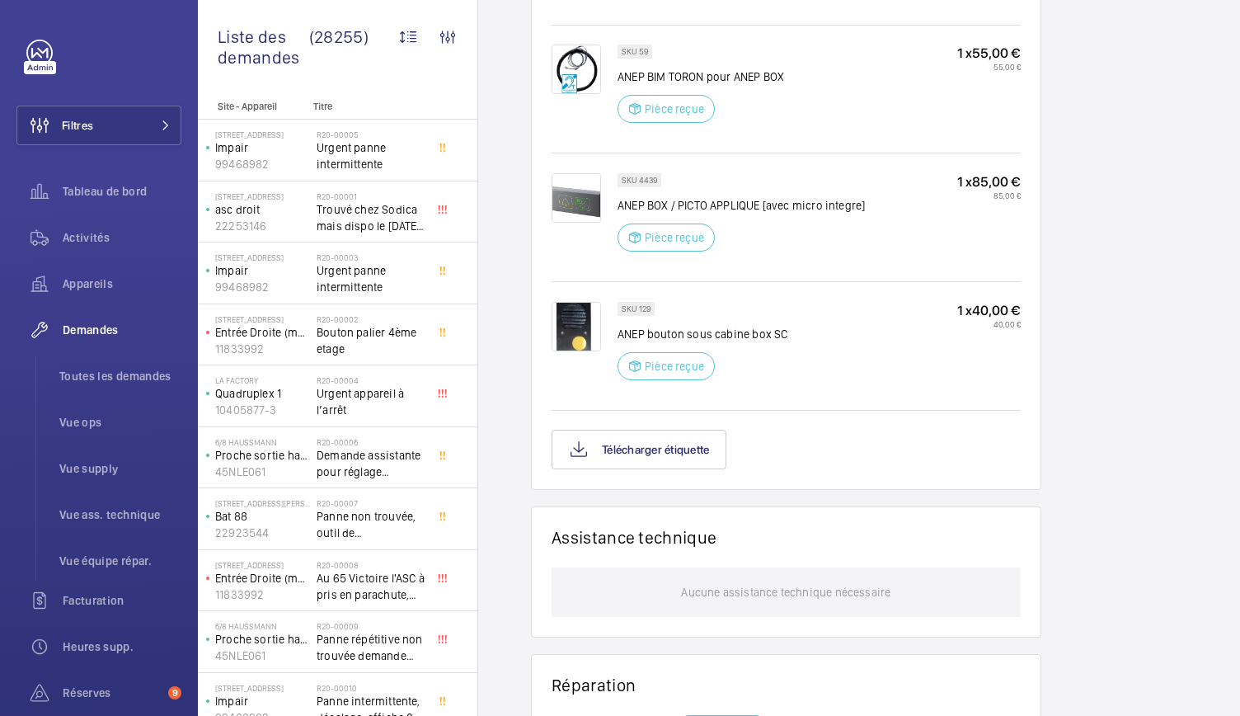
scroll to position [1551, 0]
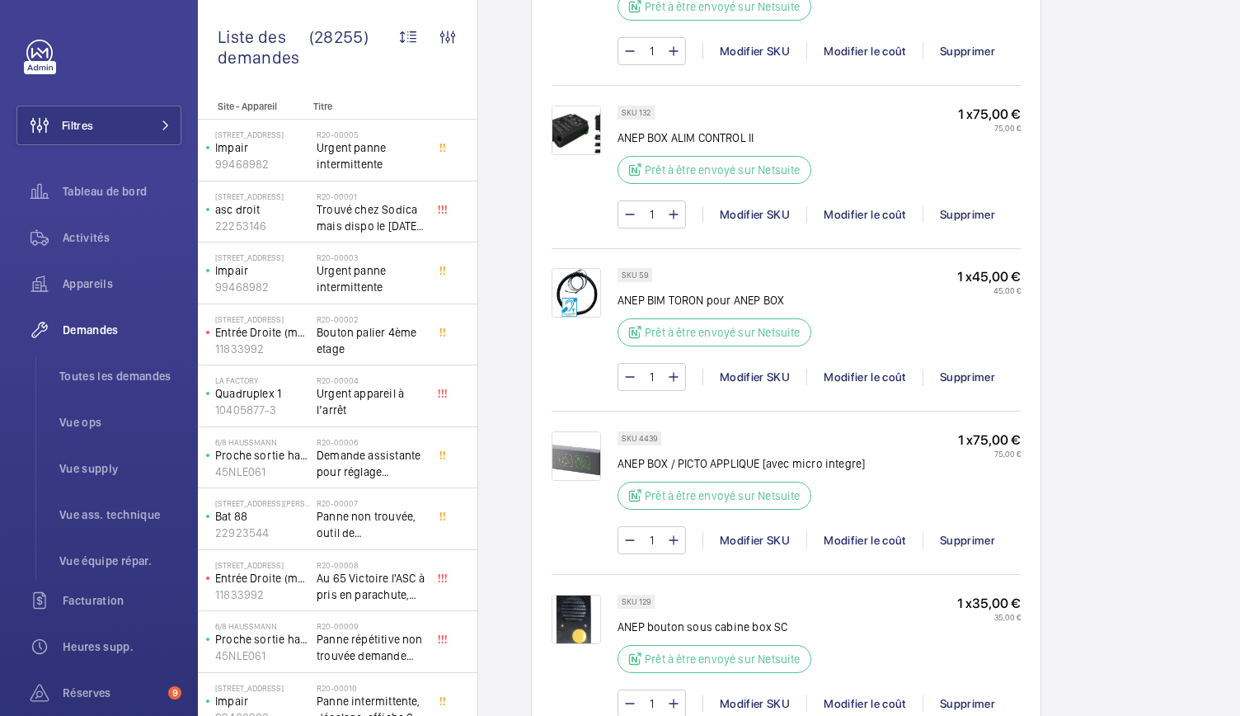
scroll to position [1687, 0]
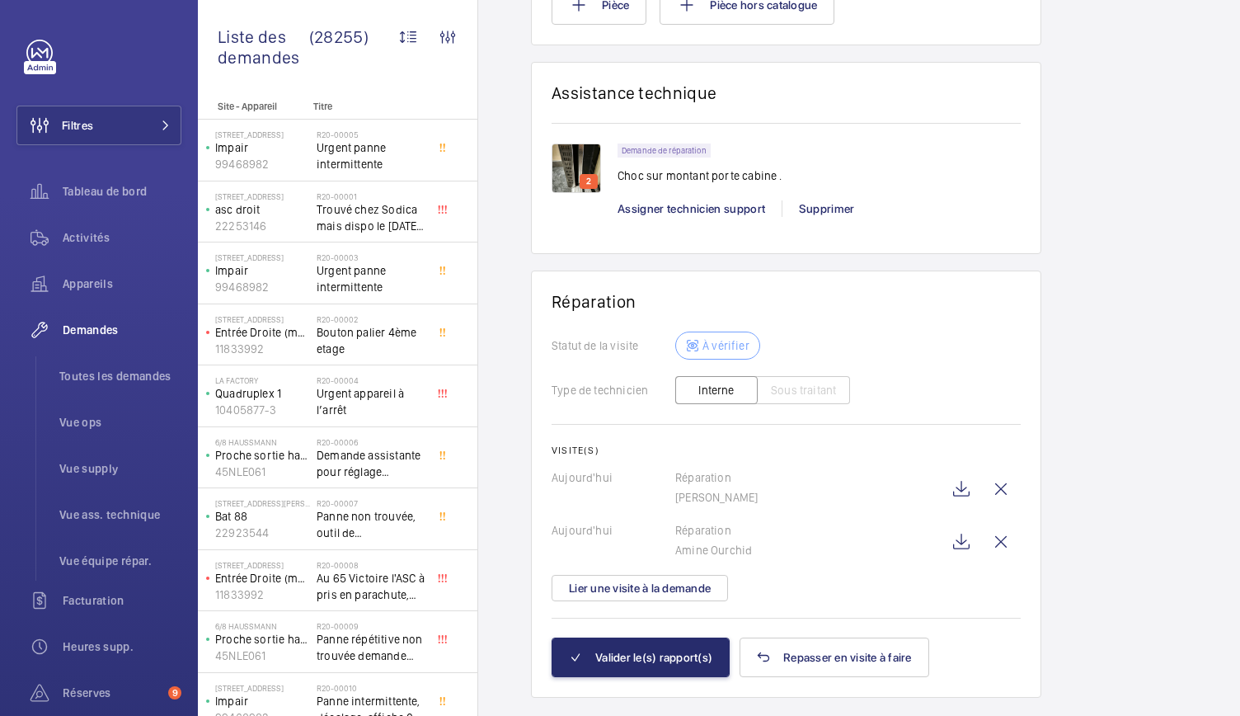
scroll to position [1334, 0]
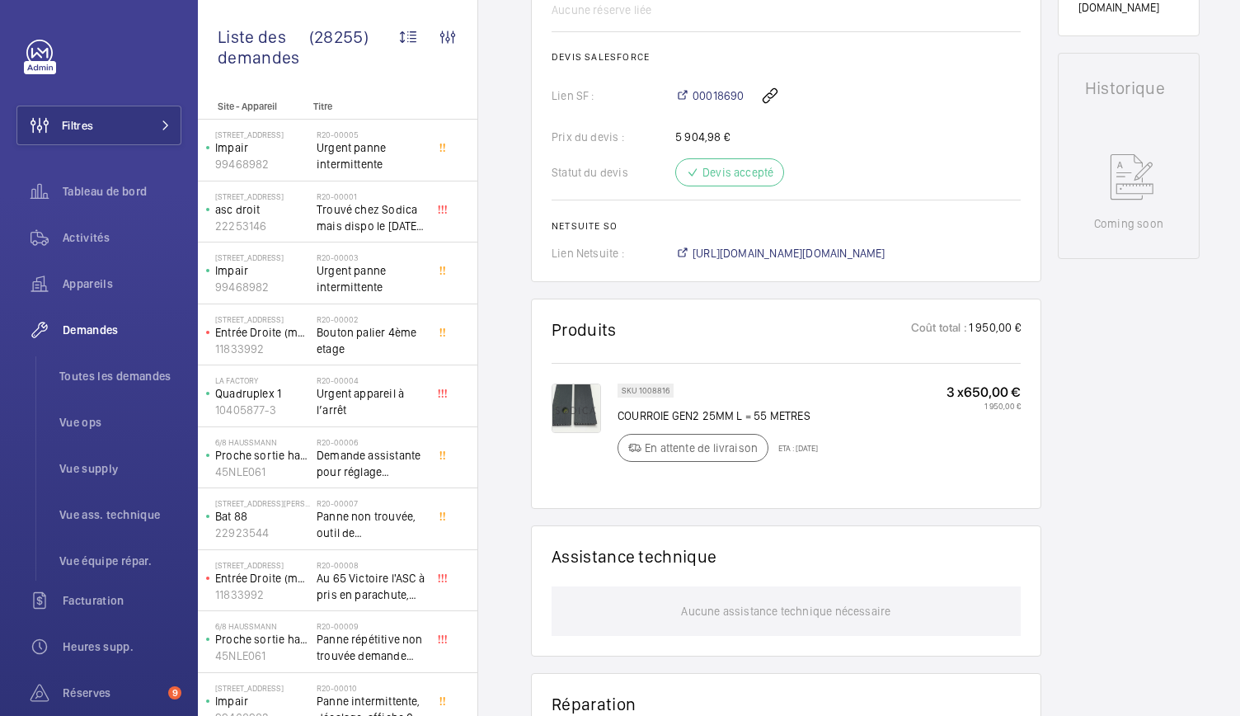
scroll to position [740, 0]
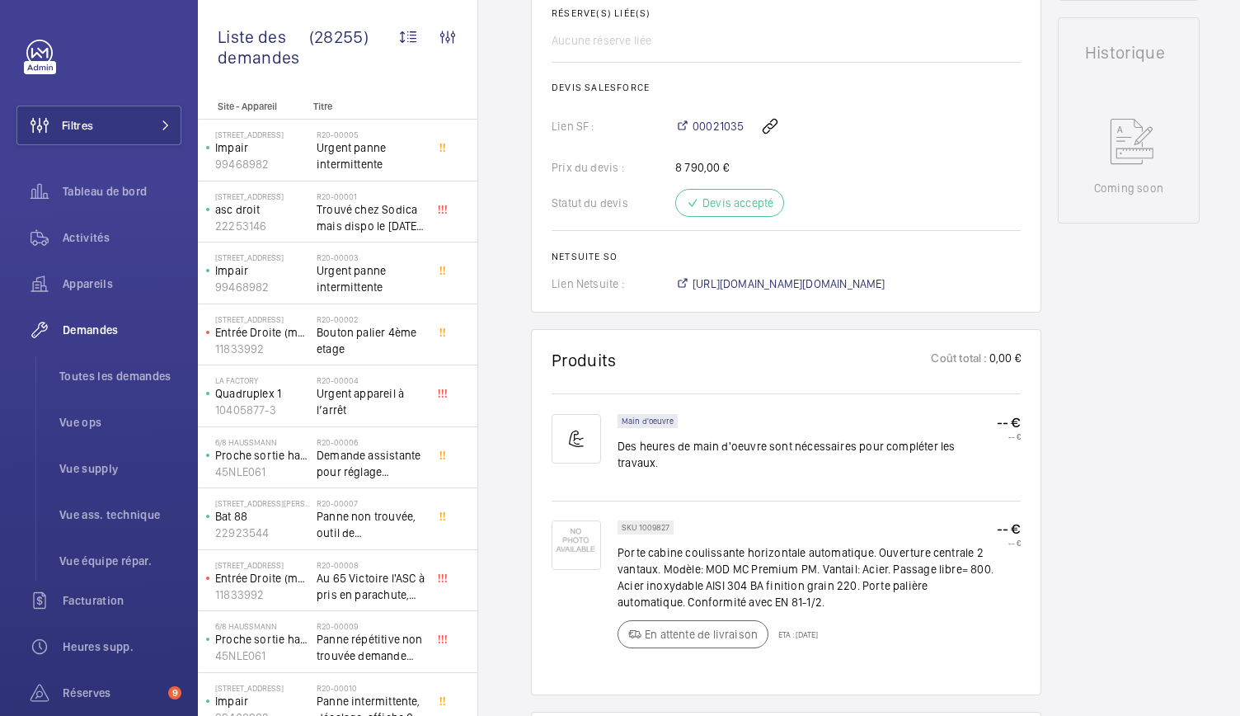
scroll to position [742, 0]
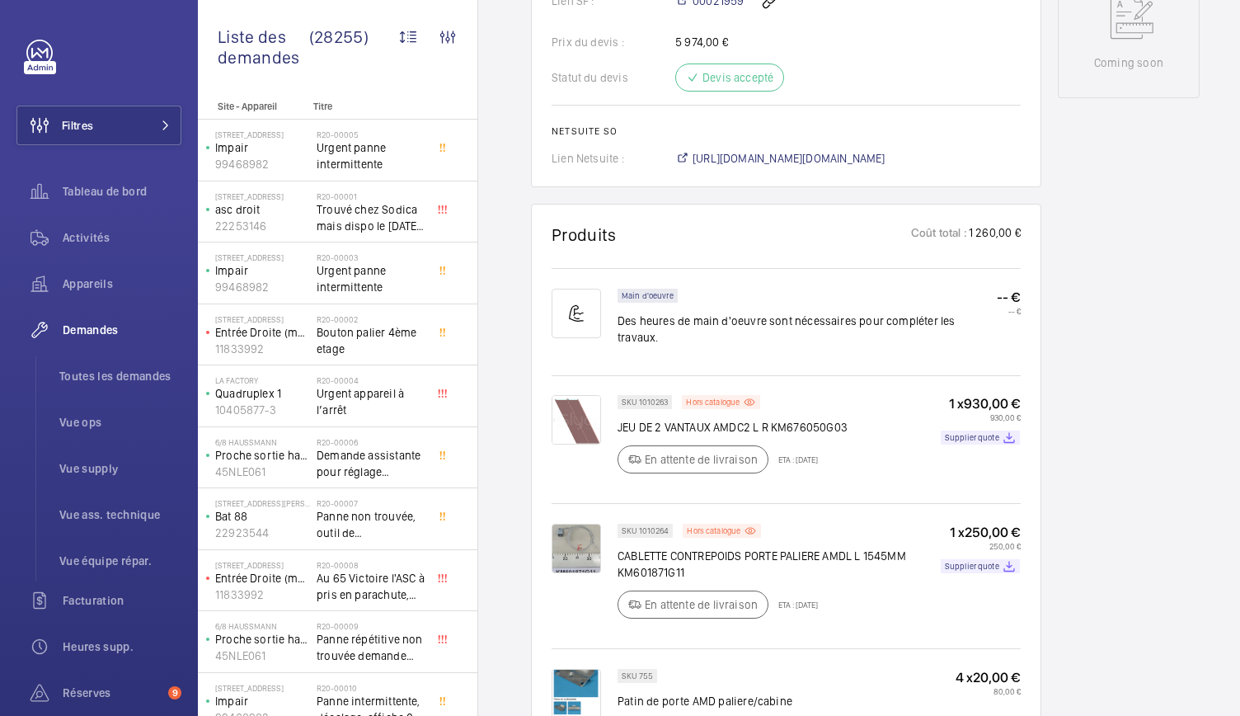
scroll to position [867, 0]
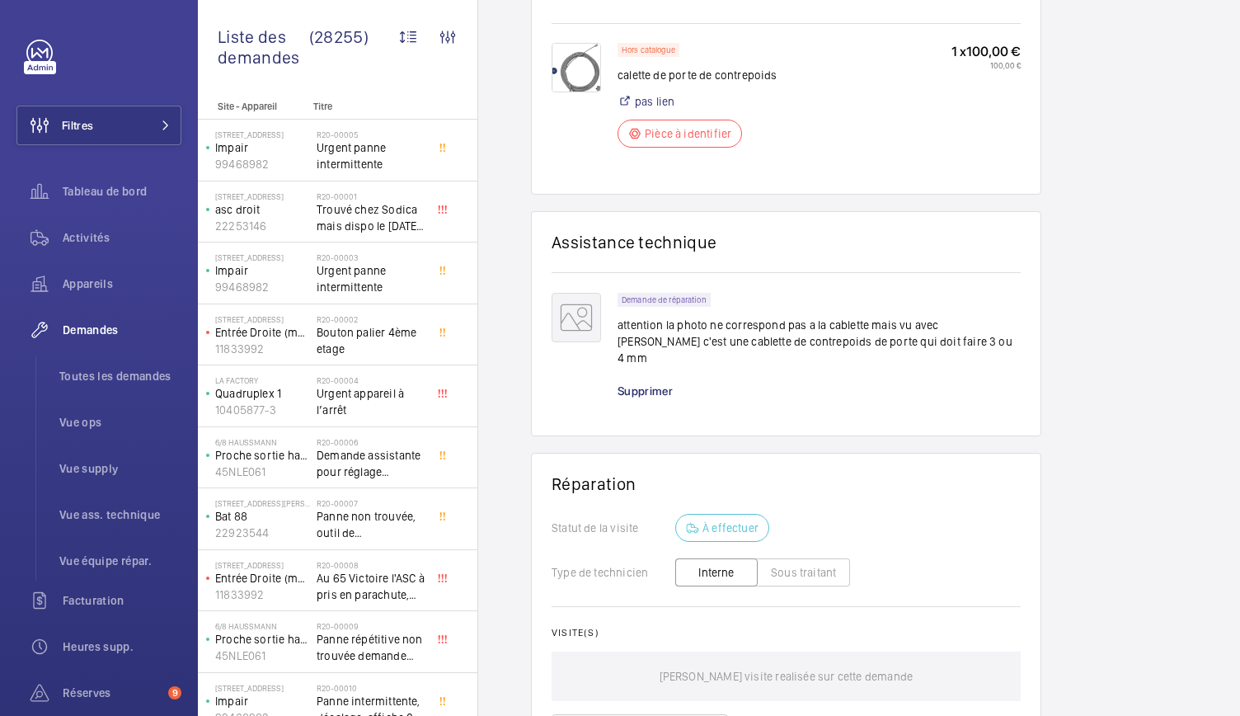
scroll to position [1298, 0]
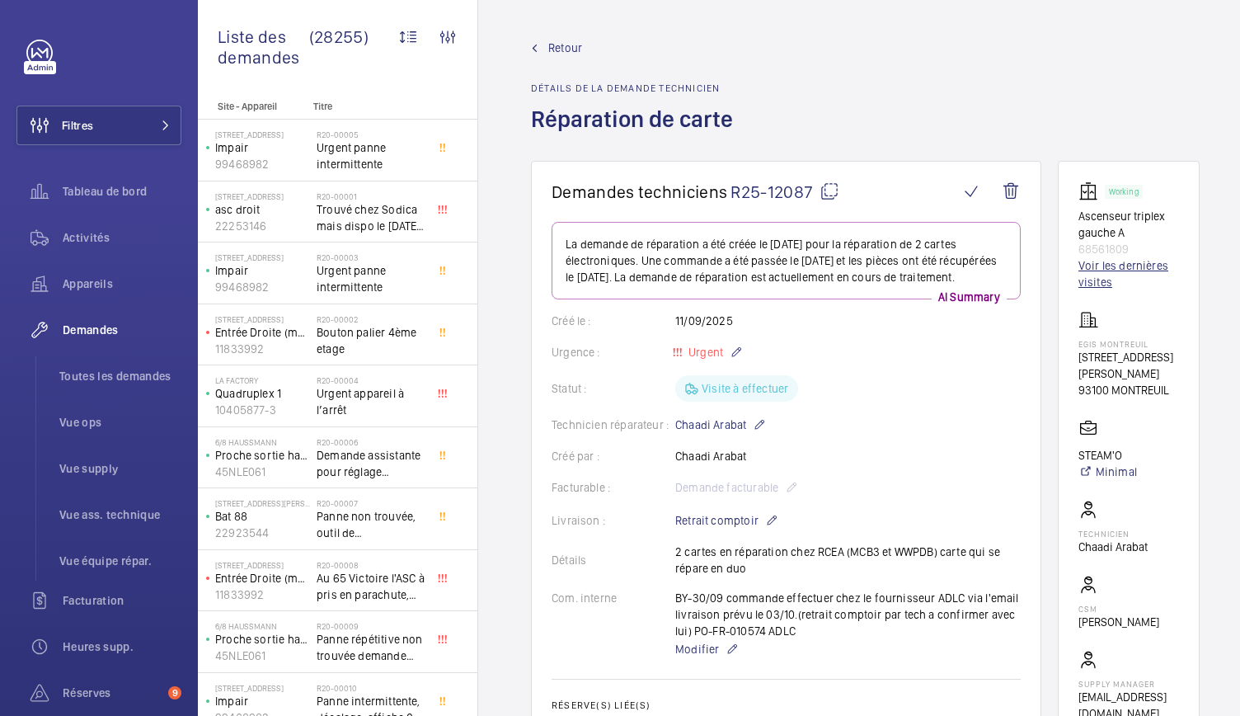
click at [1102, 265] on link "Voir les dernières visites" at bounding box center [1128, 273] width 101 height 33
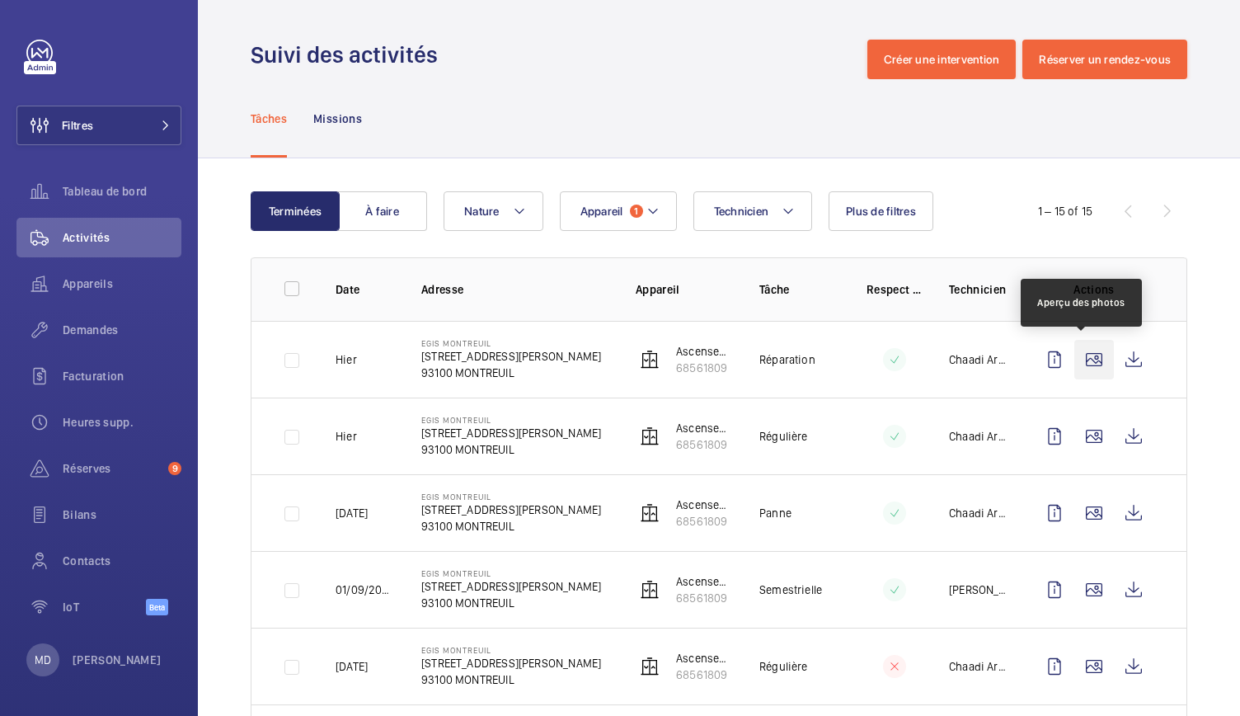
click at [1082, 357] on wm-front-icon-button at bounding box center [1094, 360] width 40 height 40
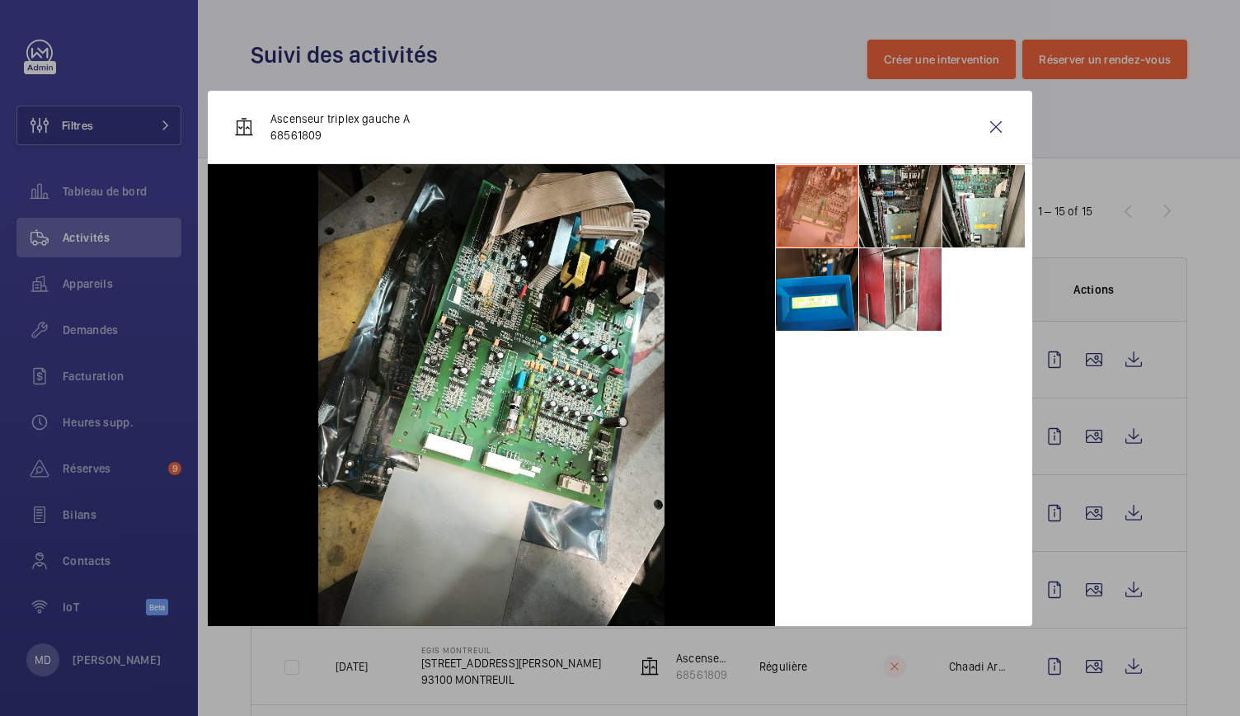
click at [882, 232] on li at bounding box center [900, 206] width 82 height 82
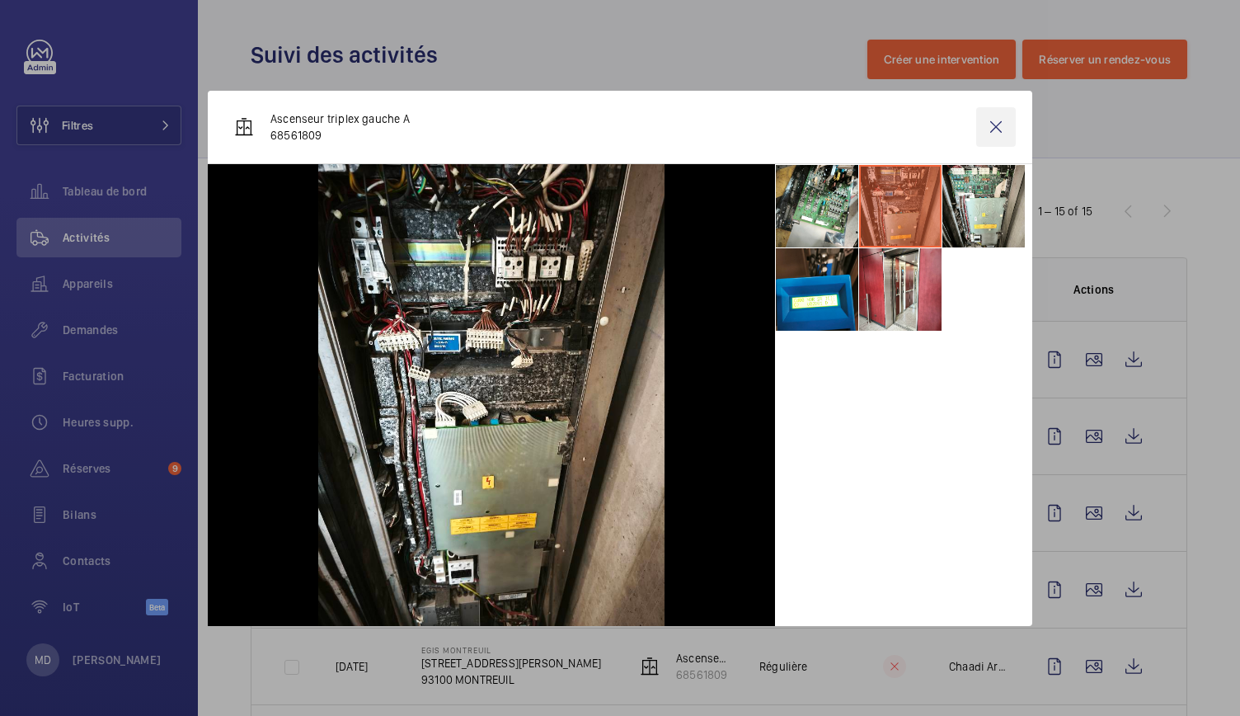
click at [1000, 113] on wm-front-icon-button at bounding box center [996, 127] width 40 height 40
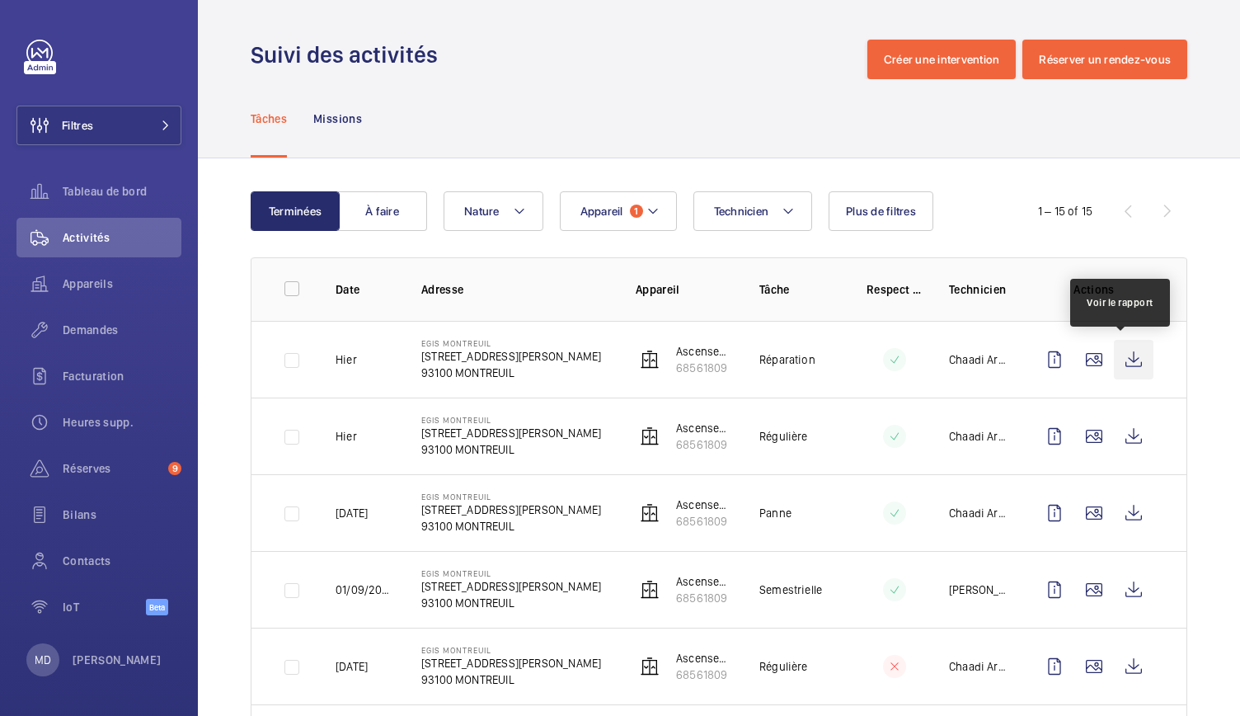
click at [1116, 360] on wm-front-icon-button at bounding box center [1134, 360] width 40 height 40
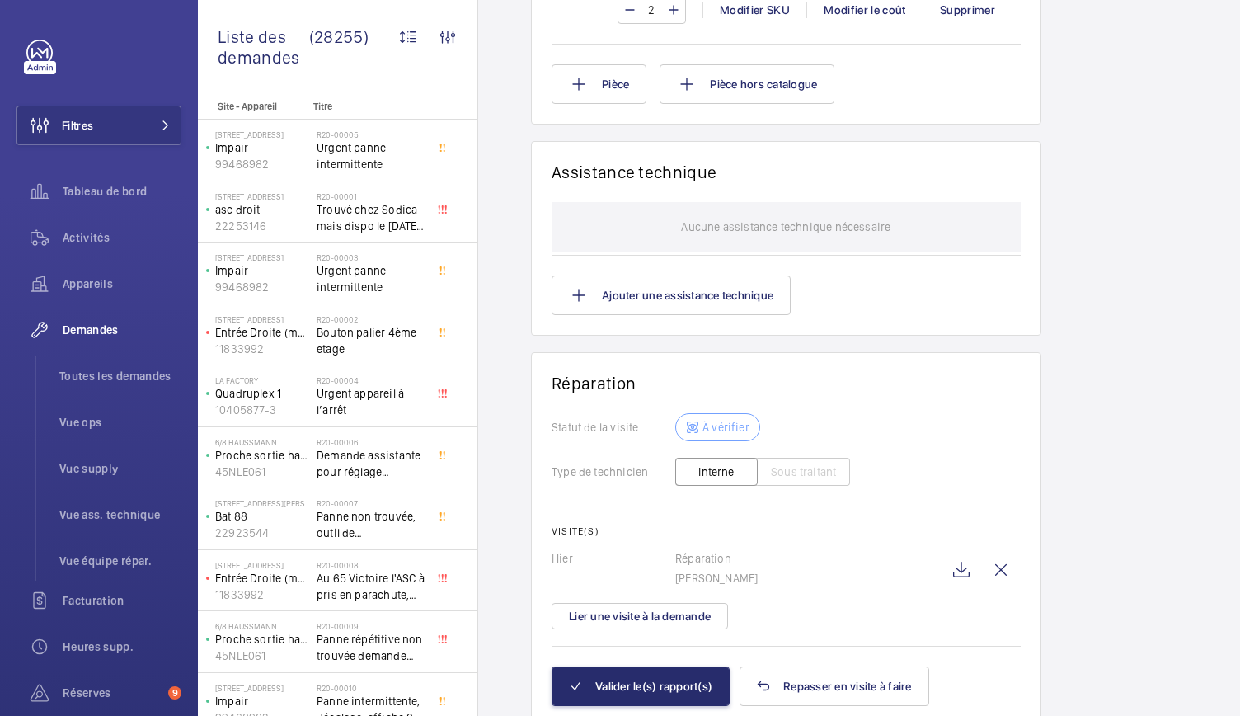
scroll to position [1424, 0]
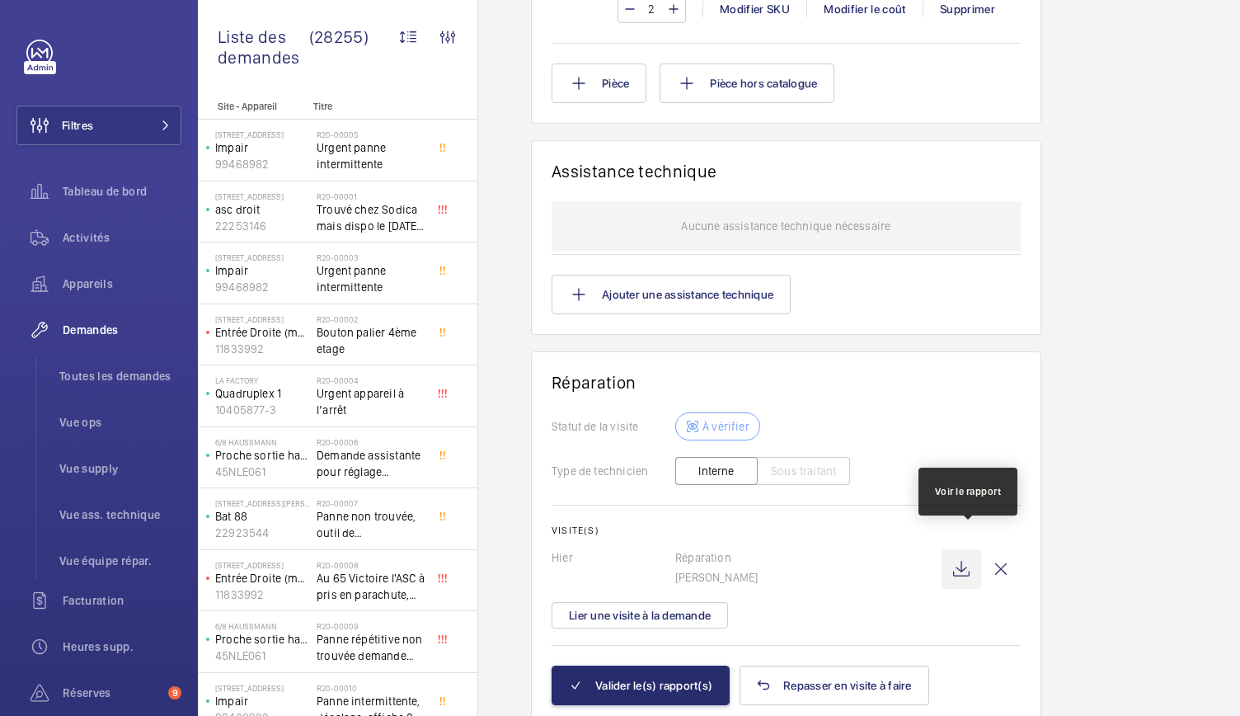
click at [967, 550] on wm-front-icon-button at bounding box center [961, 569] width 40 height 40
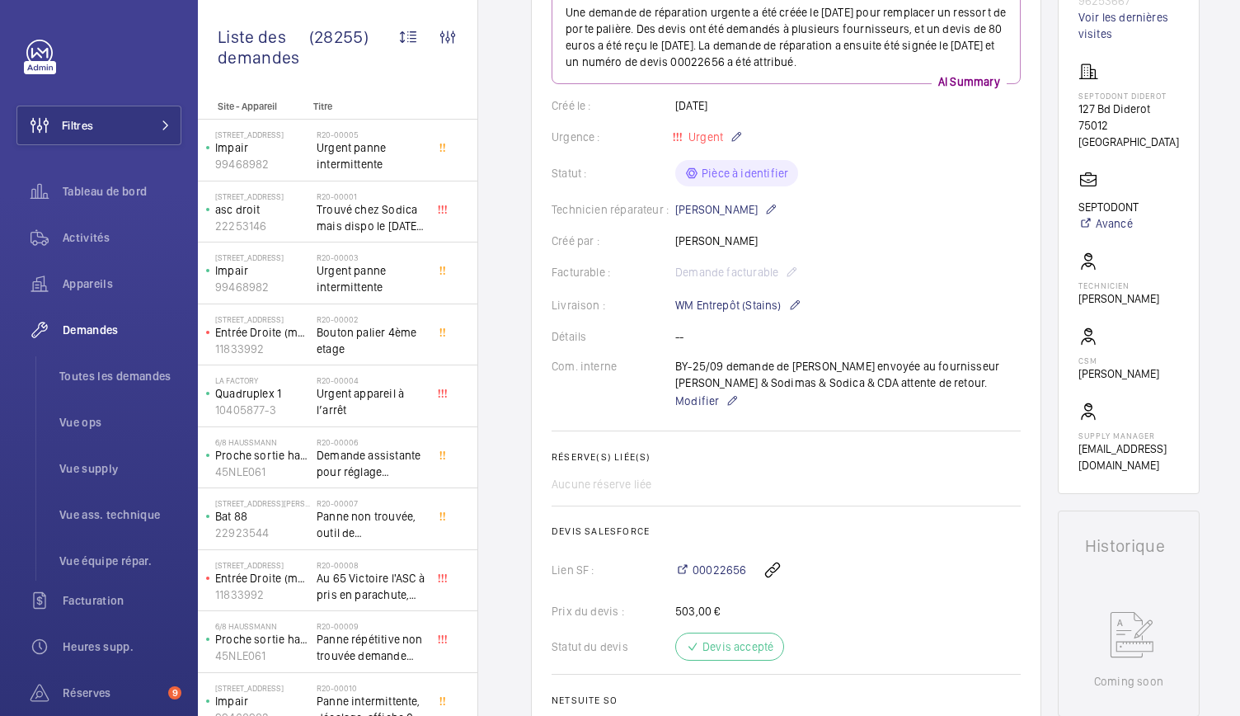
scroll to position [266, 0]
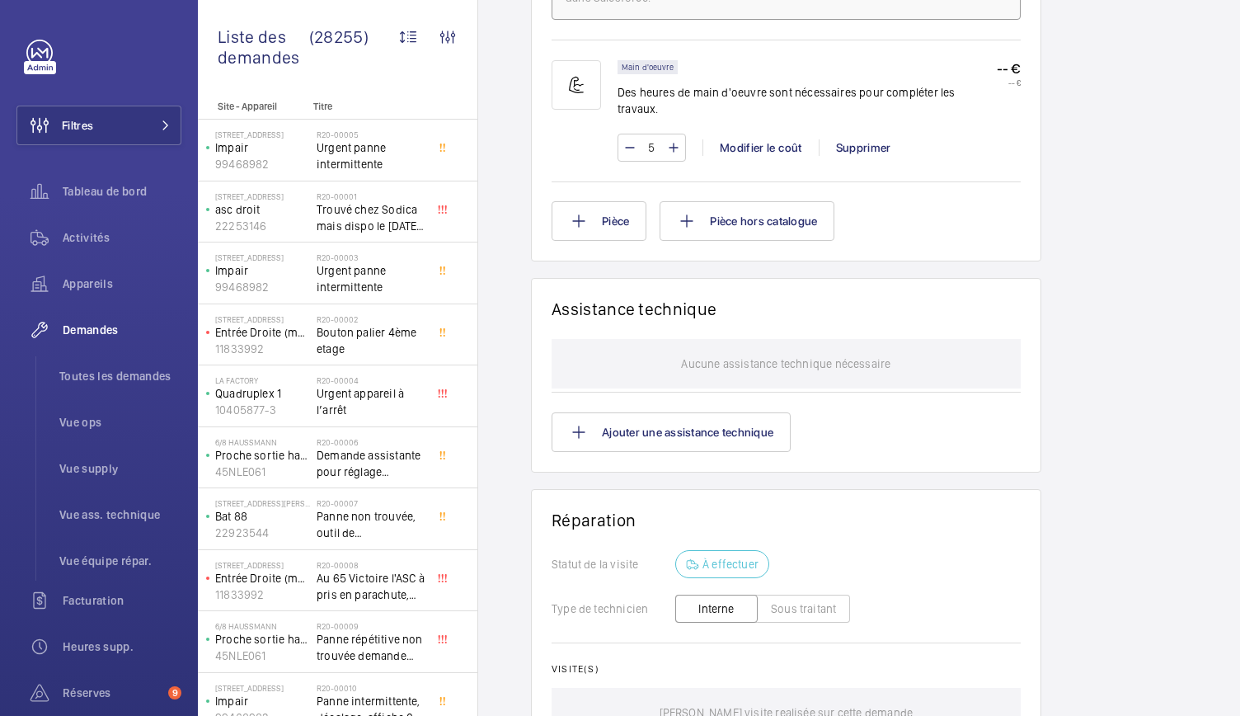
scroll to position [1144, 0]
